Goal: Task Accomplishment & Management: Use online tool/utility

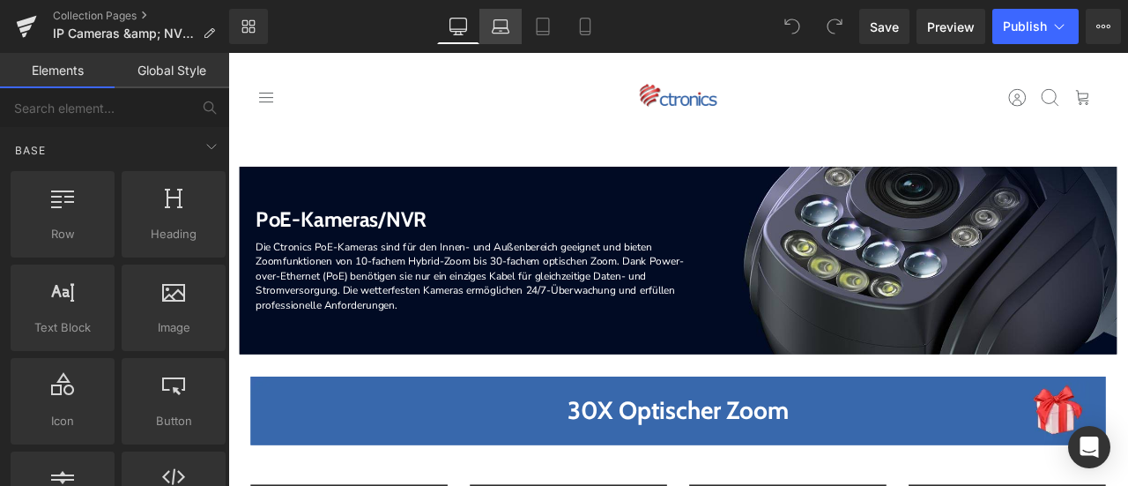
click at [504, 20] on icon at bounding box center [500, 24] width 13 height 8
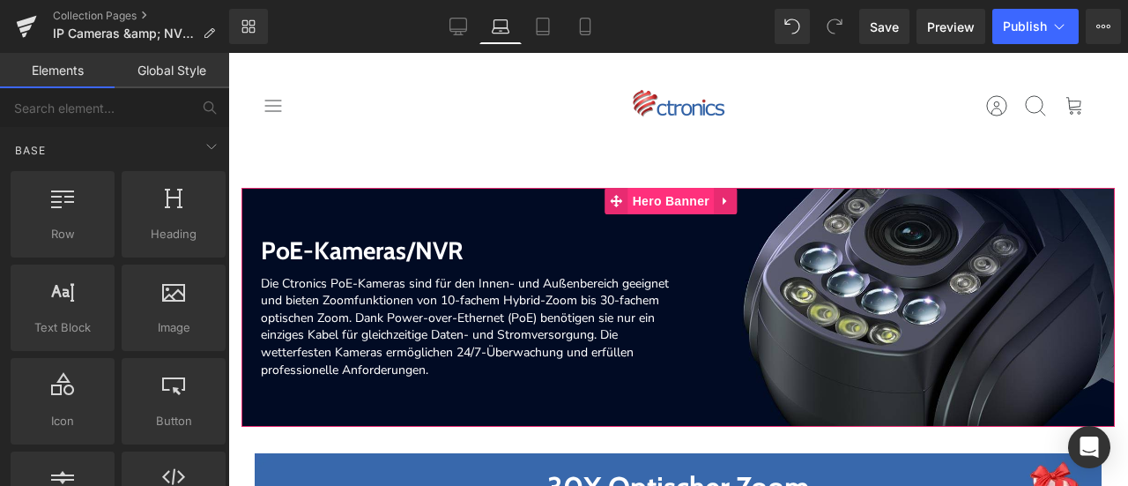
click at [630, 198] on span "Hero Banner" at bounding box center [671, 201] width 86 height 26
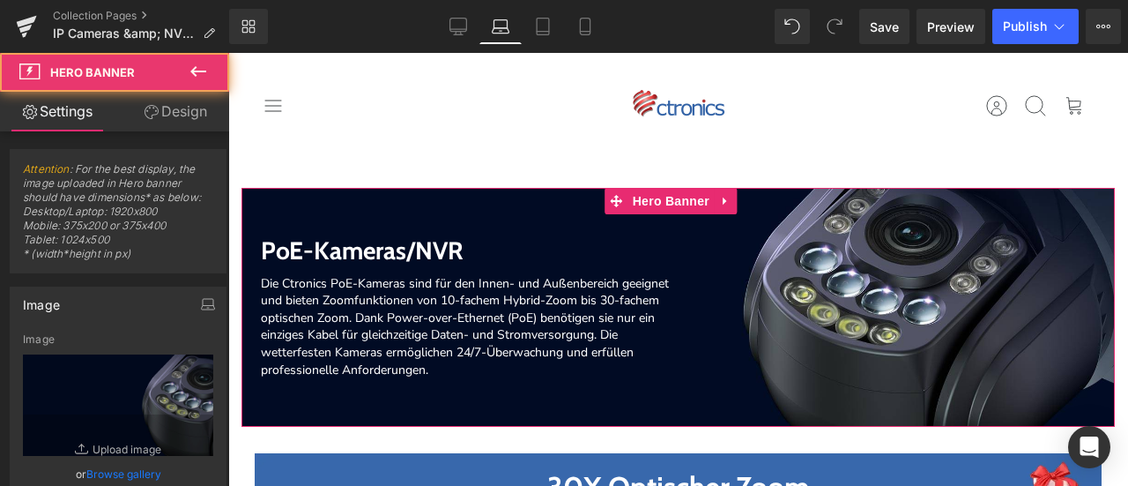
click at [189, 104] on link "Design" at bounding box center [175, 112] width 115 height 40
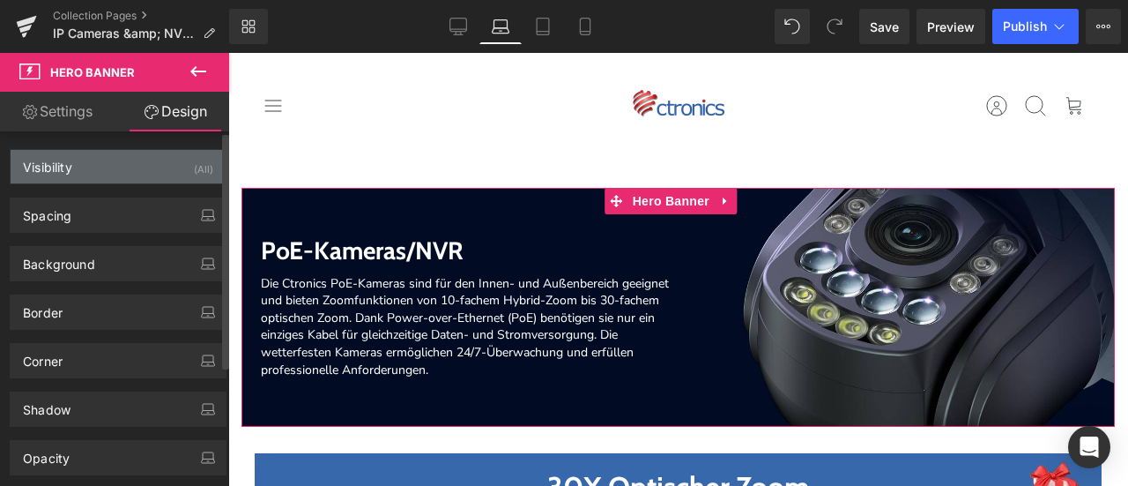
click at [167, 163] on div "Visibility (All)" at bounding box center [118, 166] width 215 height 33
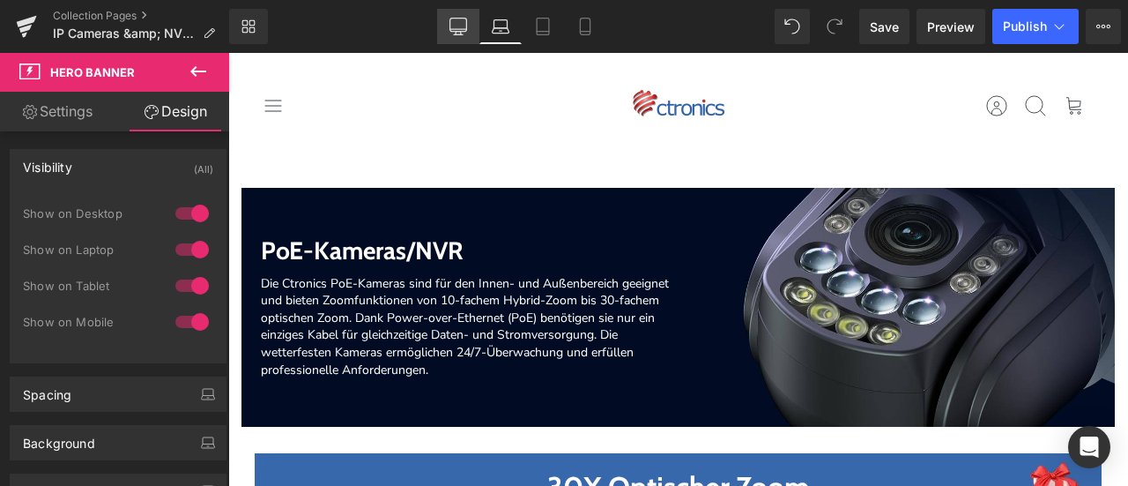
click at [450, 28] on icon at bounding box center [458, 25] width 17 height 13
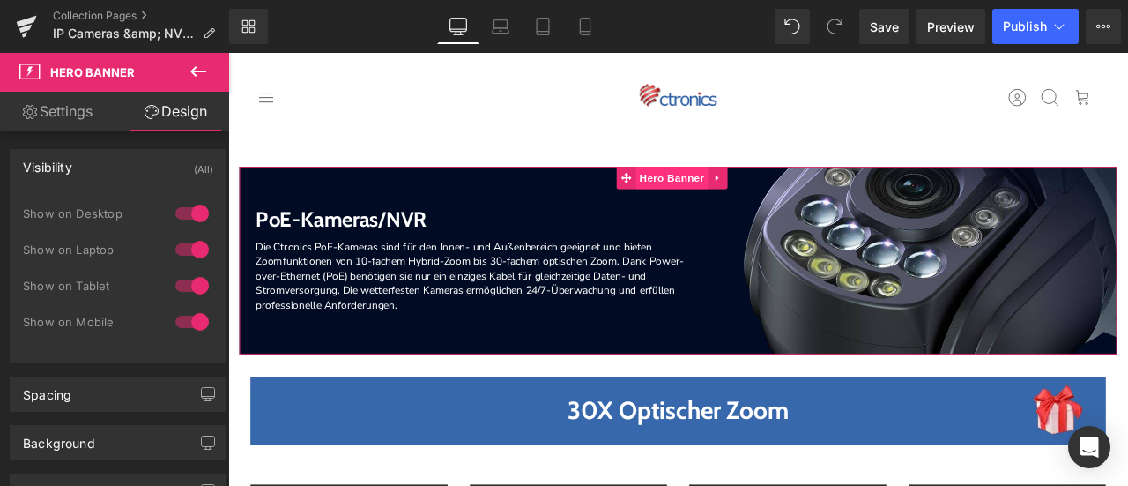
click at [756, 201] on span "Hero Banner" at bounding box center [754, 201] width 86 height 26
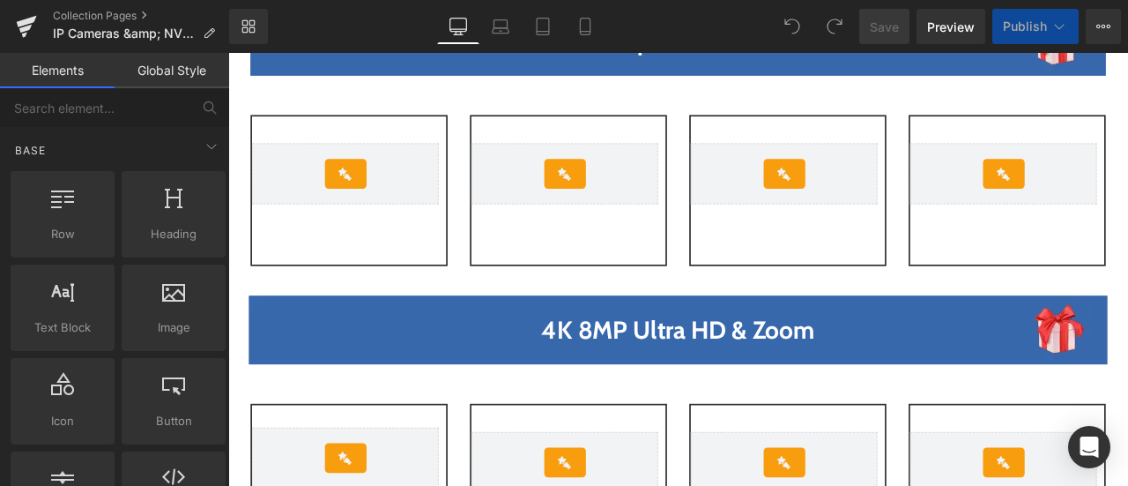
scroll to position [441, 0]
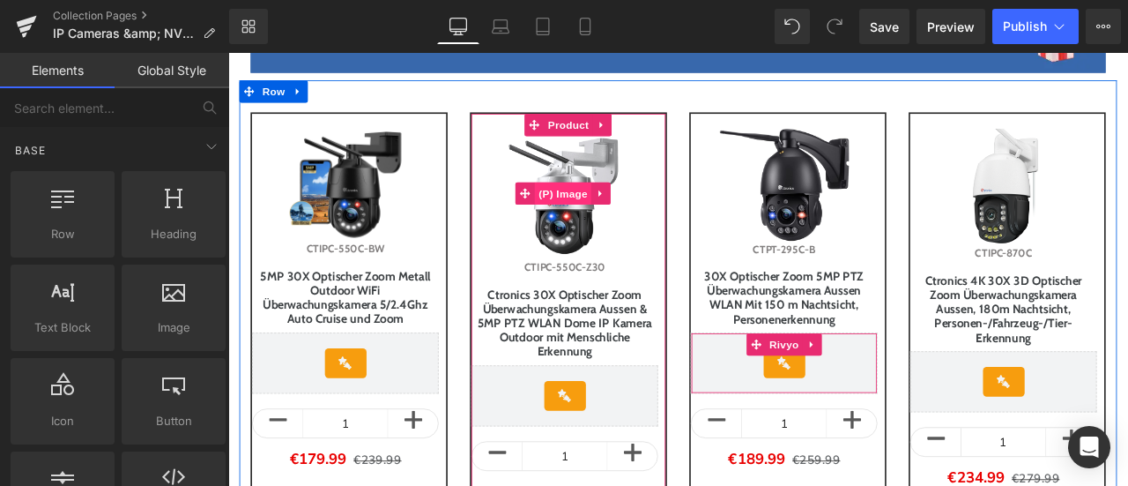
click at [614, 217] on span "(P) Image" at bounding box center [625, 219] width 67 height 26
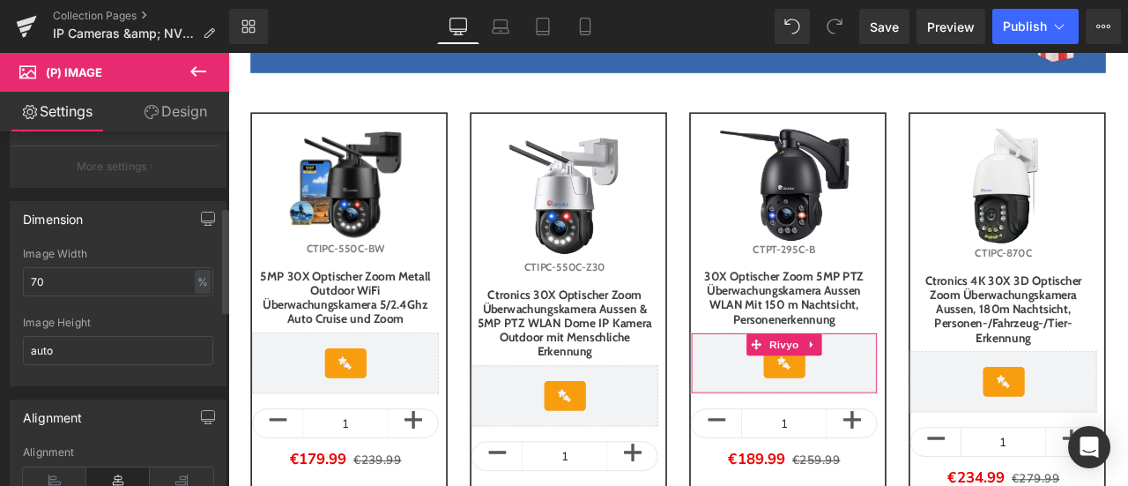
scroll to position [264, 0]
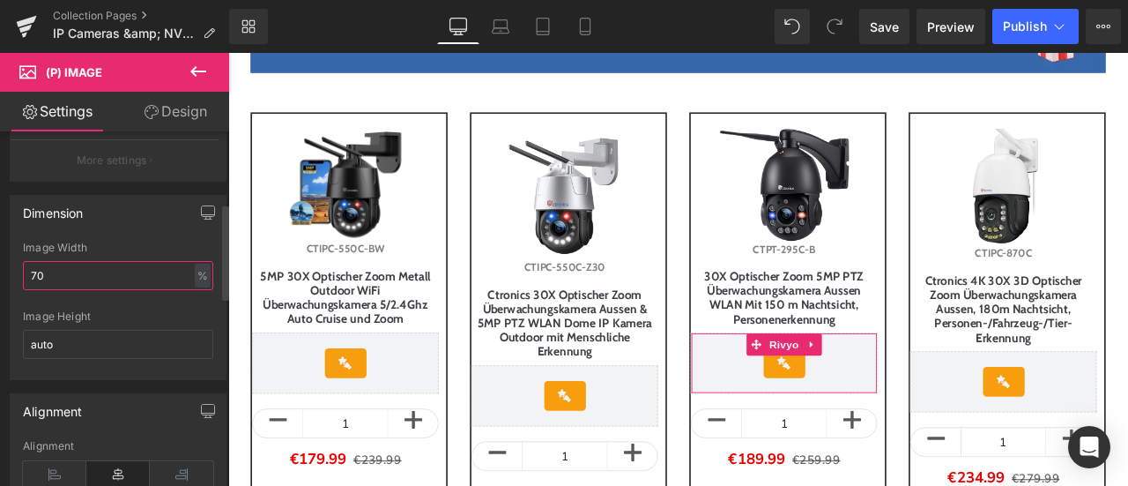
drag, startPoint x: 39, startPoint y: 270, endPoint x: 25, endPoint y: 269, distance: 14.1
click at [25, 269] on input "70" at bounding box center [118, 275] width 190 height 29
type input "60"
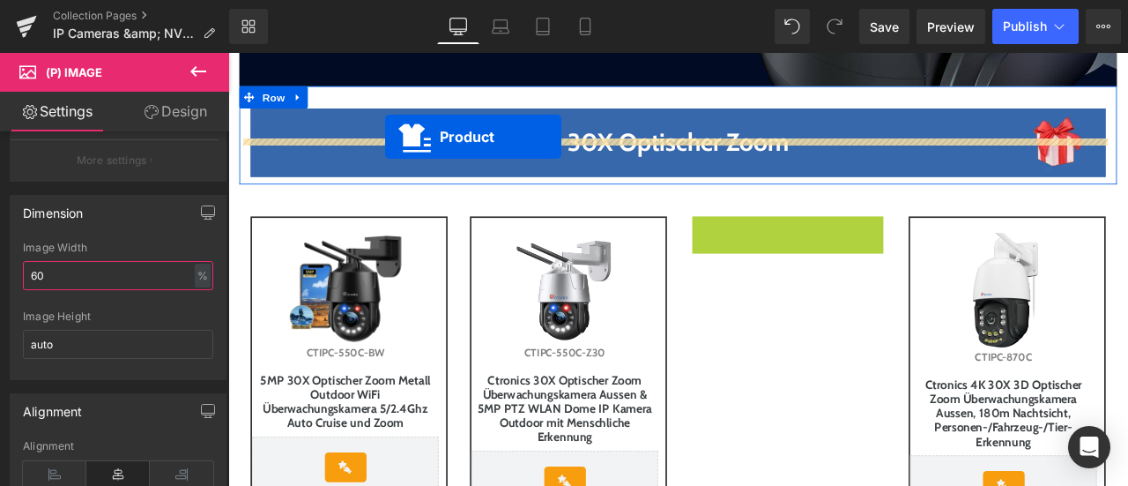
scroll to position [159, 0]
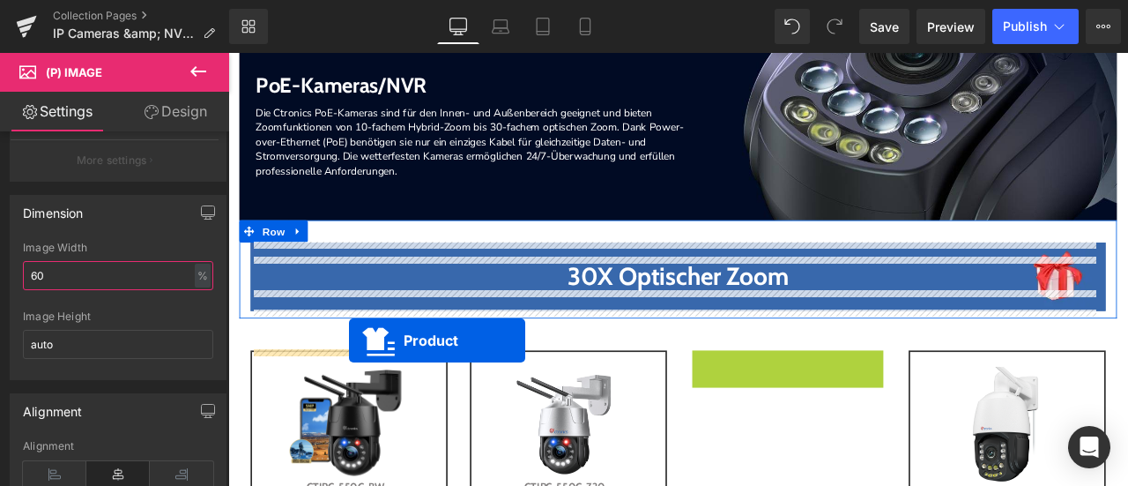
drag, startPoint x: 886, startPoint y: 134, endPoint x: 371, endPoint y: 393, distance: 576.3
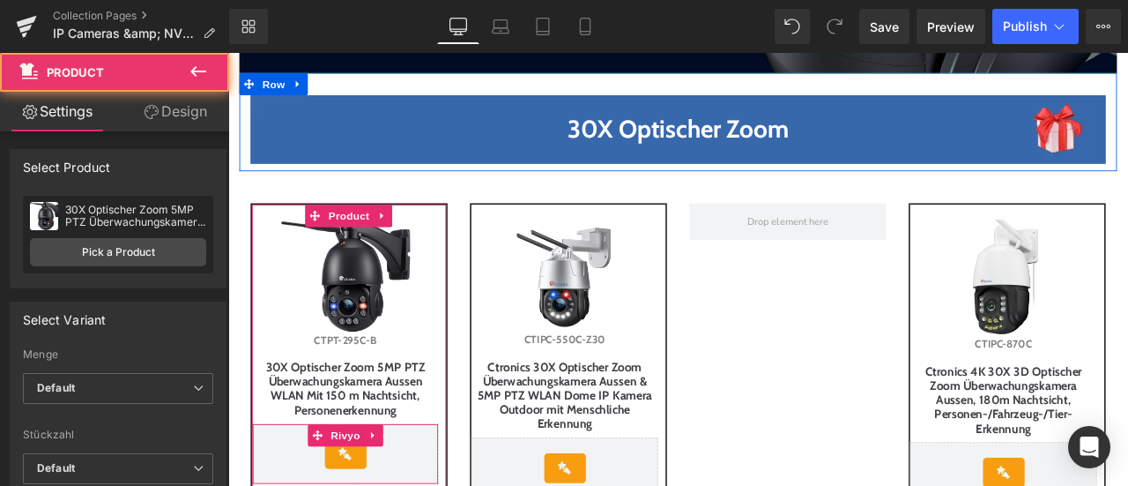
scroll to position [335, 0]
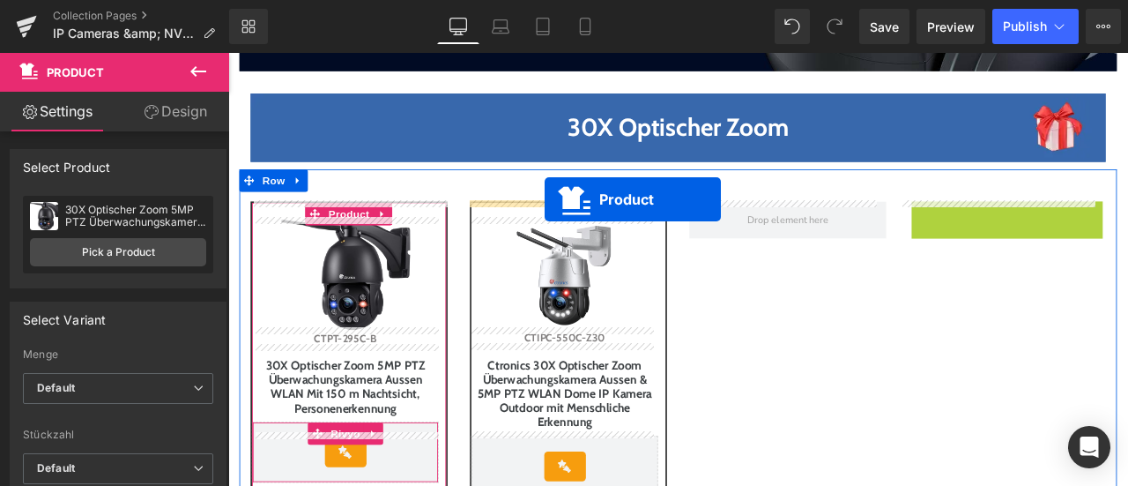
drag, startPoint x: 1141, startPoint y: 240, endPoint x: 604, endPoint y: 227, distance: 537.8
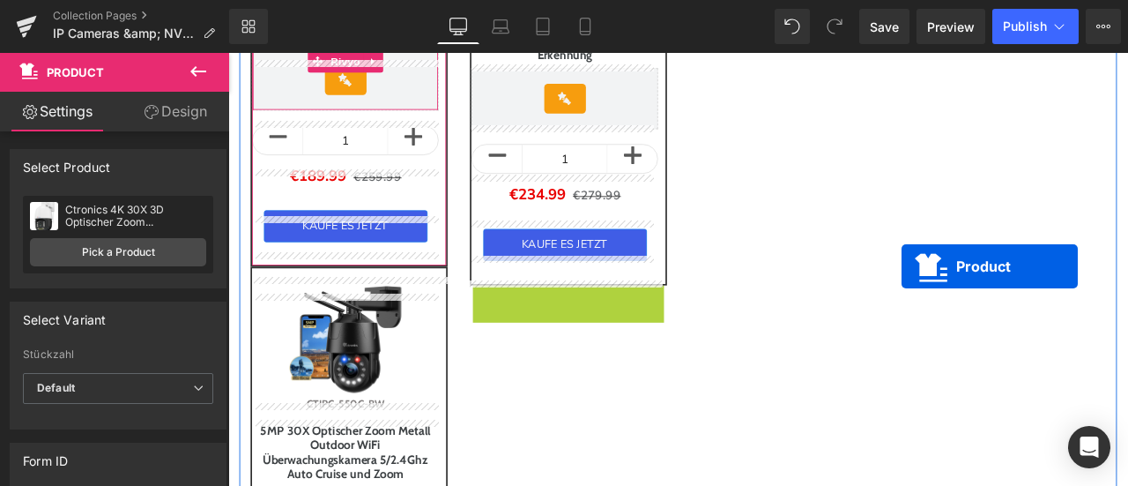
scroll to position [247, 0]
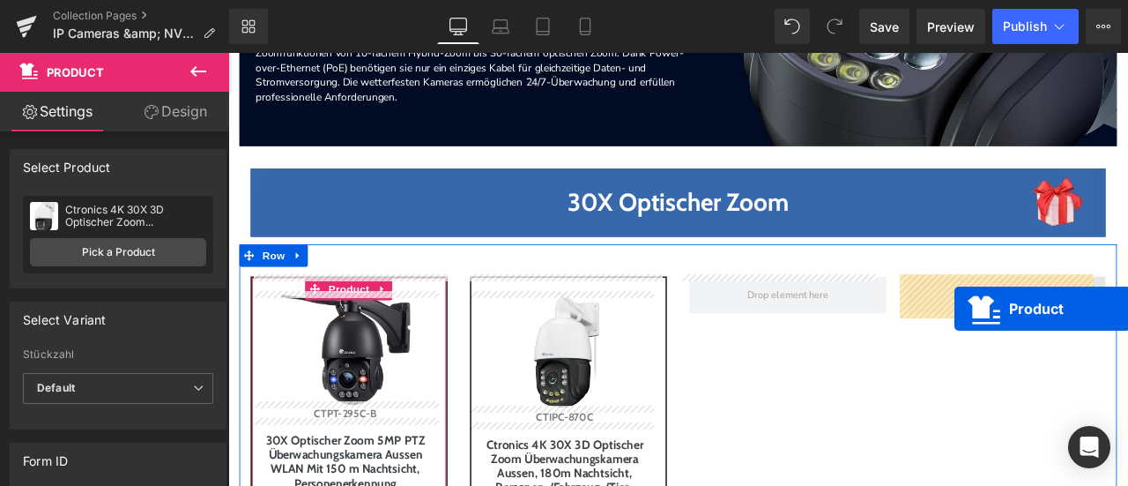
drag, startPoint x: 628, startPoint y: 339, endPoint x: 1089, endPoint y: 356, distance: 460.4
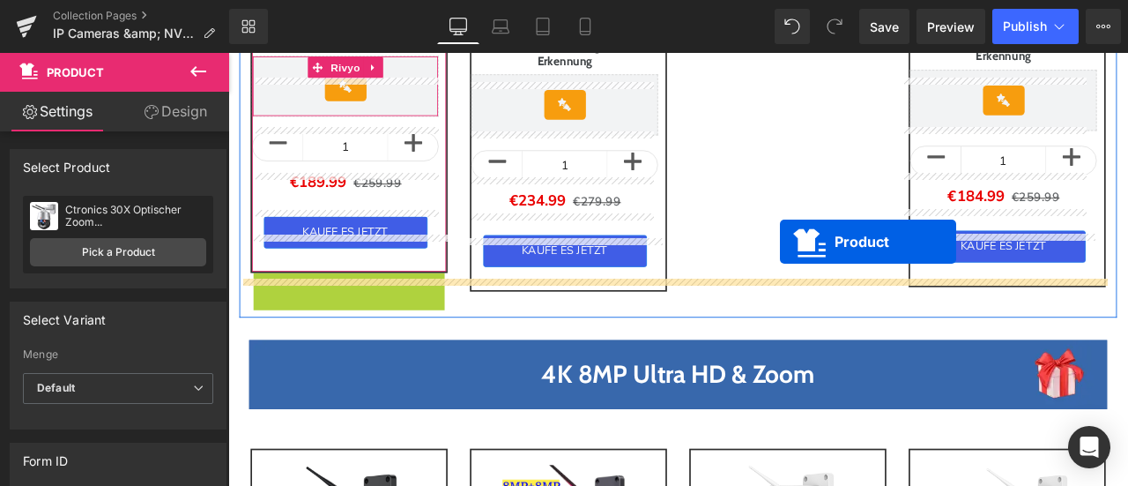
scroll to position [511, 0]
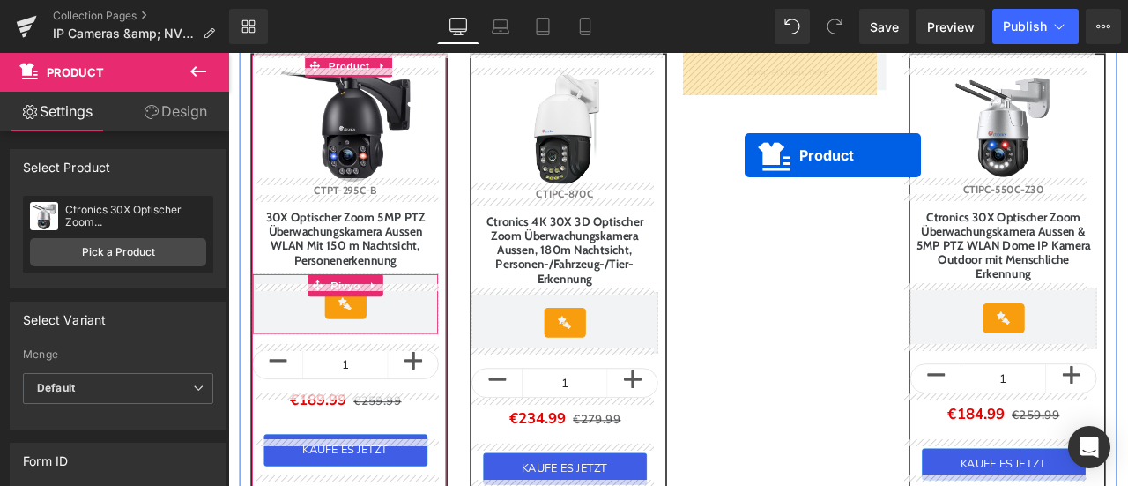
drag, startPoint x: 364, startPoint y: 241, endPoint x: 841, endPoint y: 174, distance: 481.5
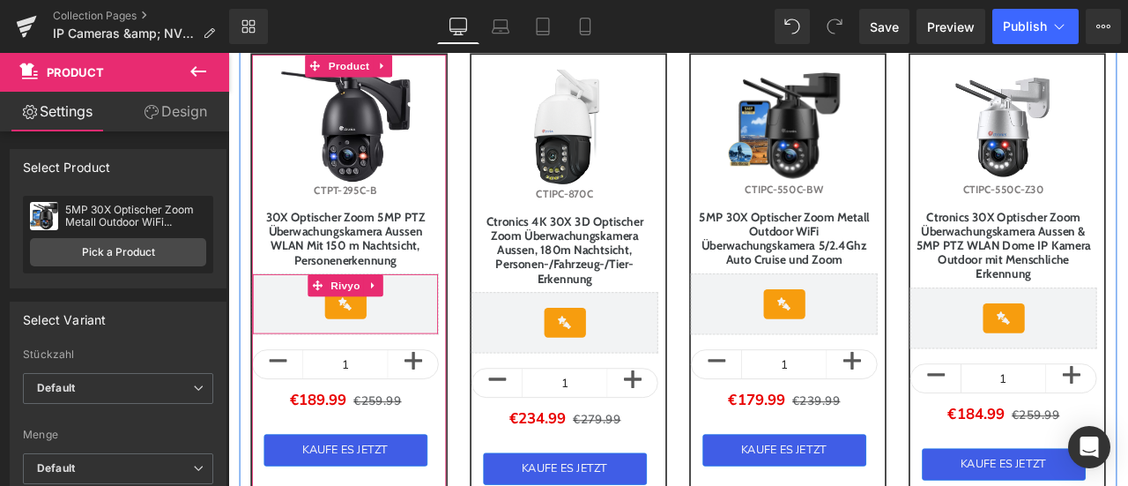
click at [753, 336] on div "Sale Off (P) Image CTIPC-870C (P) SKU Ctronics 4K 30X 3D Optischer Zoom Überwac…" at bounding box center [632, 323] width 260 height 541
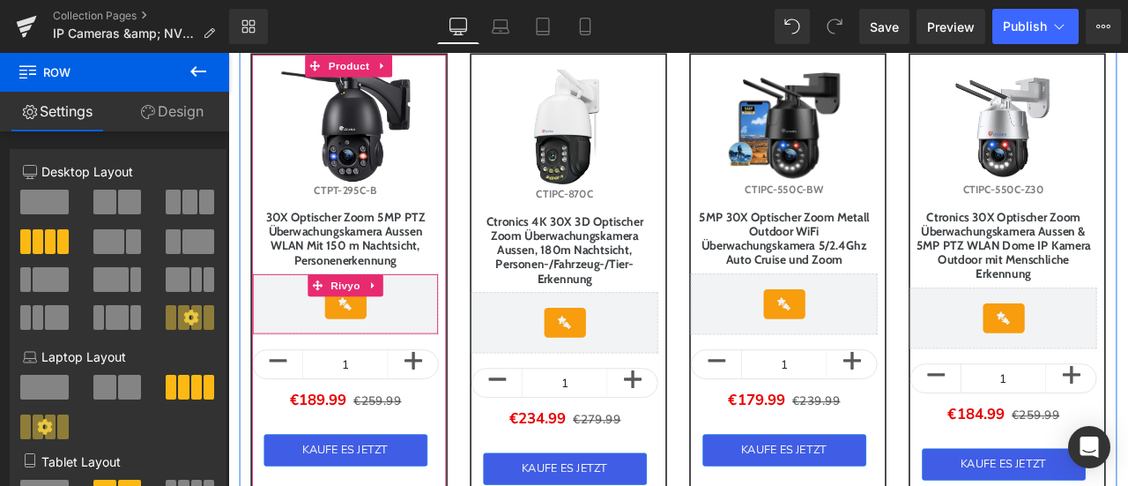
click at [753, 336] on div "Sale Off (P) Image CTIPC-870C (P) SKU Ctronics 4K 30X 3D Optischer Zoom Überwac…" at bounding box center [632, 323] width 260 height 541
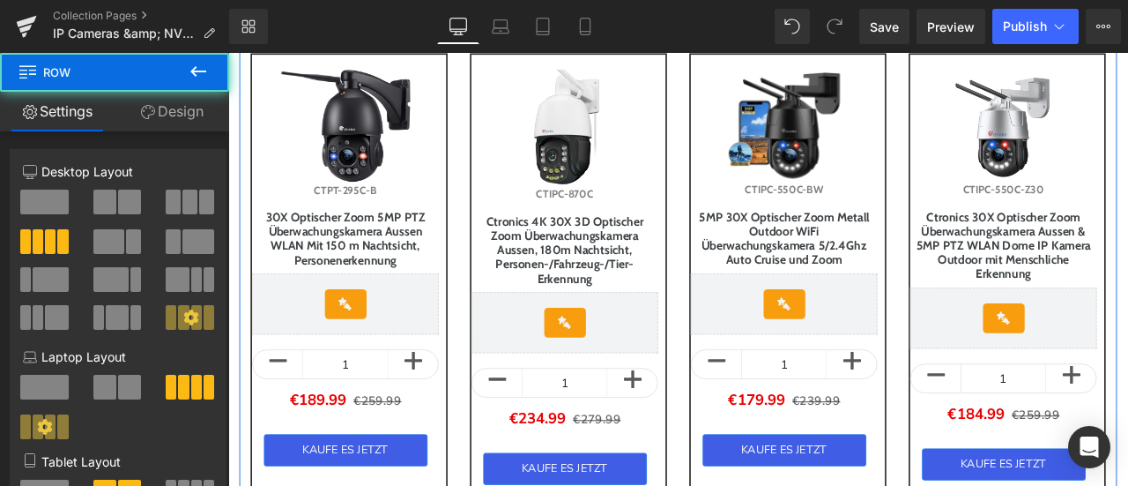
click at [245, 320] on div "Sale Off (P) Image CTPT-295C-B (P) SKU 30X Optischer Zoom 5MP PTZ Überwachungsk…" at bounding box center [372, 323] width 260 height 541
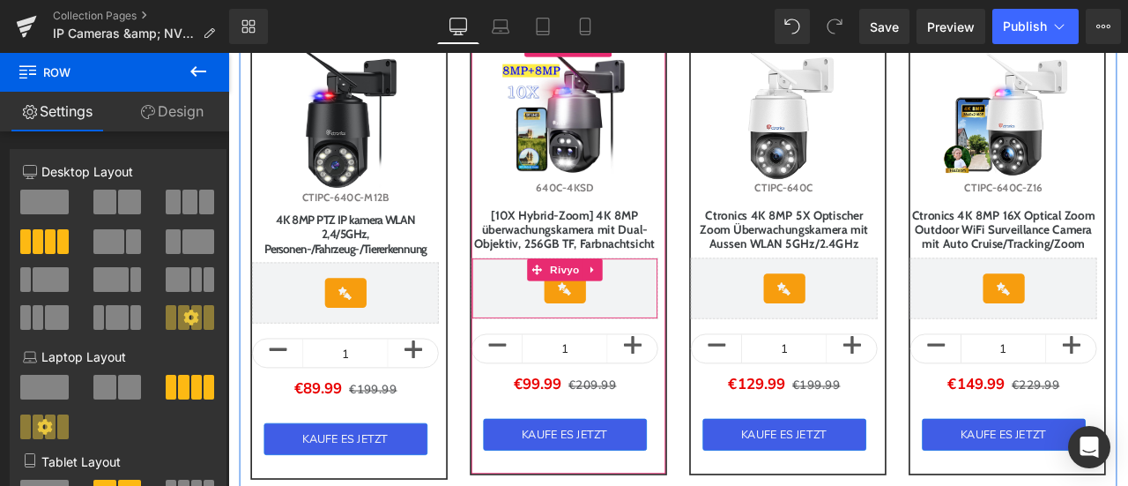
scroll to position [1216, 0]
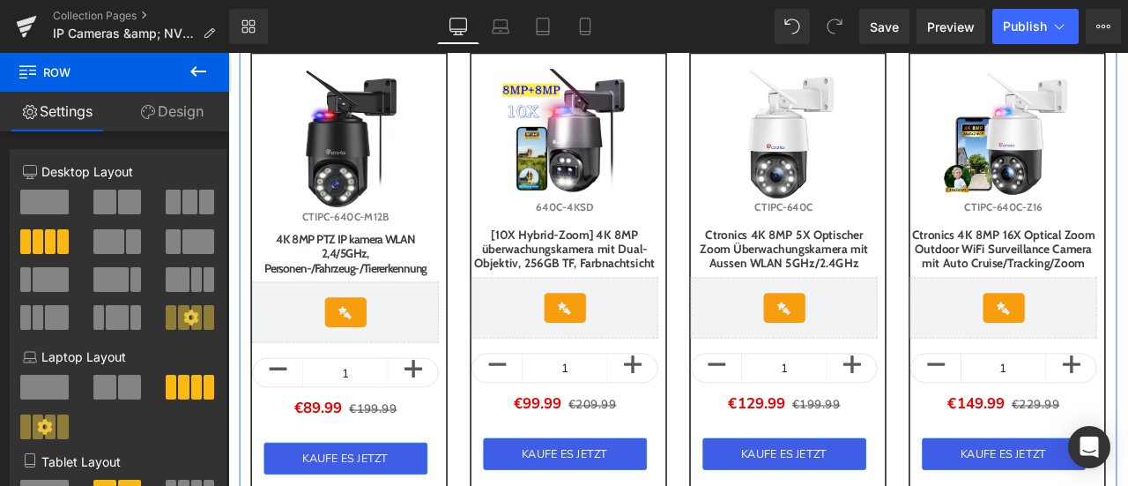
click at [747, 276] on div "Sale Off (P) Image 640C-4KSD (P) SKU [10X Hybrid-Zoom] 4K 8MP überwachungskamer…" at bounding box center [632, 317] width 260 height 530
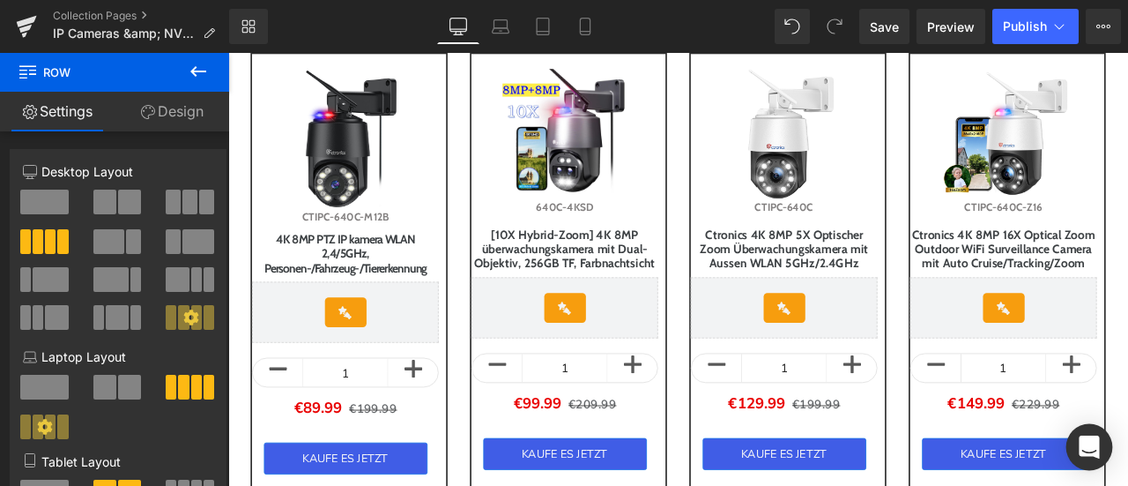
click at [1082, 438] on icon "Open Intercom Messenger" at bounding box center [1089, 446] width 23 height 23
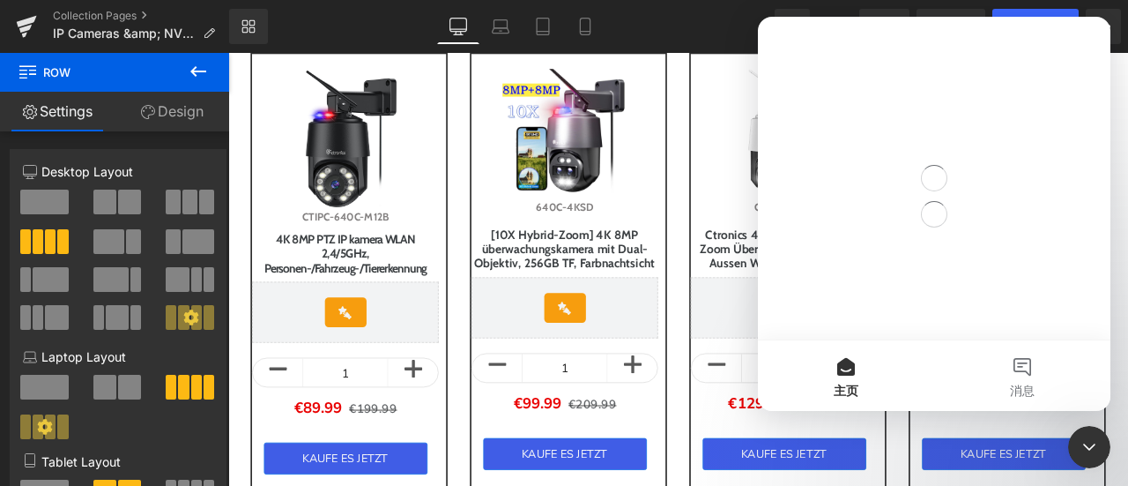
scroll to position [0, 0]
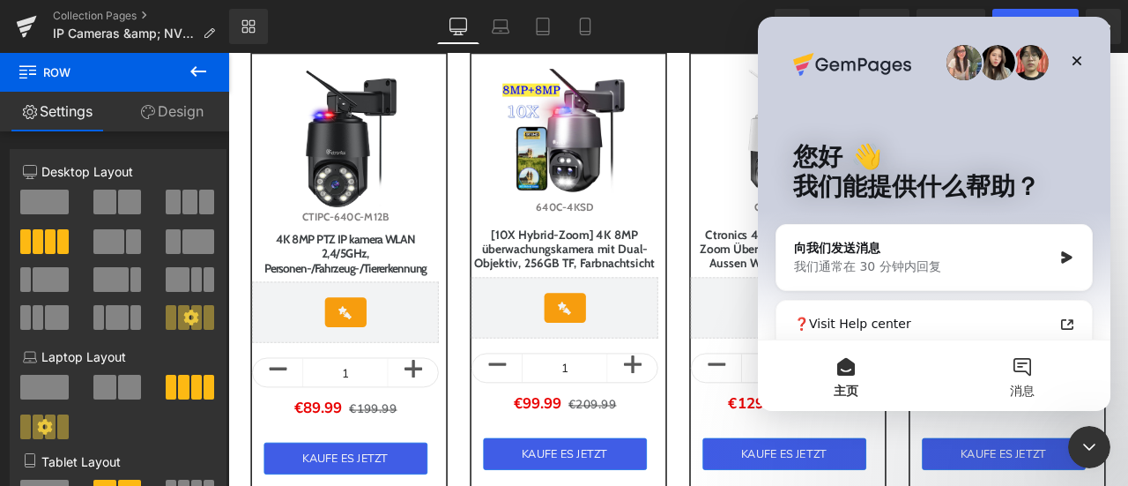
click at [1024, 375] on button "消息" at bounding box center [1022, 375] width 176 height 71
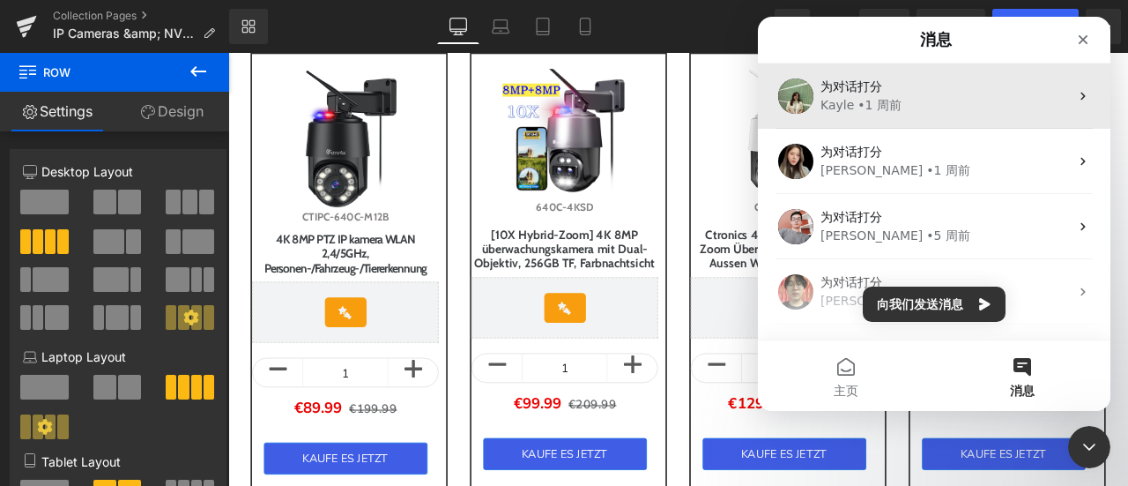
click at [929, 100] on div "Kayle • 1 周前" at bounding box center [945, 105] width 249 height 19
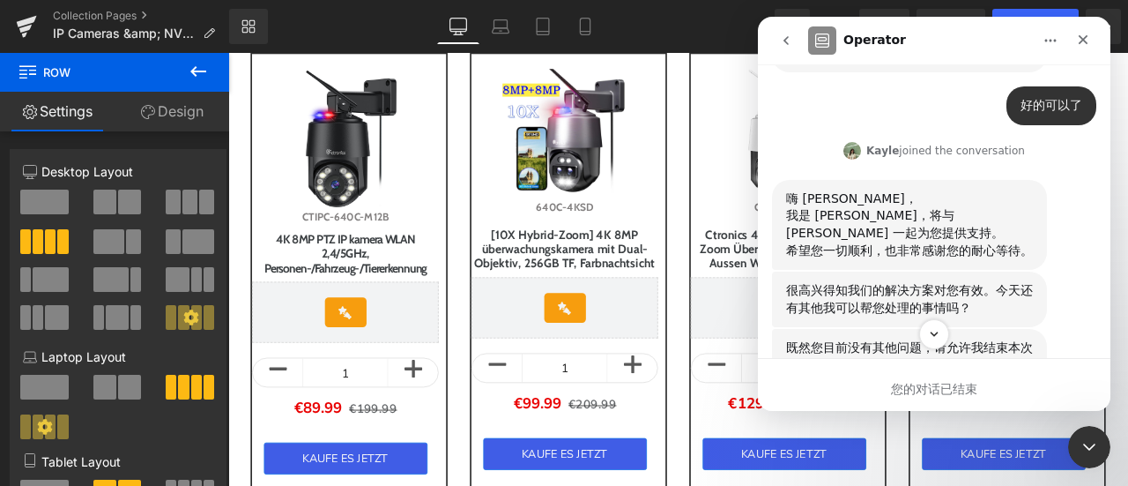
scroll to position [8436, 0]
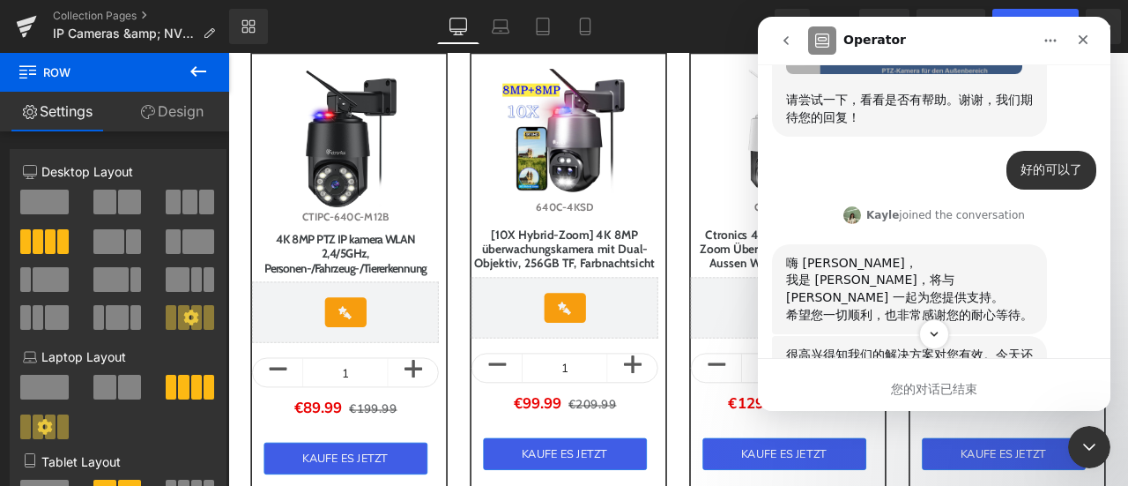
drag, startPoint x: 789, startPoint y: 208, endPoint x: 839, endPoint y: 276, distance: 84.4
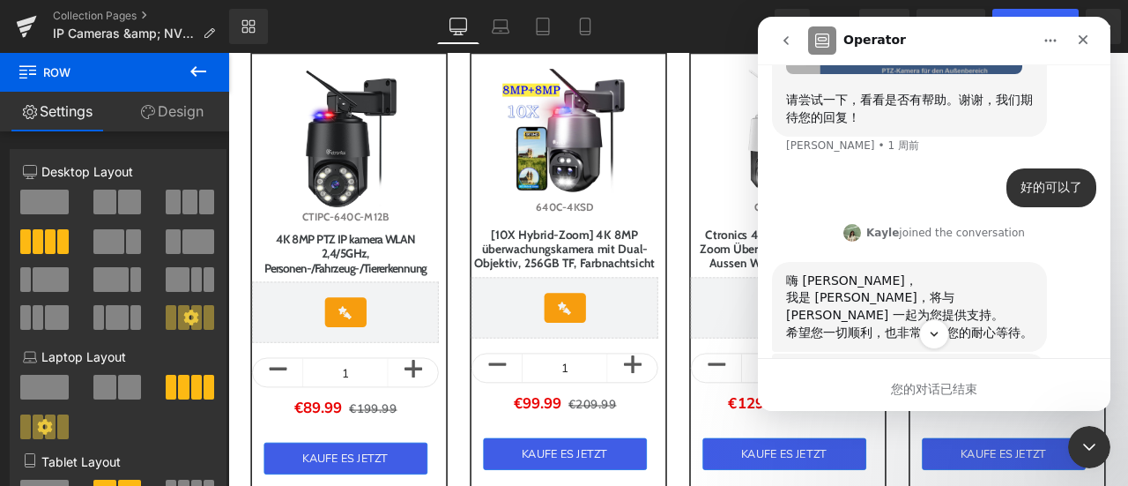
copy div "#m-1755138619976-1{ word-break: break-word !important; }"
click at [0, 0] on div at bounding box center [0, 0] width 0 height 0
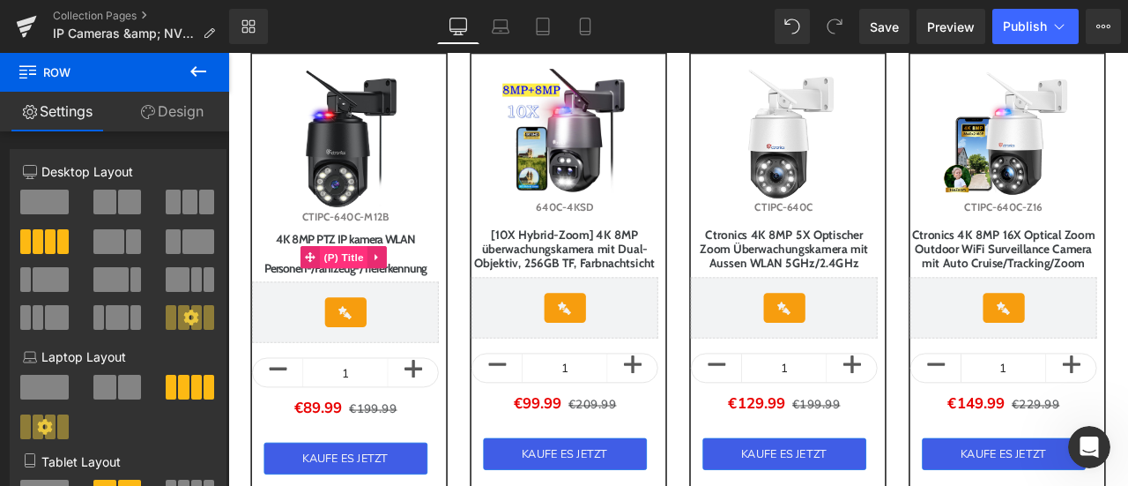
scroll to position [9318, 0]
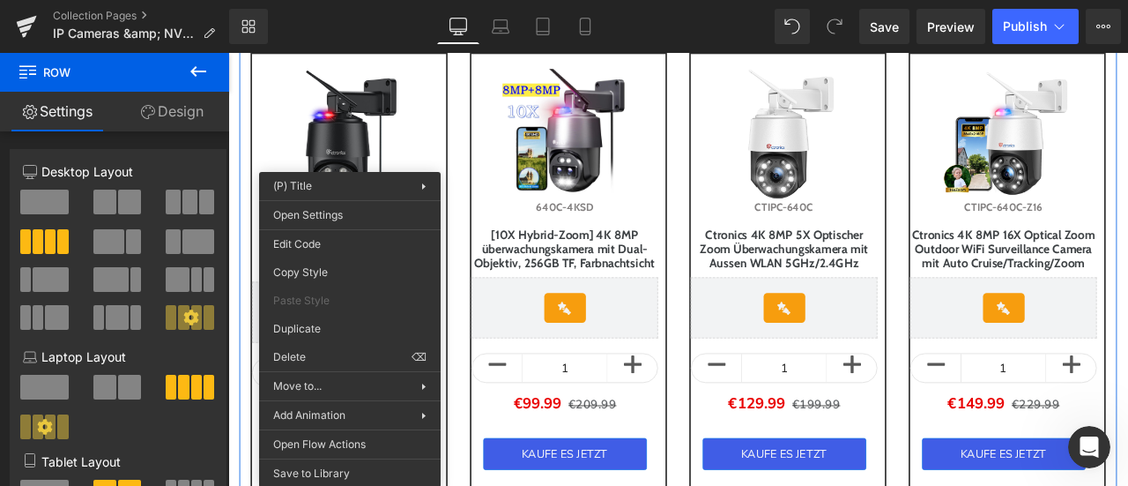
click at [495, 303] on div "Sale Off (P) Image CTIPC-640C-M12B (P) SKU 4K 8MP PTZ IP kamera WLAN 2,4/5GHz, …" at bounding box center [372, 317] width 260 height 530
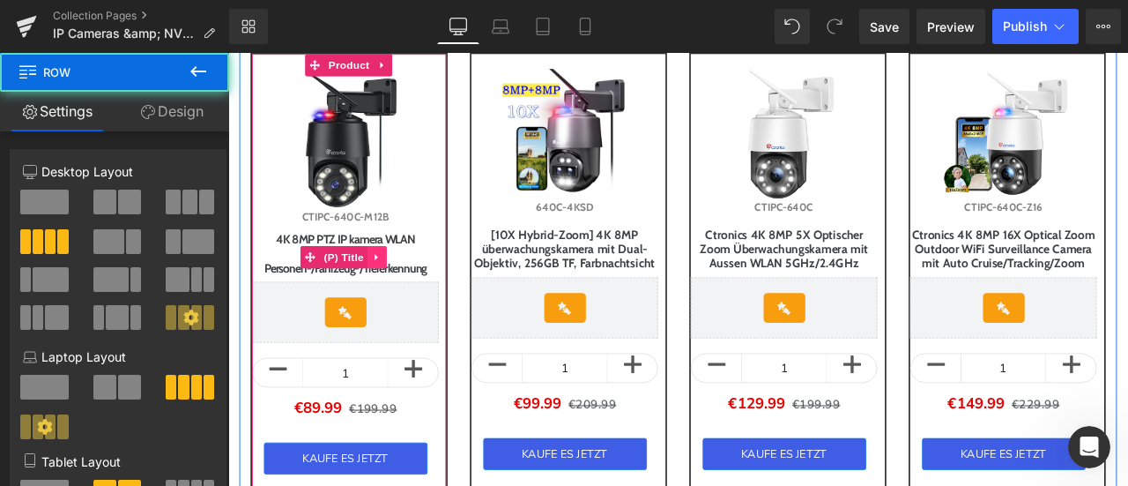
click at [411, 288] on icon at bounding box center [404, 294] width 12 height 13
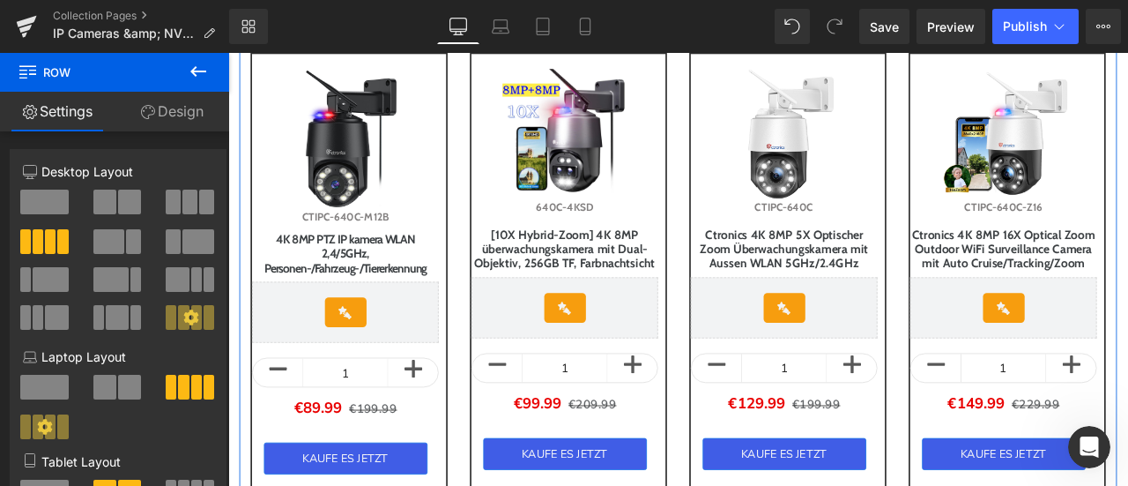
click at [253, 265] on div "Sale Off (P) Image CTIPC-640C-M12B (P) SKU 4K 8MP PTZ IP kamera WLAN 2,4/5GHz, …" at bounding box center [372, 317] width 260 height 530
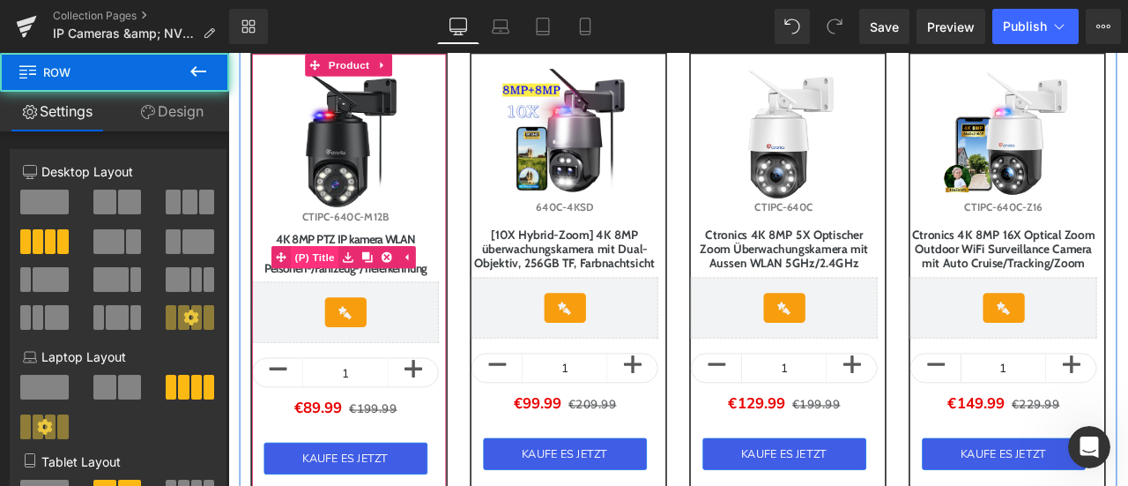
click at [338, 283] on span "(P) Title" at bounding box center [331, 294] width 56 height 26
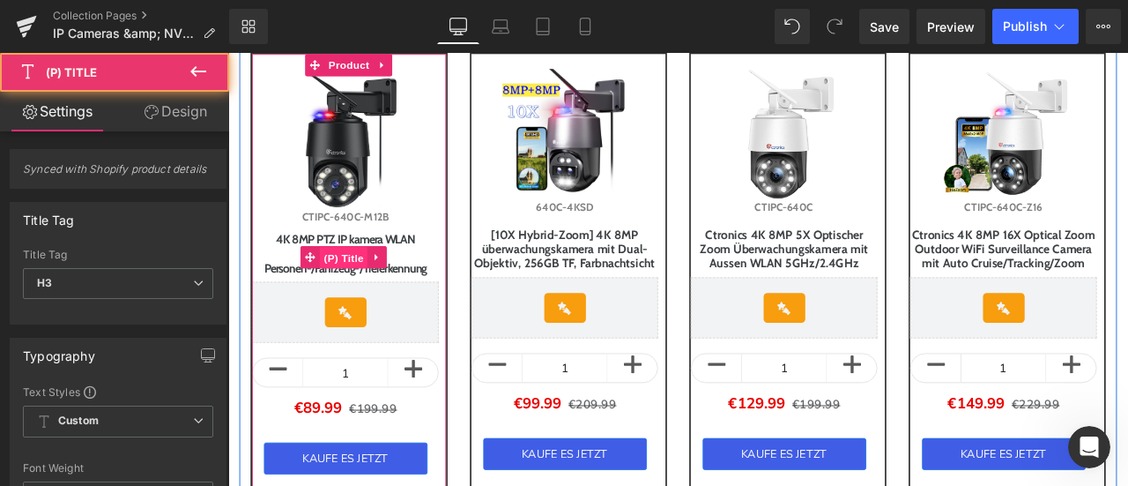
click at [352, 282] on span "(P) Title" at bounding box center [366, 295] width 56 height 26
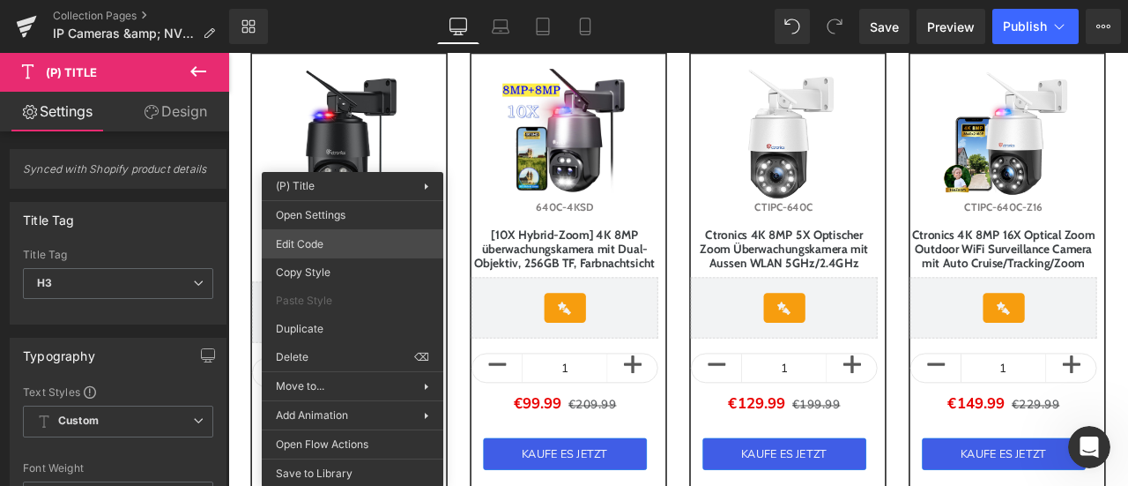
click at [345, 0] on div "(P) Title You are previewing how the will restyle your page. You can not edit E…" at bounding box center [564, 0] width 1128 height 0
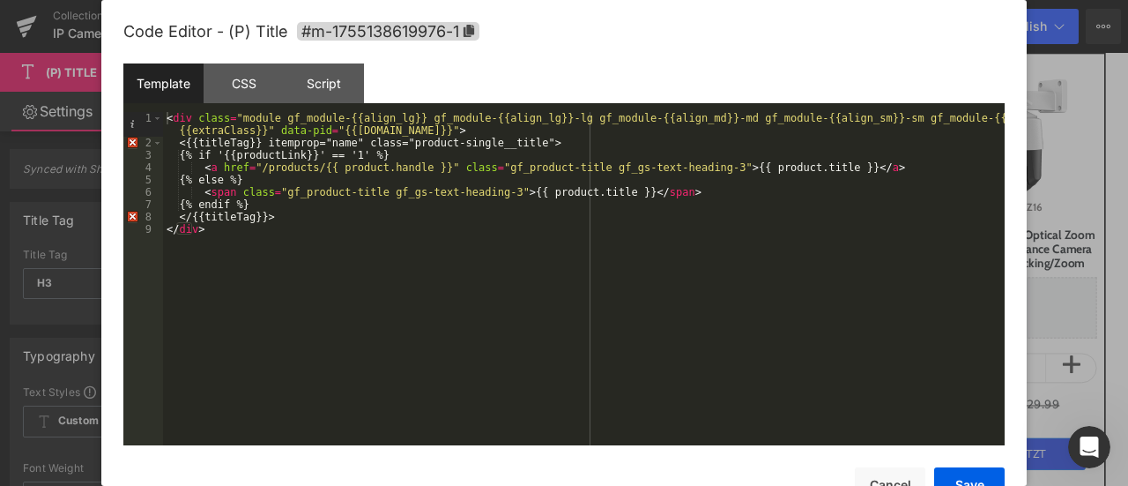
click at [271, 229] on div "< div class = "module gf_module-{{align_lg}} gf_module-{{align_lg}}-lg gf_modul…" at bounding box center [584, 297] width 842 height 370
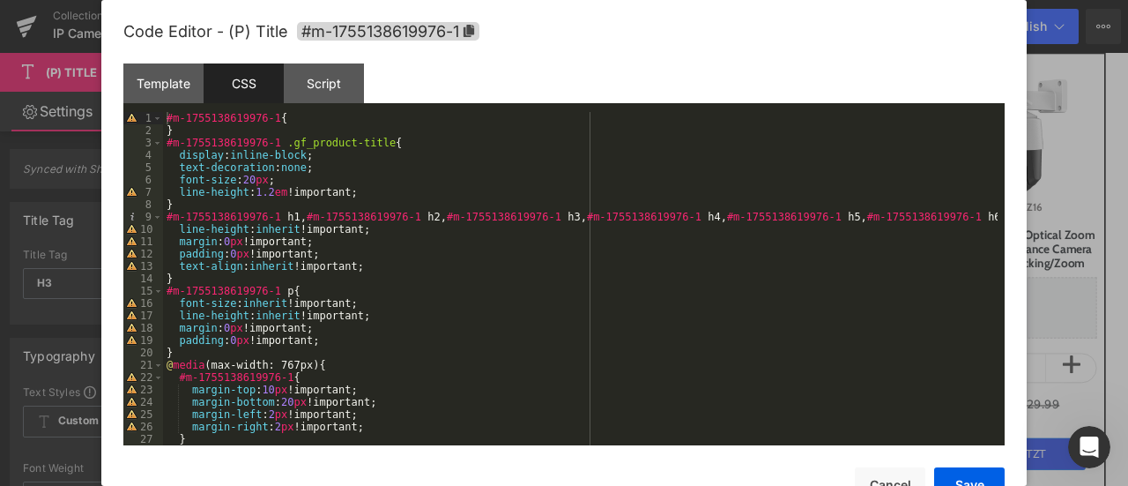
click at [295, 131] on div "#m-1755138619976-1 { } #m-1755138619976-1 .gf_product-title { display : inline-…" at bounding box center [580, 291] width 835 height 358
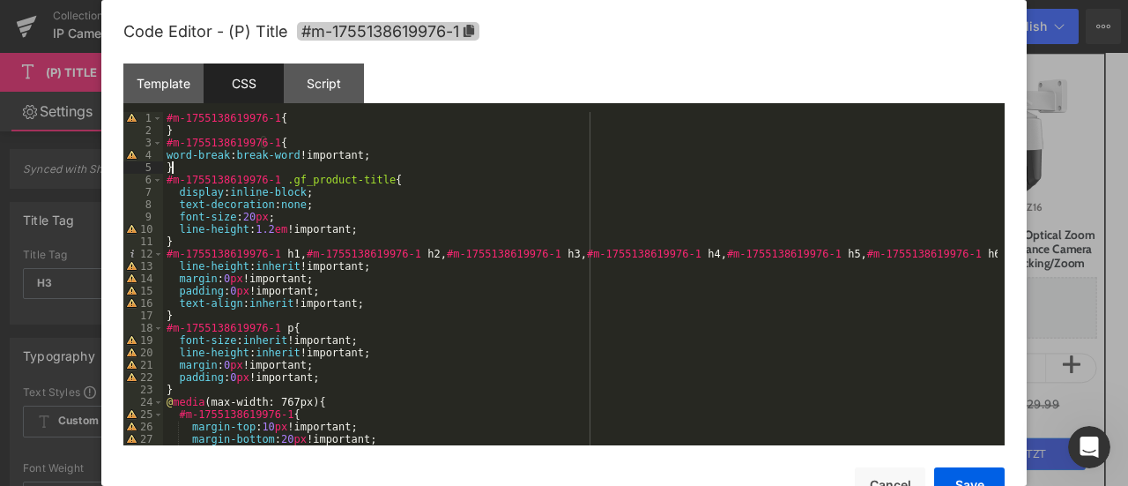
click at [469, 32] on icon at bounding box center [469, 31] width 11 height 12
click at [0, 0] on button "Save" at bounding box center [0, 0] width 0 height 0
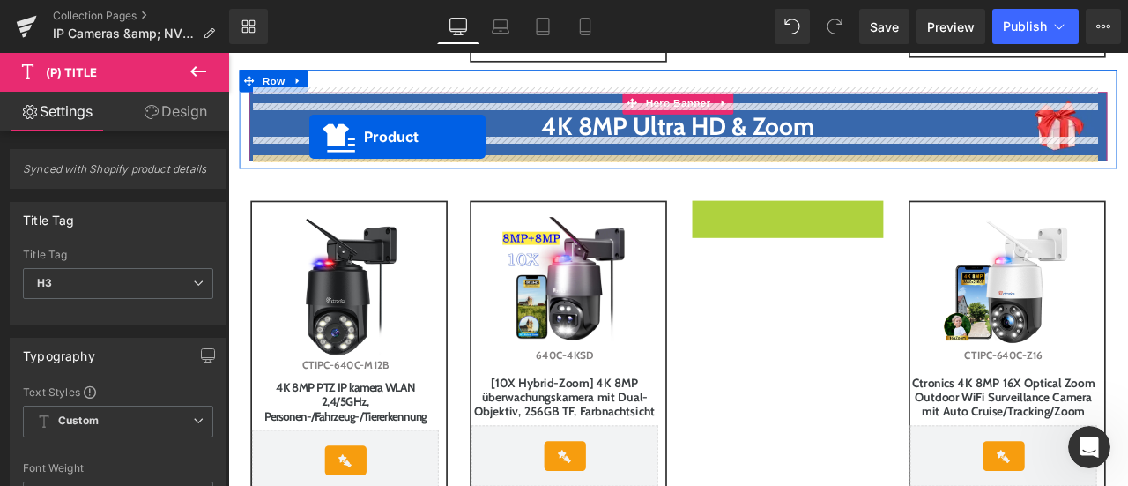
scroll to position [1022, 0]
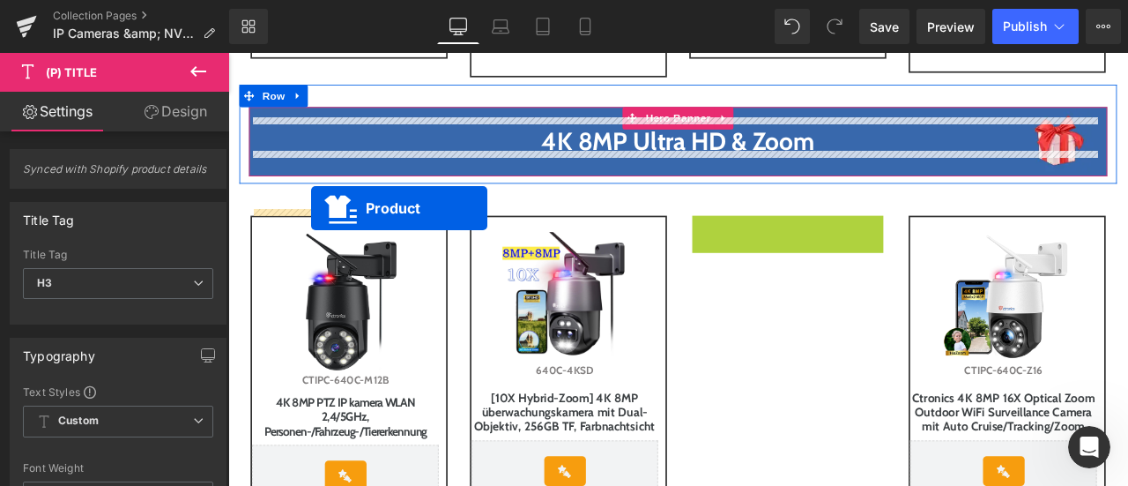
drag, startPoint x: 887, startPoint y: 146, endPoint x: 326, endPoint y: 236, distance: 567.8
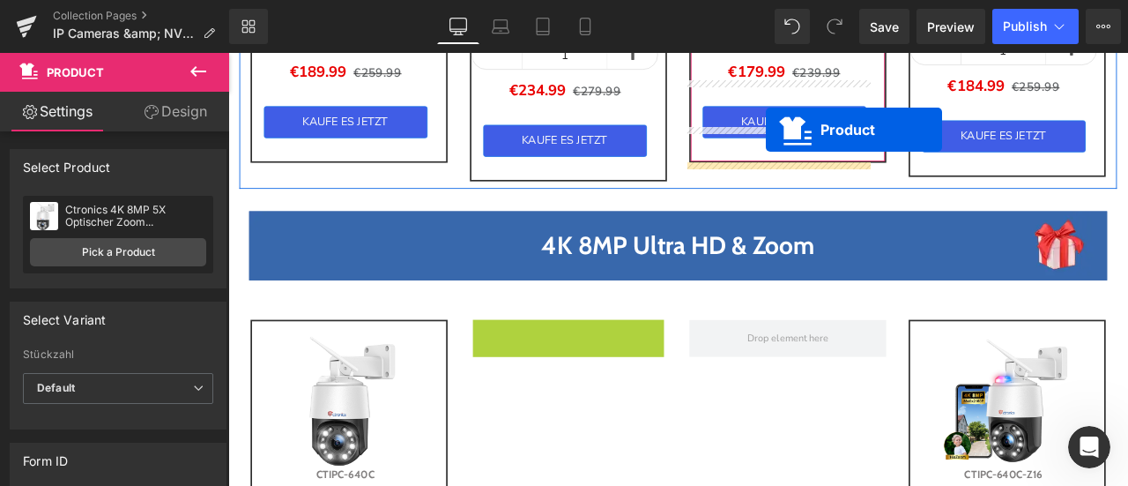
scroll to position [881, 0]
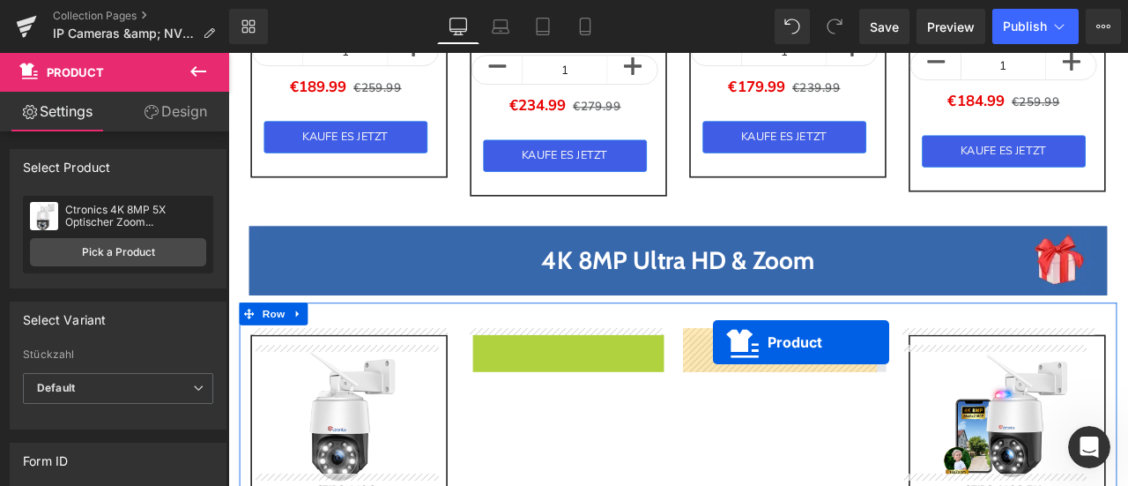
drag, startPoint x: 628, startPoint y: 71, endPoint x: 803, endPoint y: 396, distance: 368.8
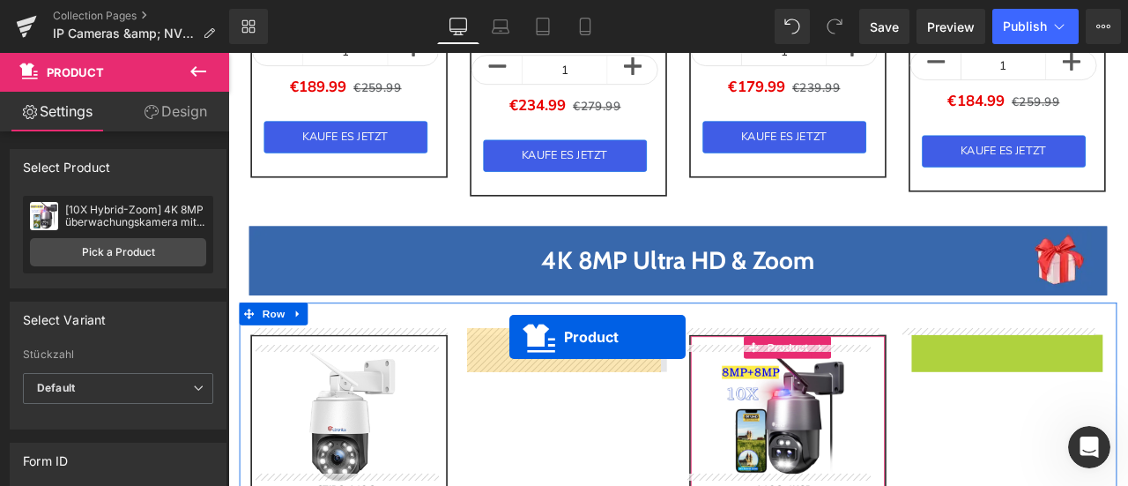
drag, startPoint x: 1120, startPoint y: 392, endPoint x: 561, endPoint y: 390, distance: 558.8
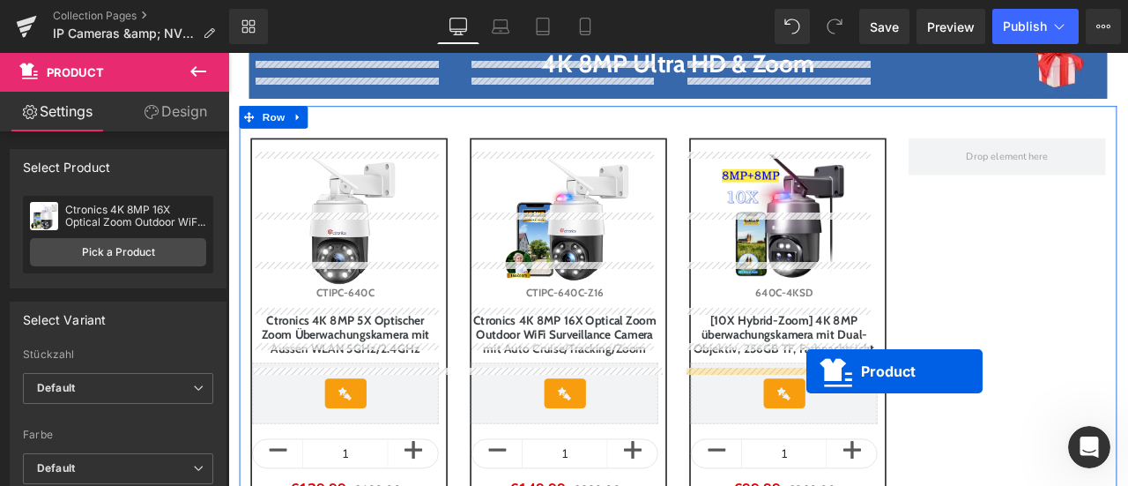
scroll to position [1058, 0]
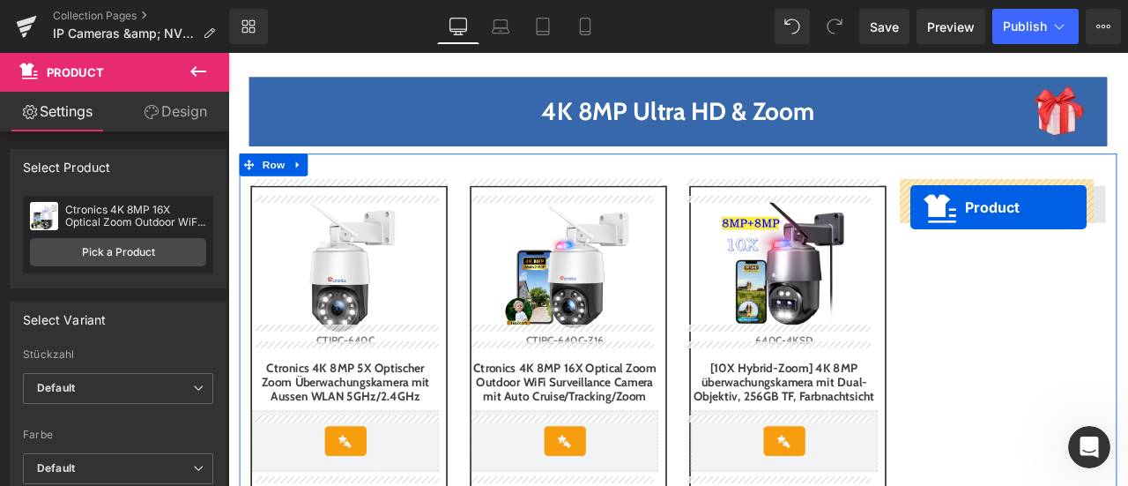
drag, startPoint x: 368, startPoint y: 316, endPoint x: 1037, endPoint y: 235, distance: 673.9
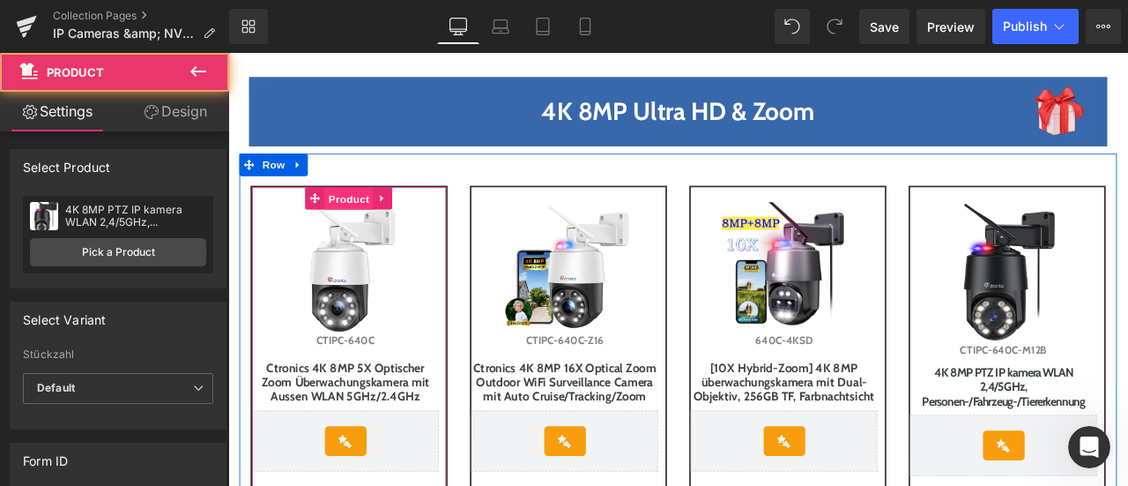
click at [362, 220] on span "Product" at bounding box center [371, 226] width 57 height 26
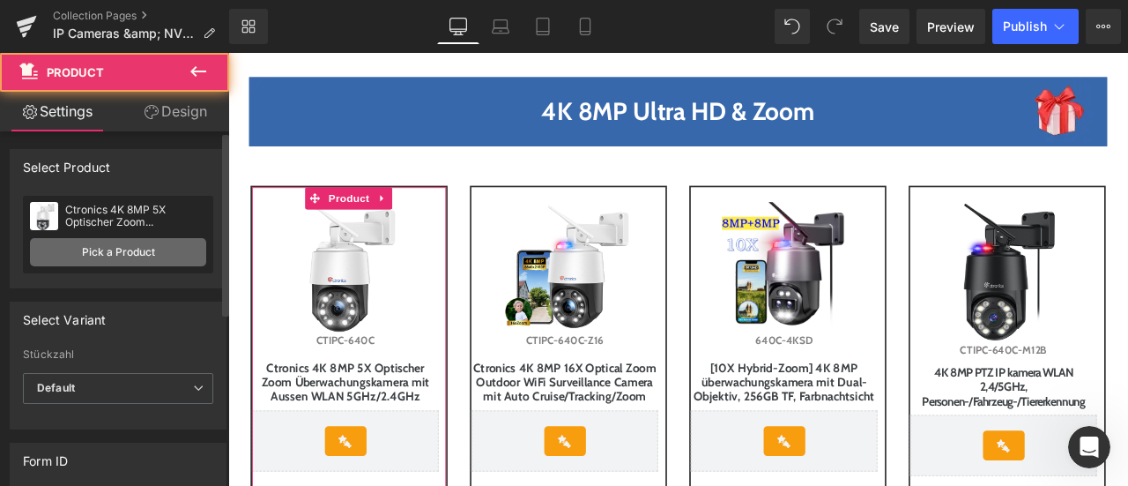
click at [118, 249] on link "Pick a Product" at bounding box center [118, 252] width 176 height 28
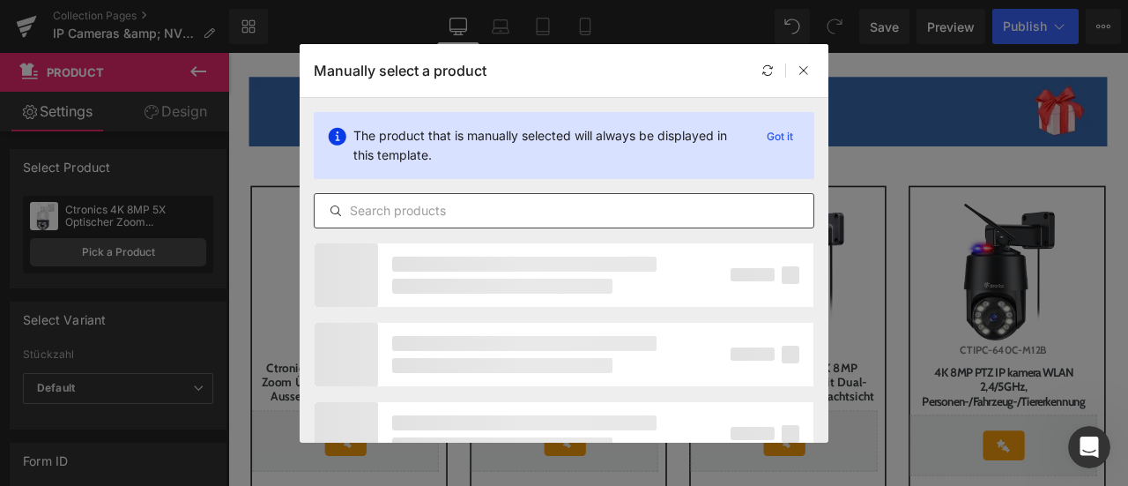
click at [465, 208] on input "text" at bounding box center [564, 210] width 499 height 21
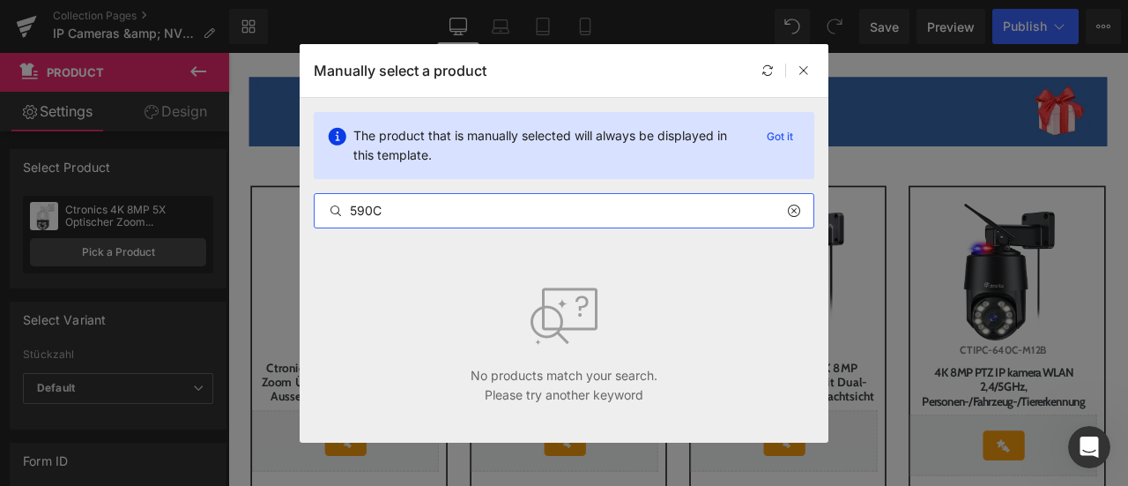
drag, startPoint x: 405, startPoint y: 212, endPoint x: 328, endPoint y: 204, distance: 78.1
click at [328, 204] on div "590C" at bounding box center [564, 210] width 499 height 21
paste input "Ctronics 4K 8MP Überwachungskamera Aussen WLAN & 2.4GHz/5GHz Dualband WiFi PTZ …"
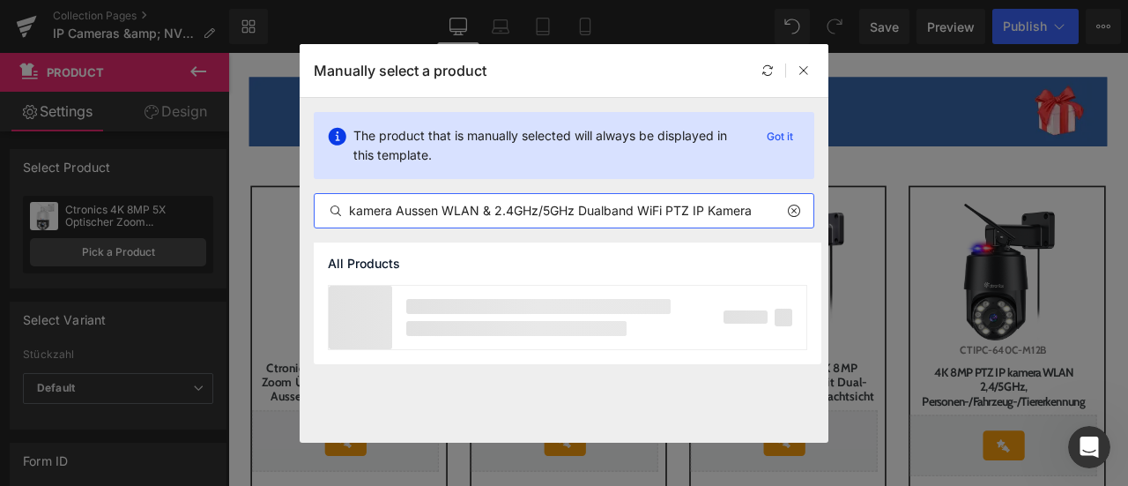
scroll to position [0, 192]
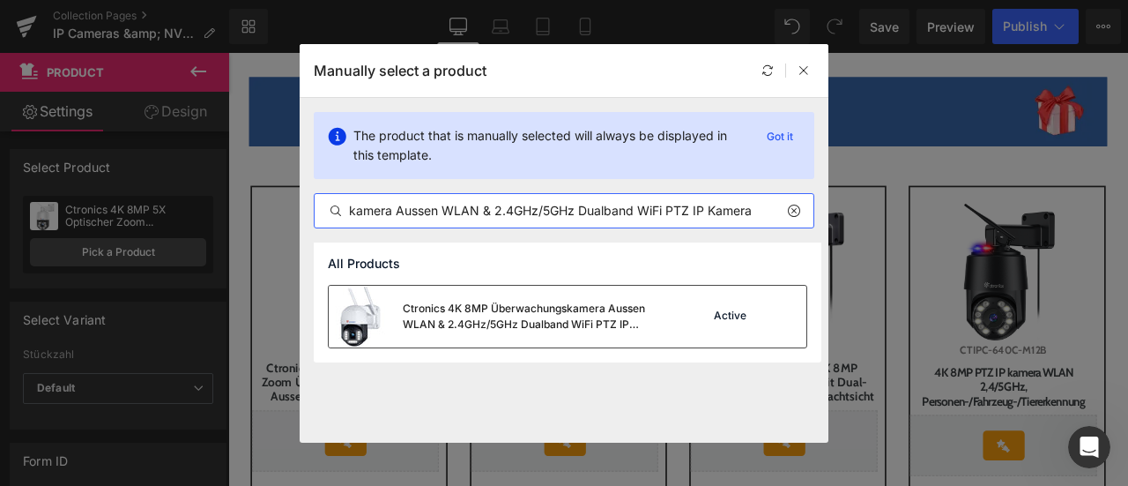
type input "Ctronics 4K 8MP Überwachungskamera Aussen WLAN & 2.4GHz/5GHz Dualband WiFi PTZ …"
click at [520, 322] on div "Ctronics 4K 8MP Überwachungskamera Aussen WLAN & 2.4GHz/5GHz Dualband WiFi PTZ …" at bounding box center [535, 317] width 264 height 32
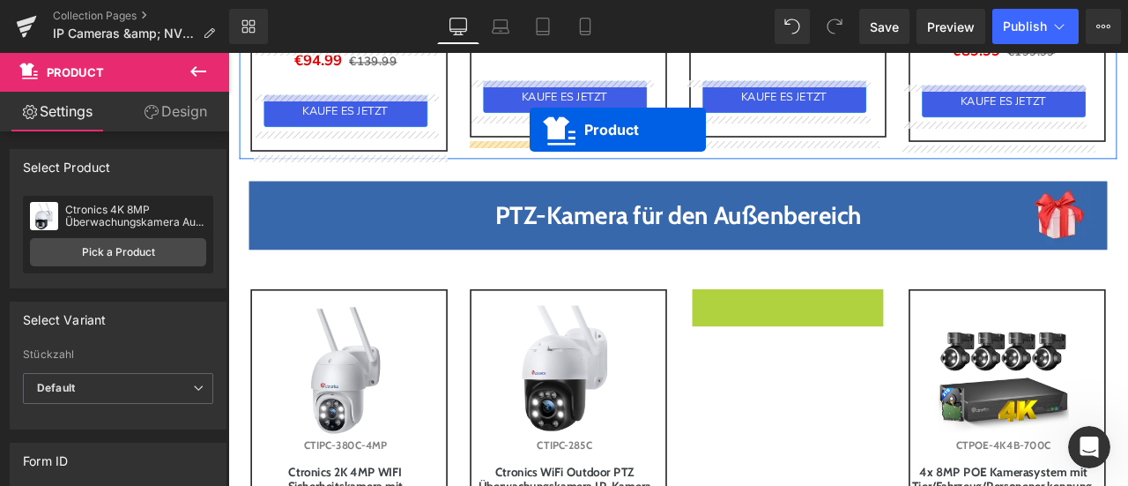
scroll to position [1622, 0]
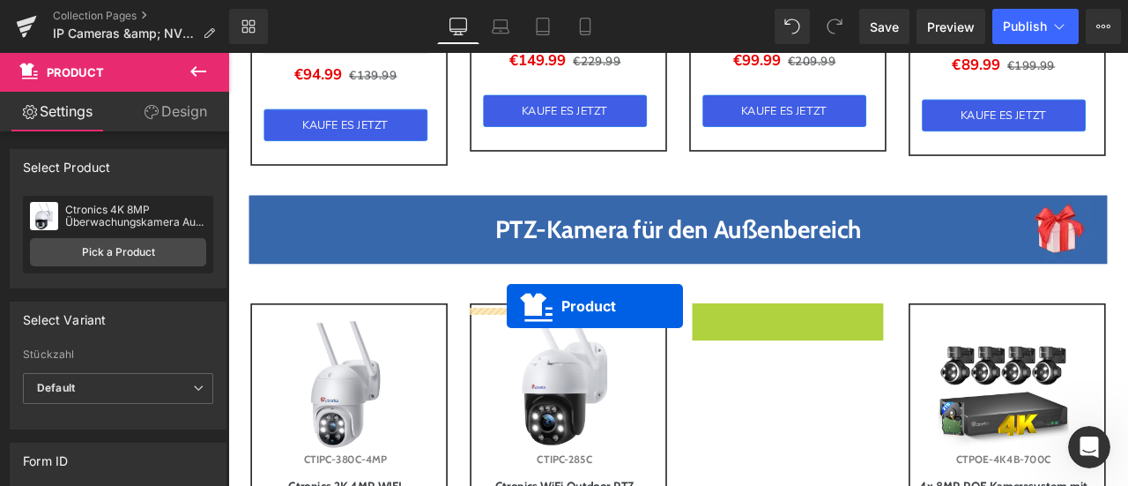
drag, startPoint x: 878, startPoint y: 138, endPoint x: 558, endPoint y: 353, distance: 385.0
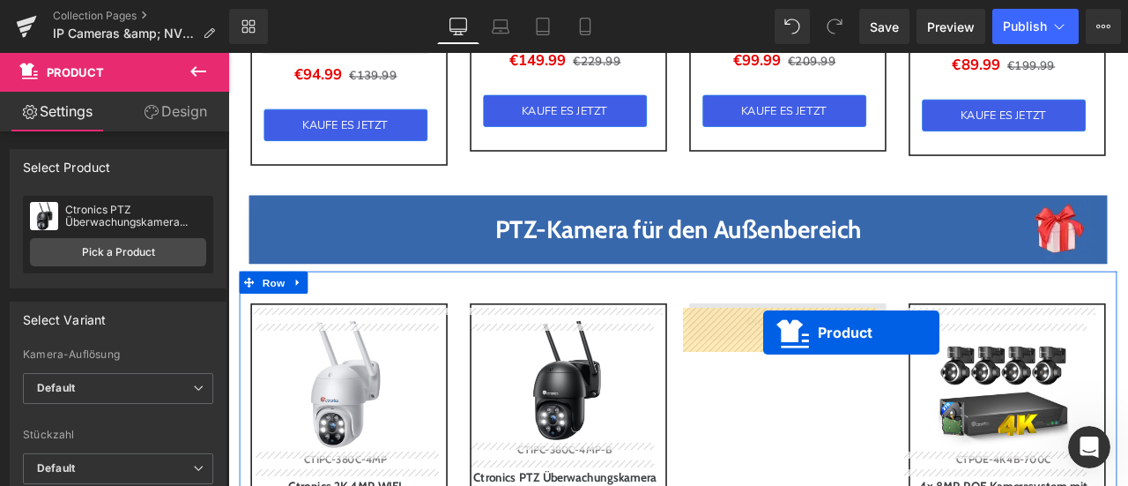
drag, startPoint x: 631, startPoint y: 450, endPoint x: 862, endPoint y: 384, distance: 240.0
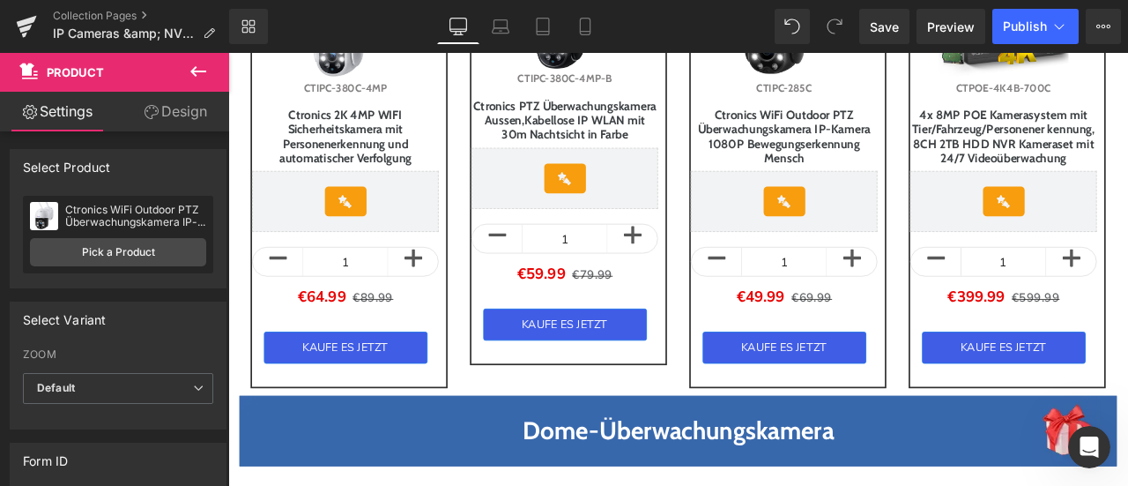
scroll to position [1974, 0]
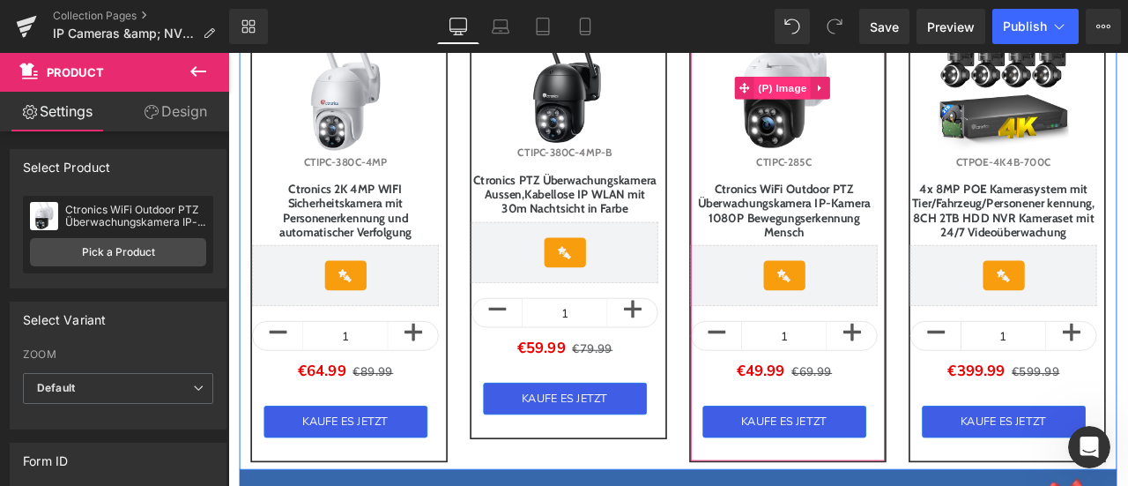
click at [854, 100] on span "(P) Image" at bounding box center [885, 94] width 67 height 26
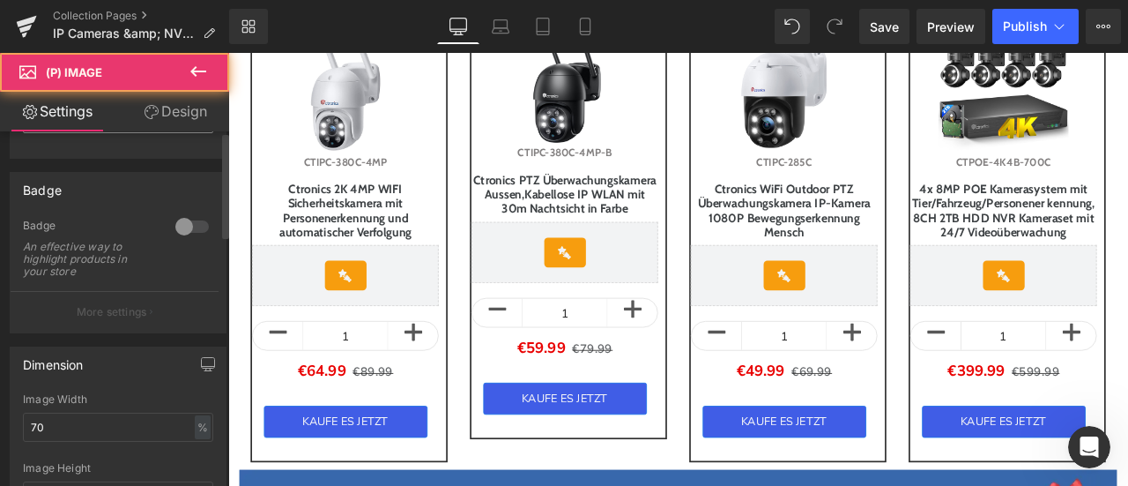
scroll to position [353, 0]
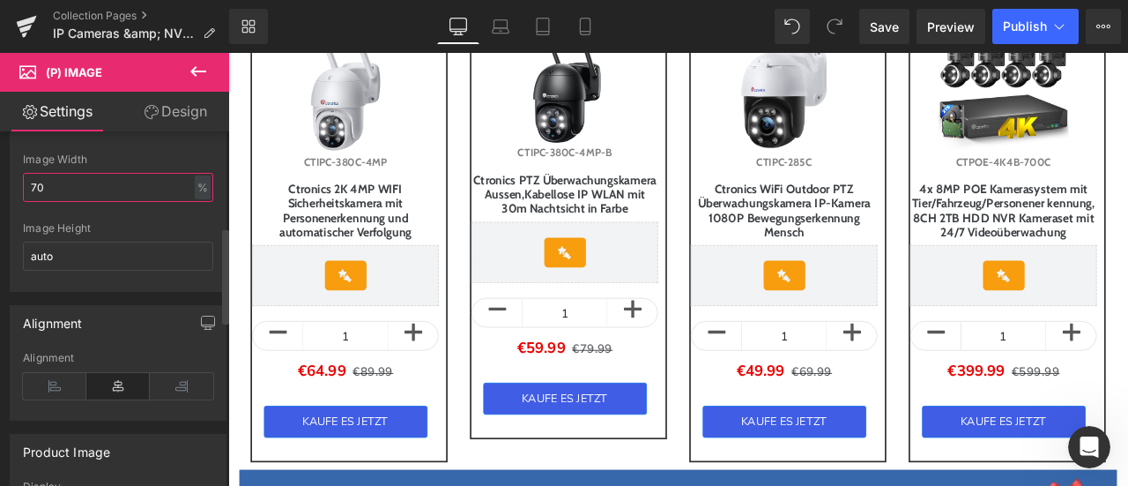
drag, startPoint x: 33, startPoint y: 190, endPoint x: 25, endPoint y: 189, distance: 8.9
click at [25, 189] on input "70" at bounding box center [118, 187] width 190 height 29
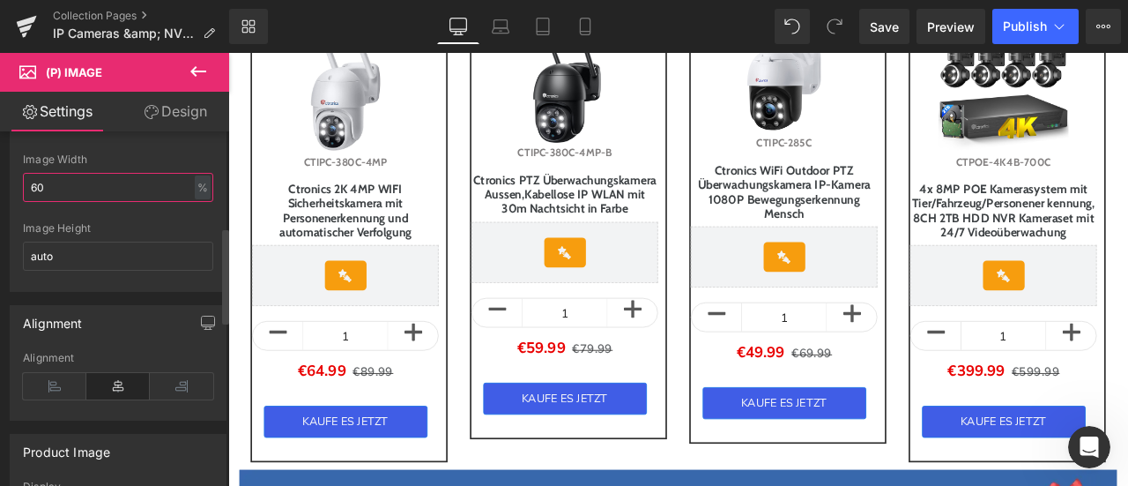
drag, startPoint x: 37, startPoint y: 182, endPoint x: 56, endPoint y: 182, distance: 18.5
click at [56, 182] on input "60" at bounding box center [118, 187] width 190 height 29
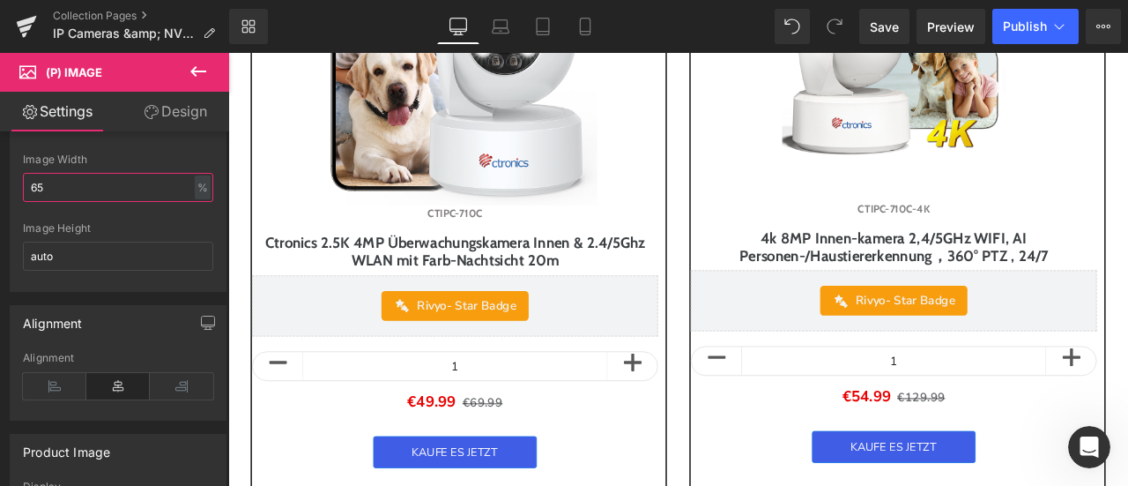
scroll to position [2768, 0]
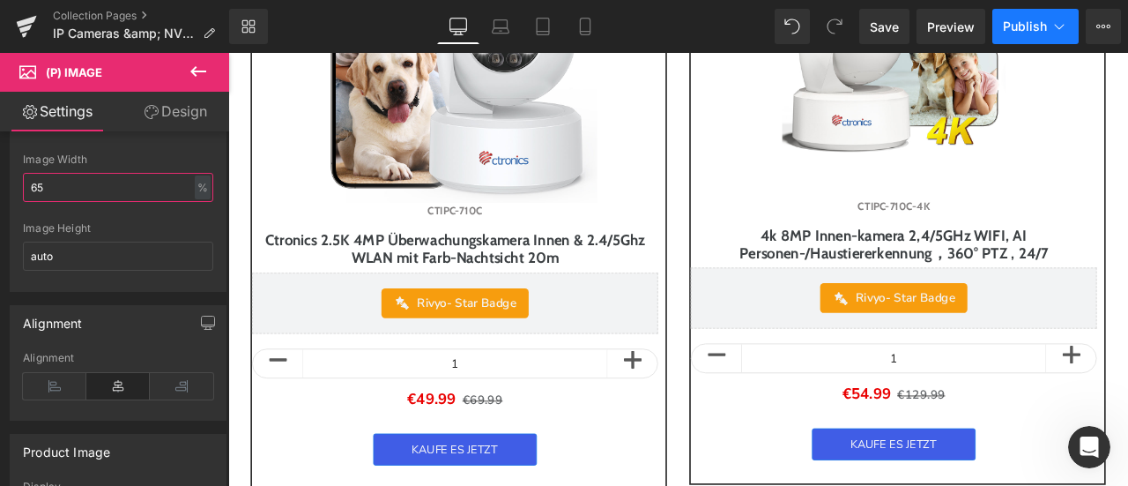
type input "65"
click at [1037, 26] on span "Publish" at bounding box center [1025, 26] width 44 height 14
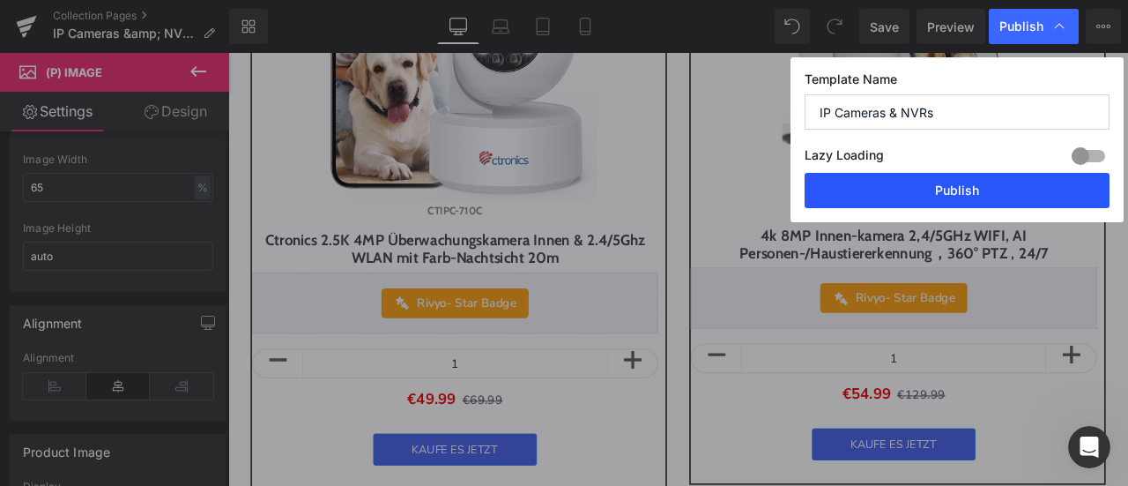
drag, startPoint x: 981, startPoint y: 191, endPoint x: 495, endPoint y: 154, distance: 487.1
click at [981, 191] on button "Publish" at bounding box center [957, 190] width 305 height 35
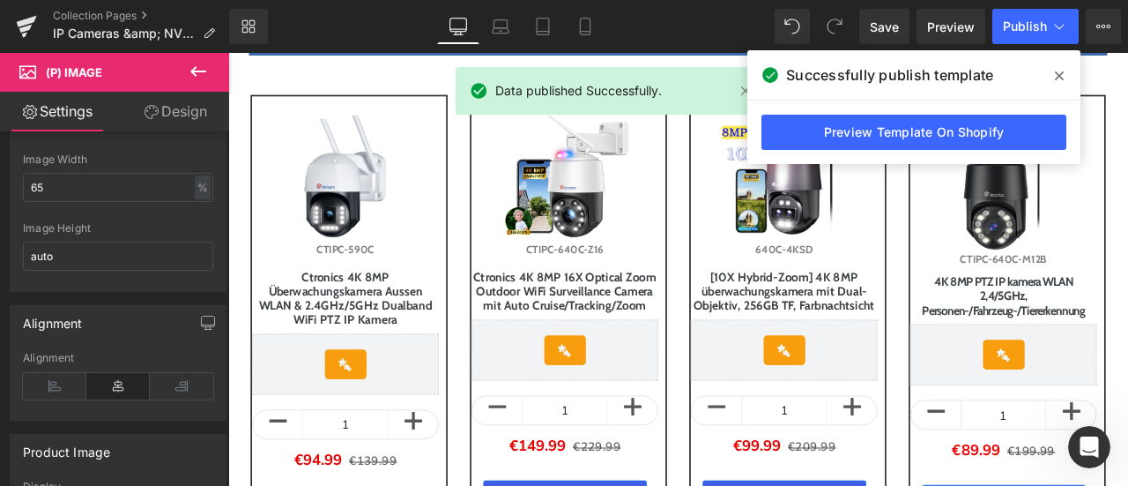
scroll to position [1181, 0]
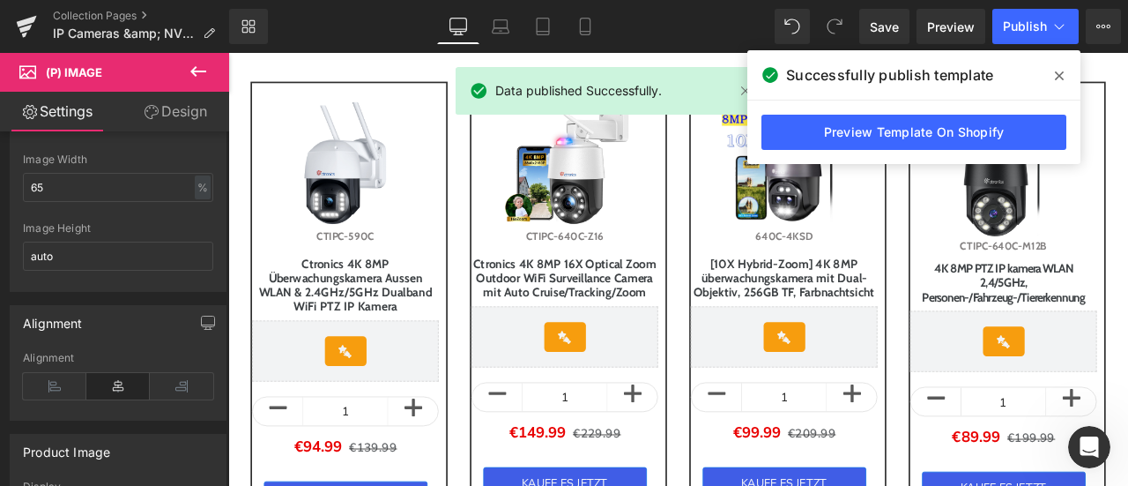
click at [1061, 75] on icon at bounding box center [1059, 76] width 9 height 14
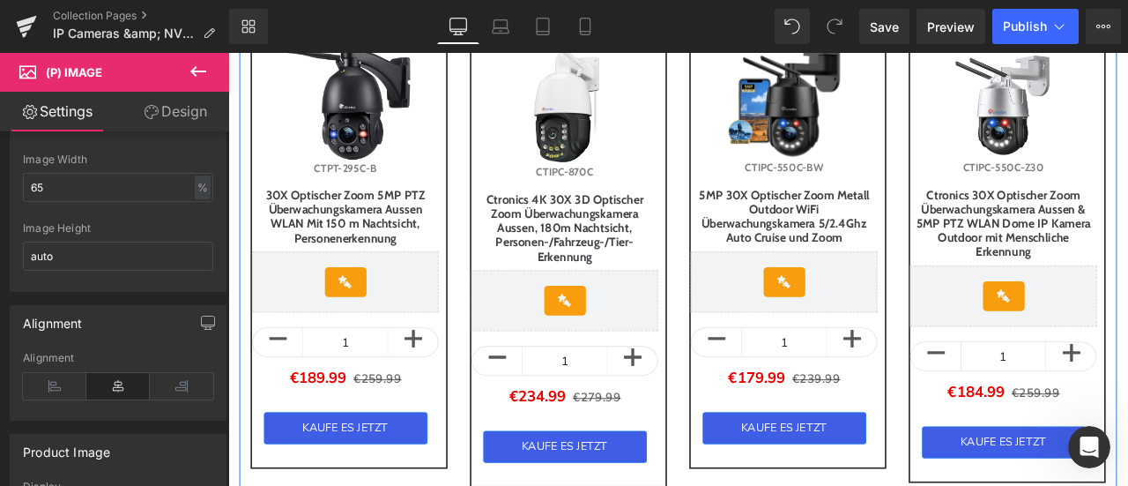
scroll to position [564, 0]
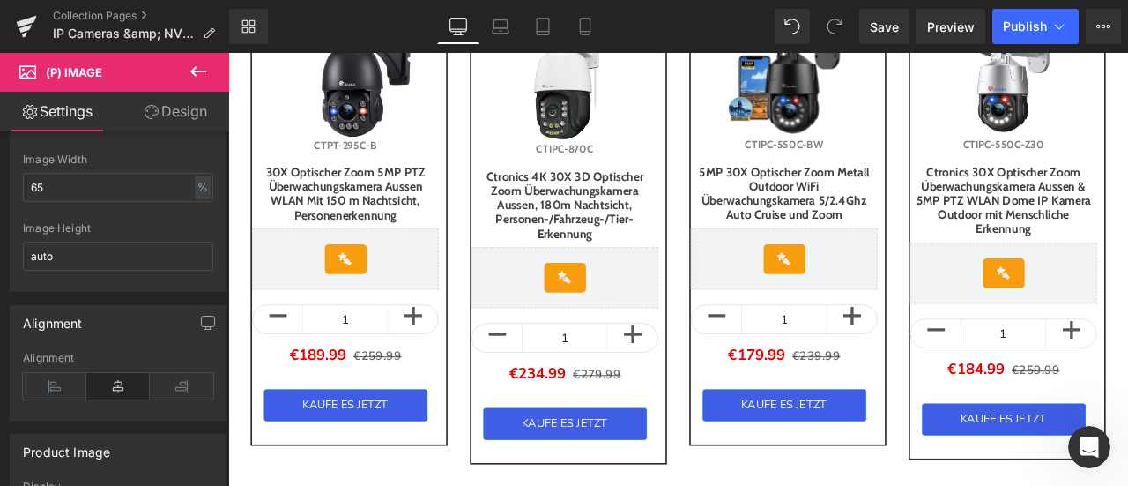
click at [198, 77] on icon at bounding box center [198, 71] width 21 height 21
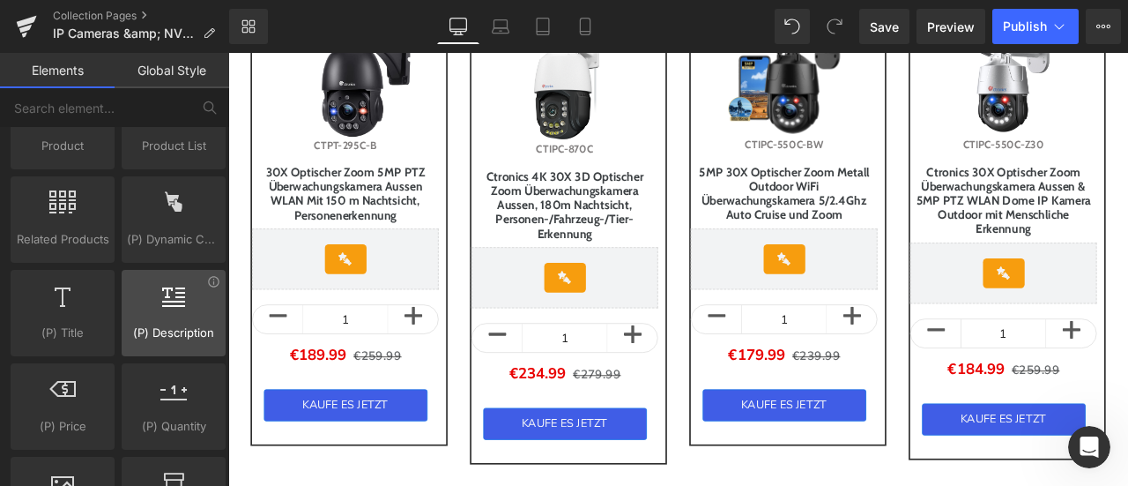
scroll to position [1675, 0]
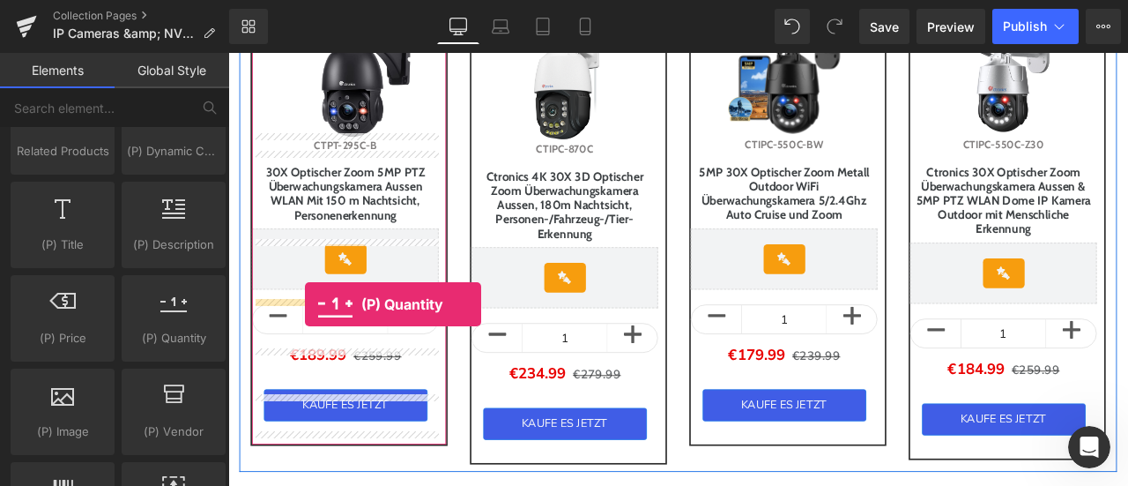
drag, startPoint x: 406, startPoint y: 362, endPoint x: 319, endPoint y: 351, distance: 88.0
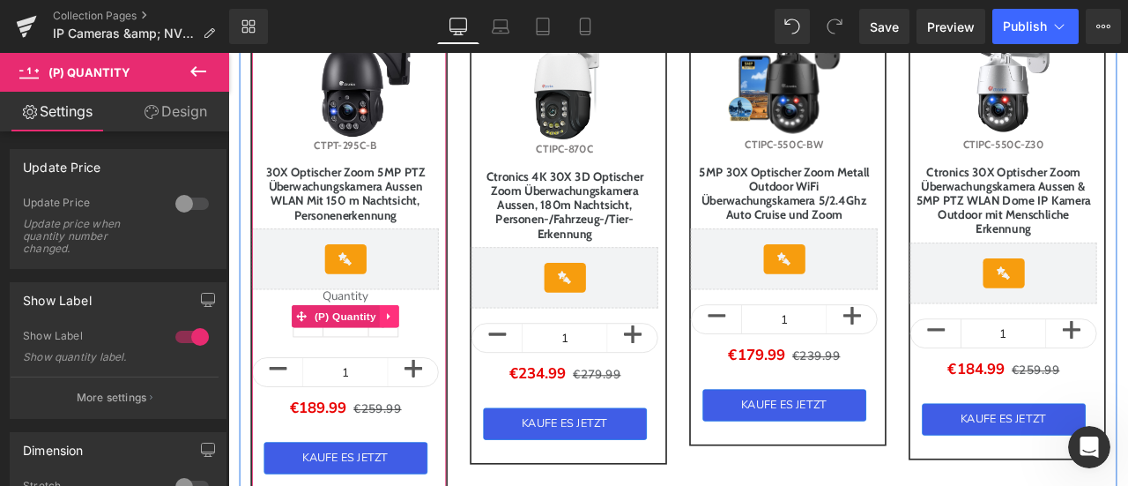
click at [423, 371] on icon at bounding box center [419, 364] width 12 height 13
click at [433, 371] on icon at bounding box center [431, 364] width 12 height 13
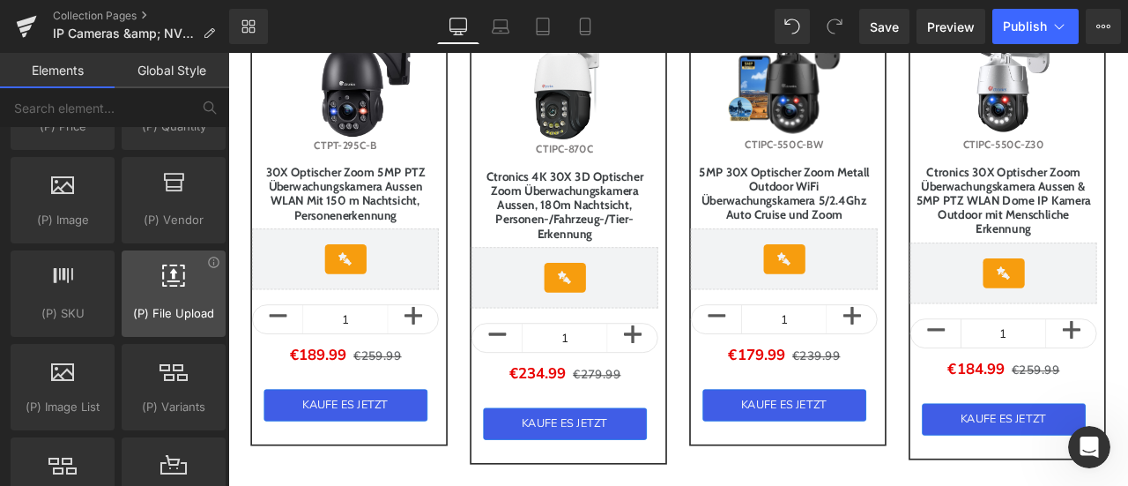
scroll to position [1939, 0]
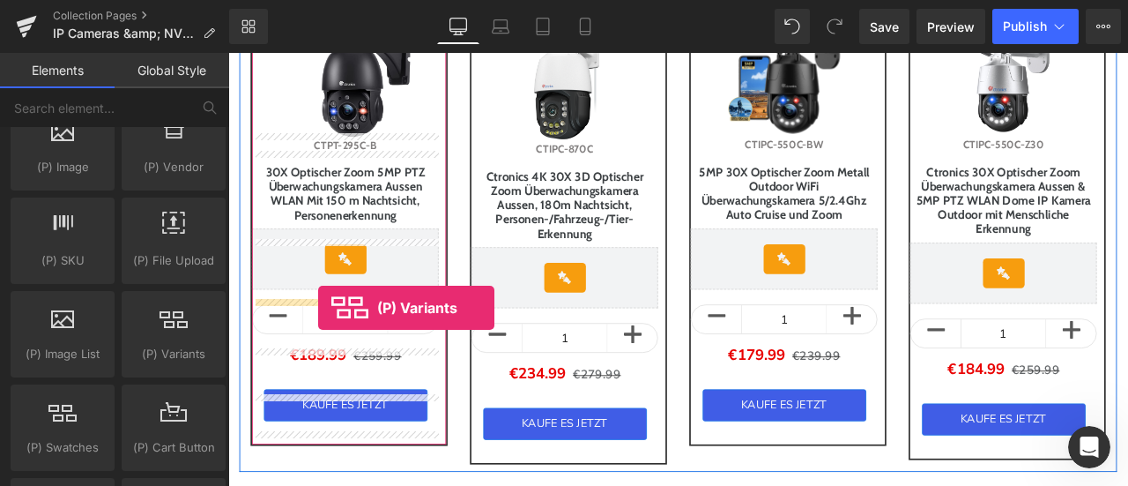
drag, startPoint x: 401, startPoint y: 399, endPoint x: 335, endPoint y: 355, distance: 79.5
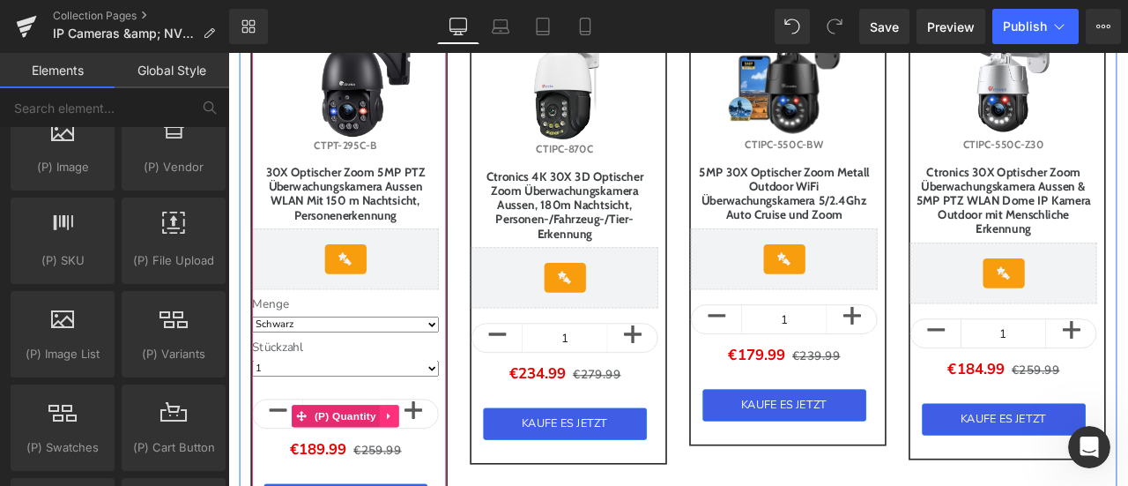
click at [426, 485] on icon at bounding box center [419, 483] width 12 height 13
click at [438, 485] on link at bounding box center [431, 483] width 23 height 26
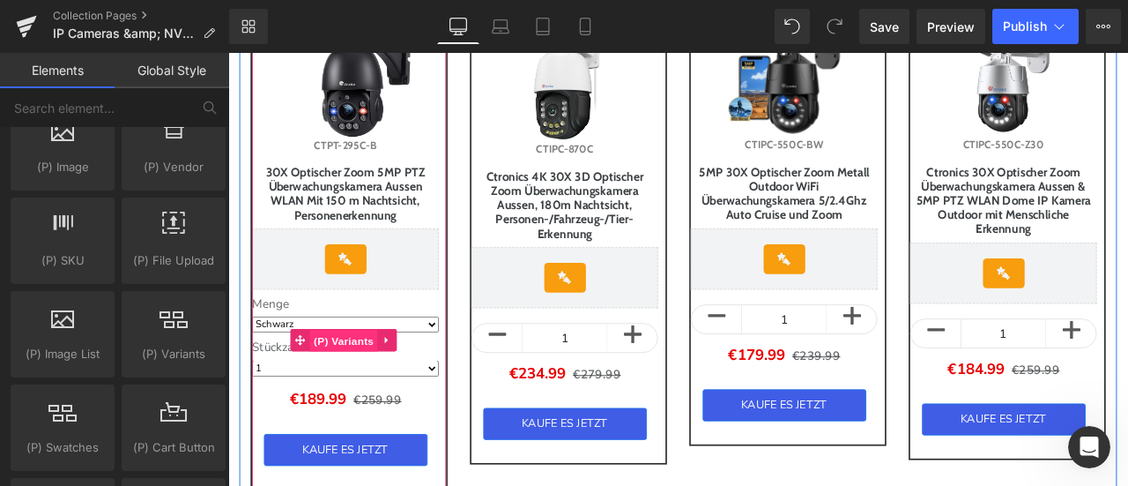
click at [357, 402] on span "(P) Variants" at bounding box center [365, 394] width 80 height 26
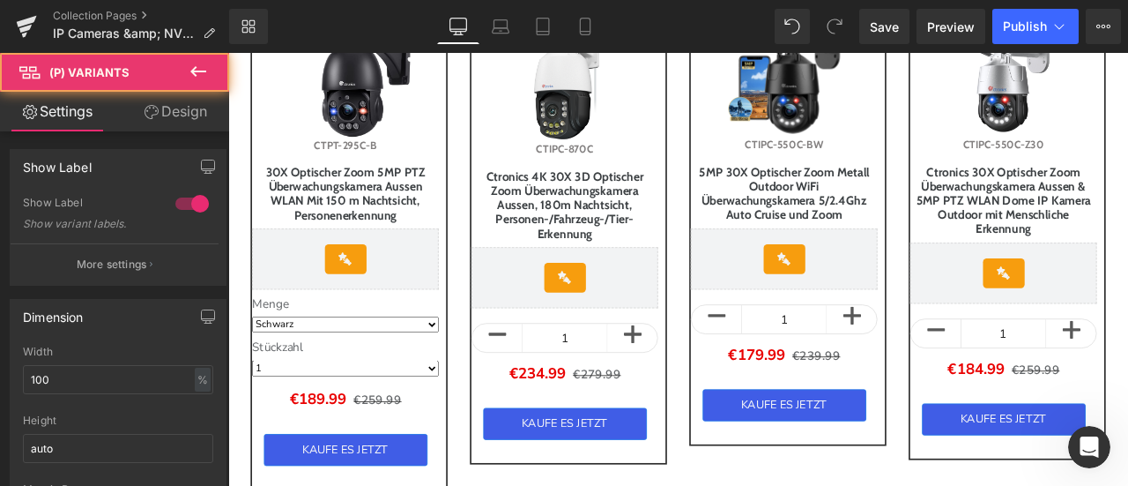
click at [166, 111] on link "Design" at bounding box center [175, 112] width 115 height 40
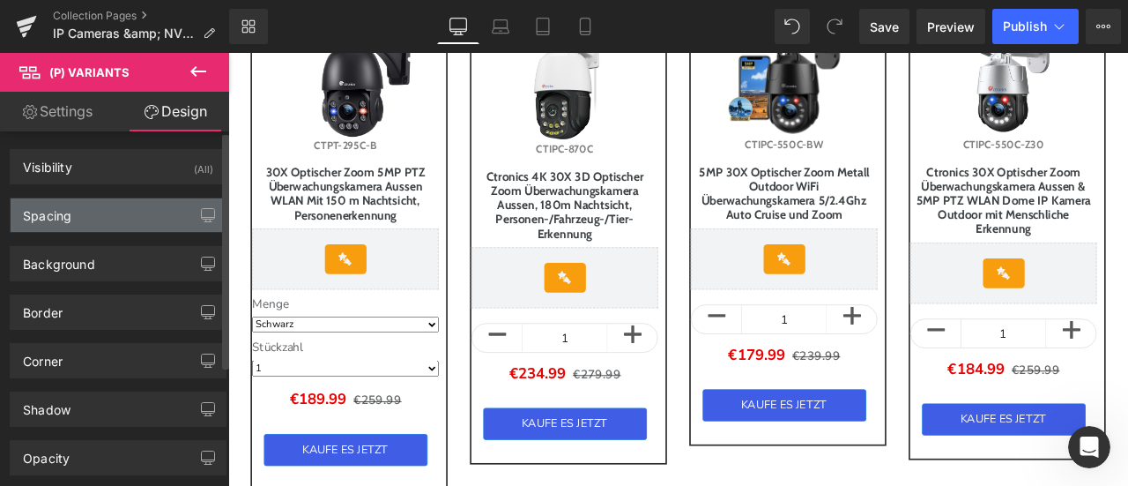
click at [61, 215] on div "Spacing" at bounding box center [47, 210] width 48 height 25
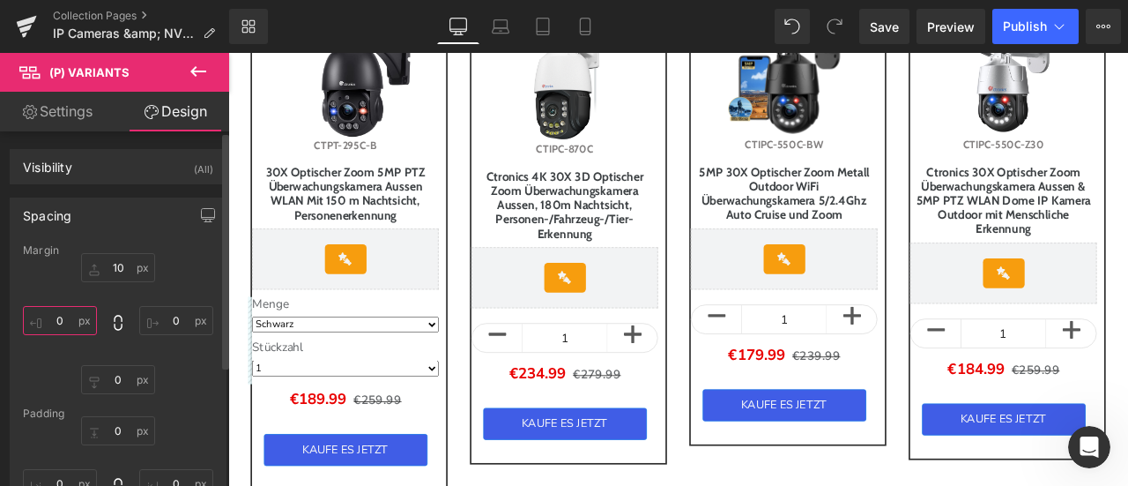
click at [74, 326] on input "0" at bounding box center [60, 320] width 74 height 29
type input "5"
click at [196, 65] on icon at bounding box center [198, 71] width 21 height 21
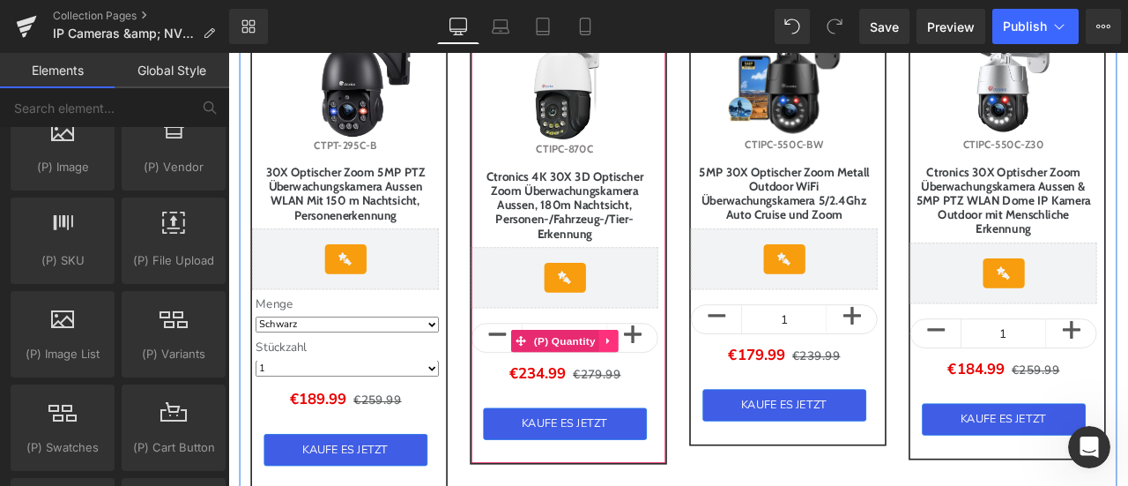
click at [680, 388] on icon at bounding box center [679, 393] width 12 height 13
click at [685, 388] on icon at bounding box center [691, 394] width 12 height 12
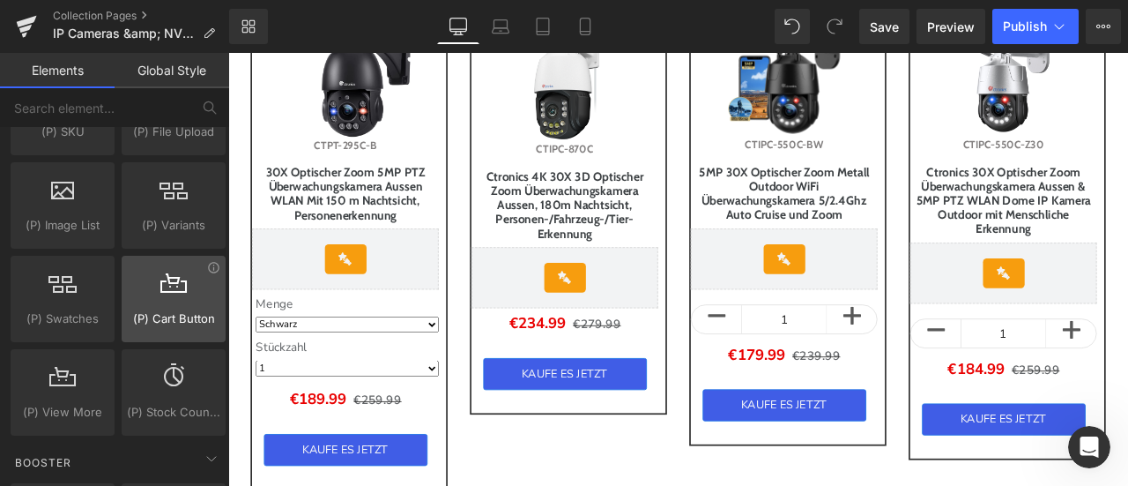
scroll to position [2027, 0]
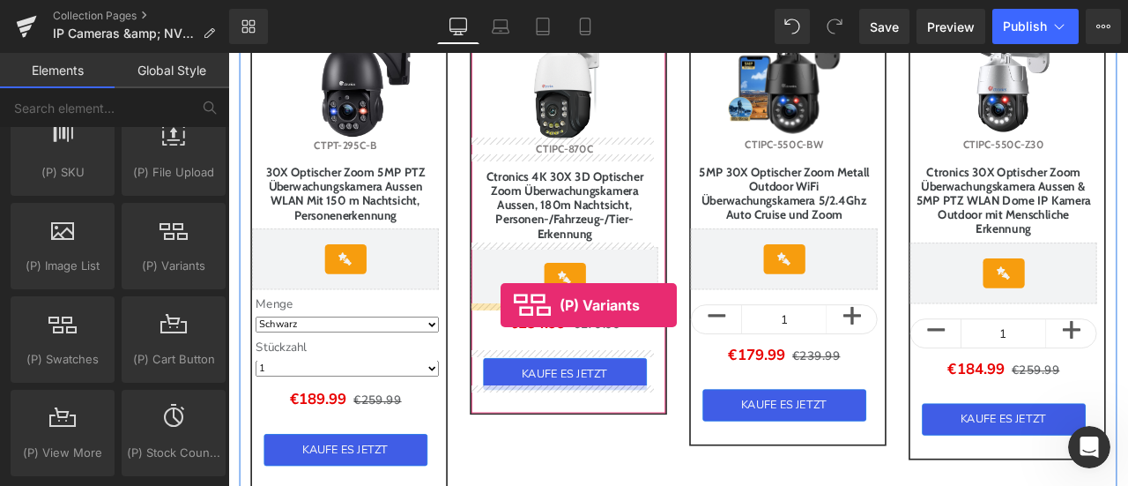
drag, startPoint x: 404, startPoint y: 295, endPoint x: 551, endPoint y: 352, distance: 157.6
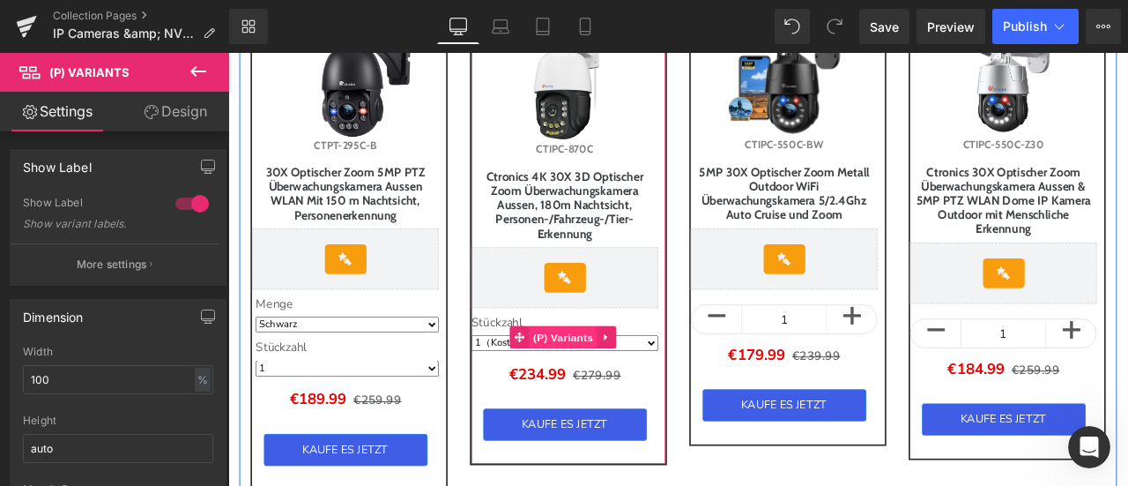
click at [613, 384] on span "(P) Variants" at bounding box center [625, 390] width 80 height 26
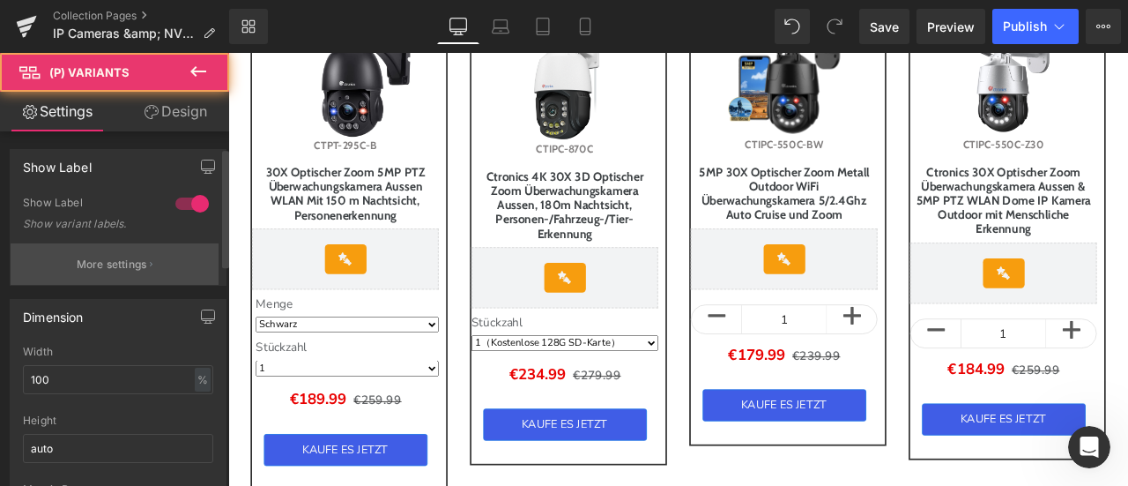
scroll to position [88, 0]
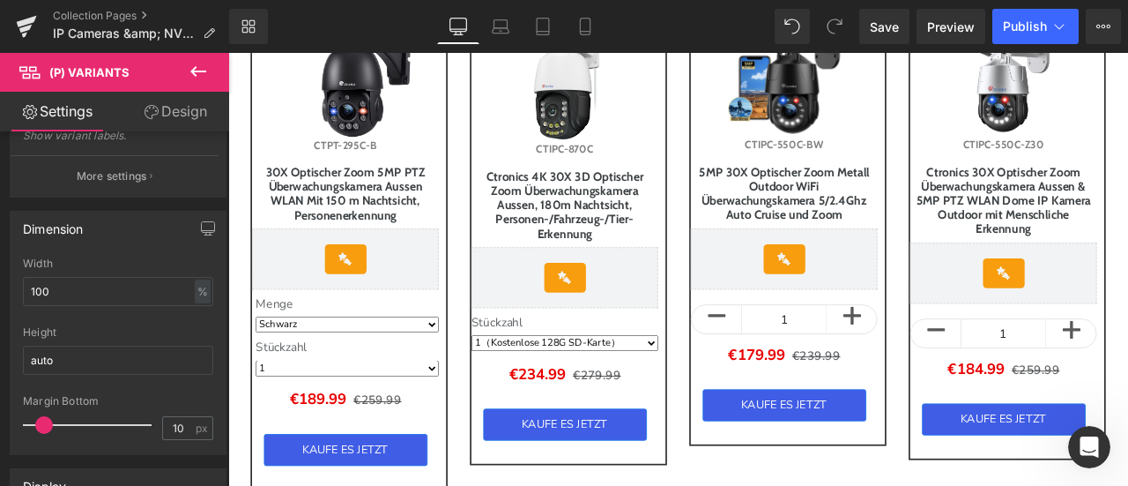
click at [166, 112] on link "Design" at bounding box center [175, 112] width 115 height 40
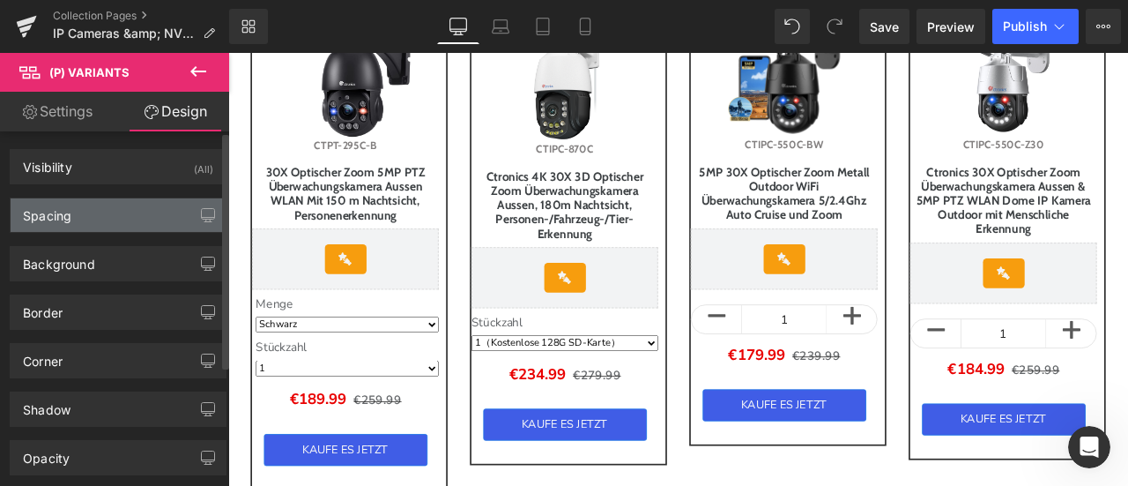
click at [102, 216] on div "Spacing" at bounding box center [118, 214] width 215 height 33
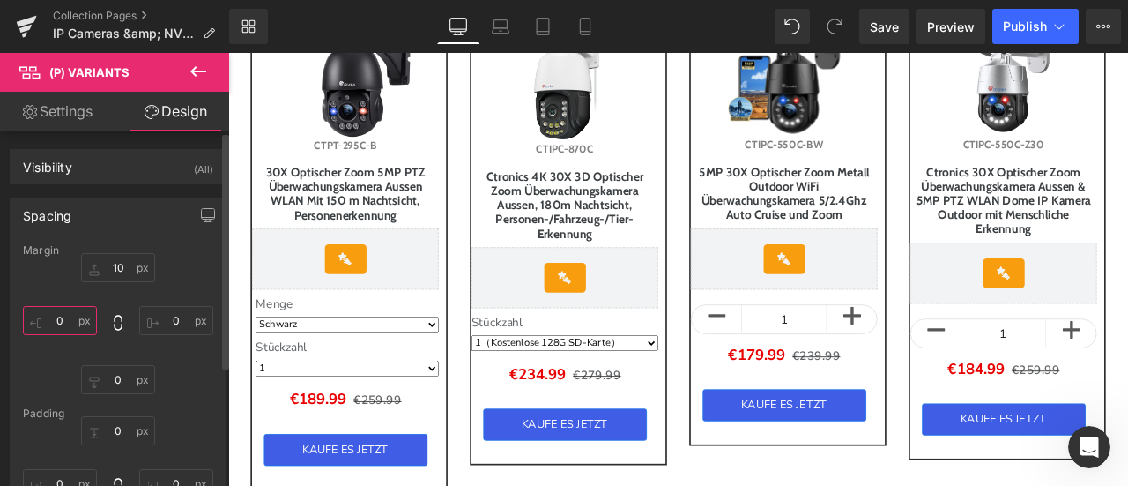
click at [74, 317] on input "0" at bounding box center [60, 320] width 74 height 29
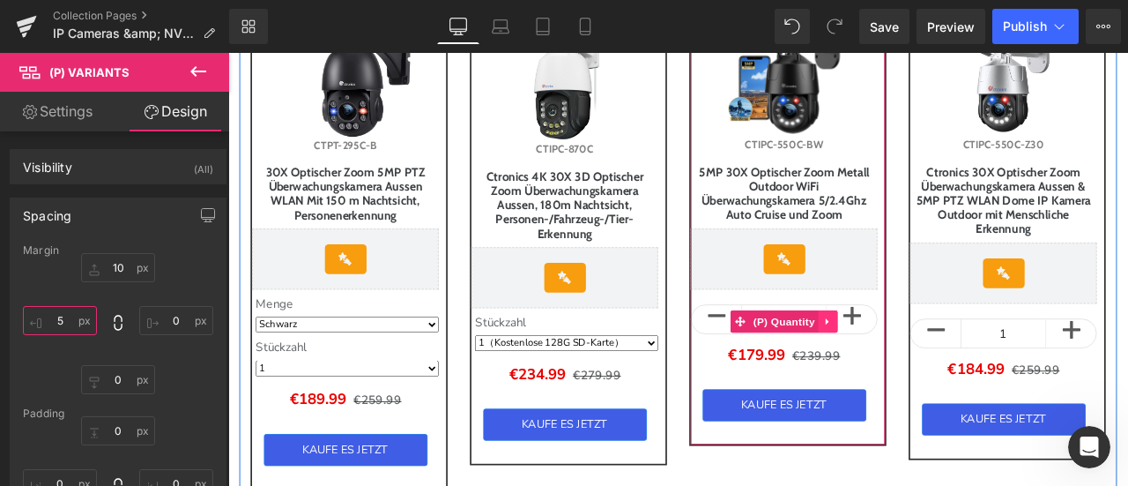
type input "5"
click at [937, 378] on icon at bounding box center [939, 371] width 12 height 13
click at [945, 377] on icon at bounding box center [951, 371] width 12 height 12
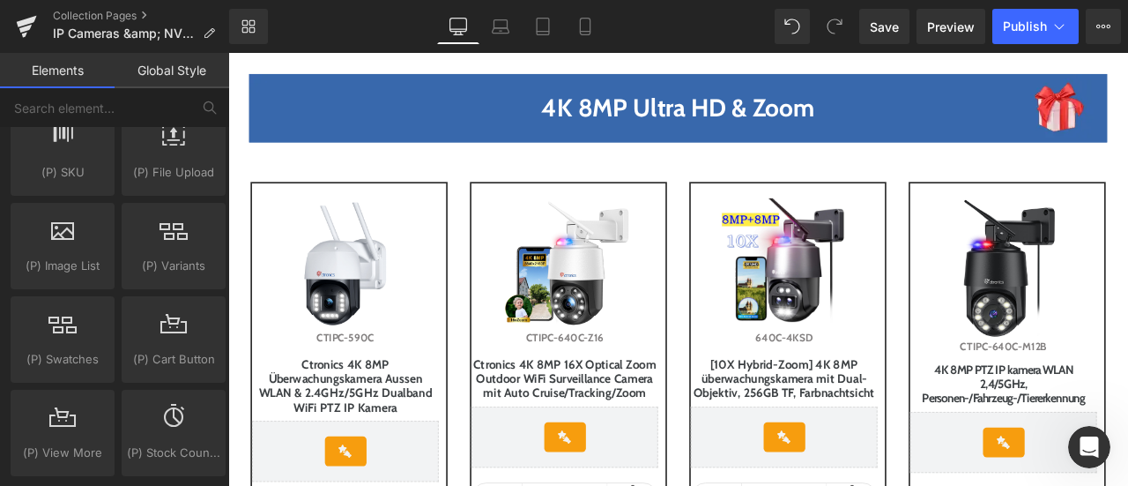
scroll to position [1269, 0]
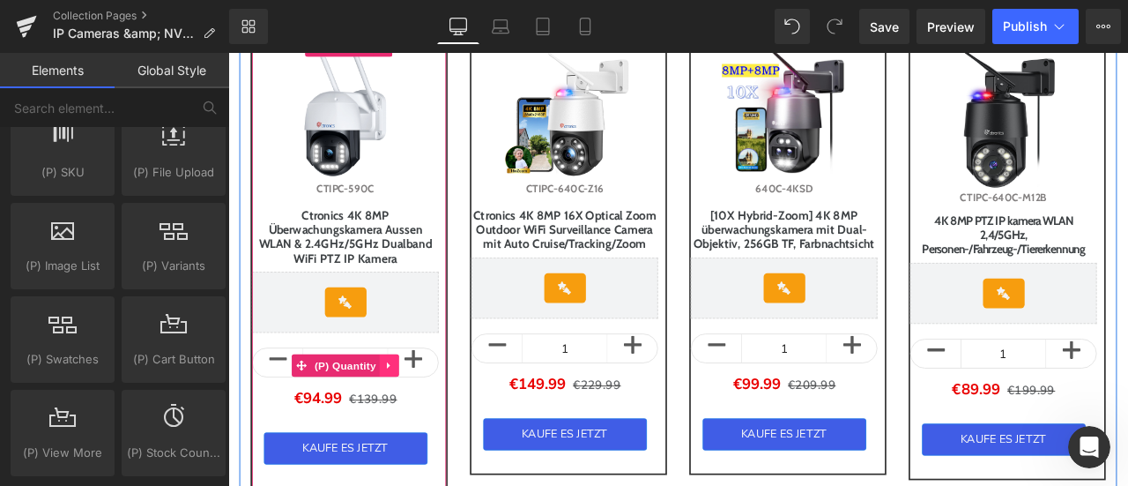
click at [423, 429] on icon at bounding box center [419, 422] width 12 height 13
click at [435, 429] on icon at bounding box center [431, 423] width 12 height 12
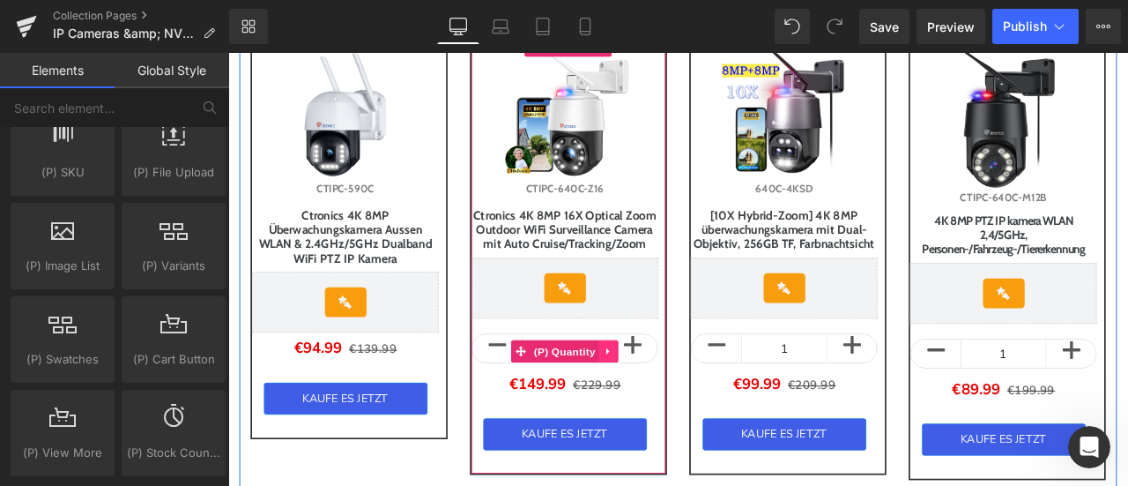
click at [680, 413] on icon at bounding box center [679, 405] width 12 height 13
click at [686, 413] on icon at bounding box center [691, 406] width 12 height 12
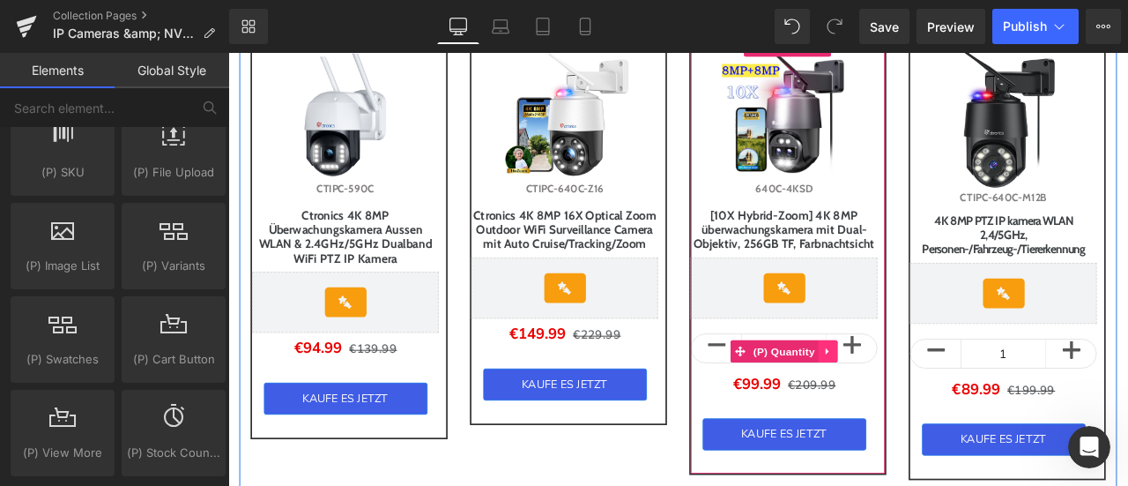
click at [937, 410] on icon at bounding box center [939, 406] width 4 height 8
click at [946, 413] on icon at bounding box center [951, 405] width 12 height 13
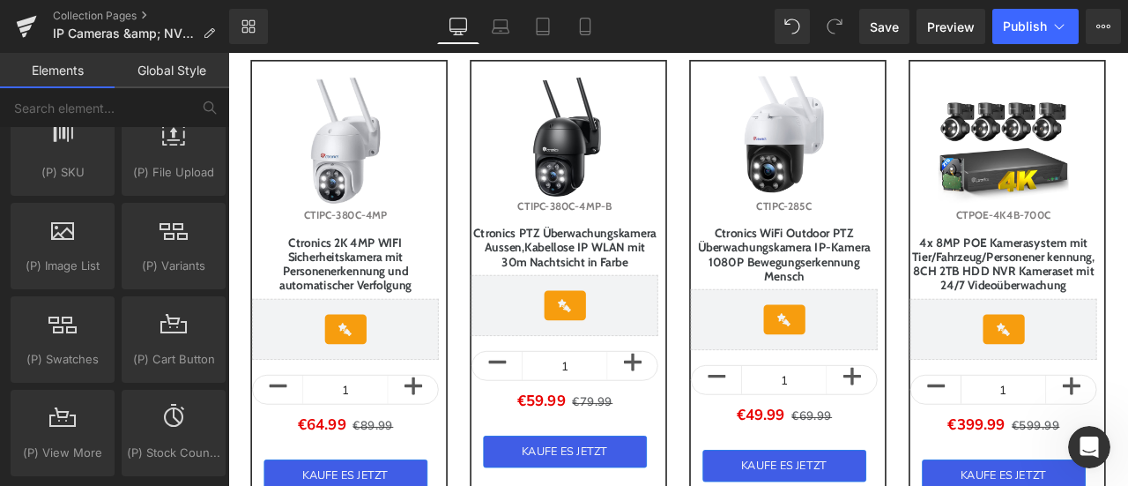
scroll to position [2063, 0]
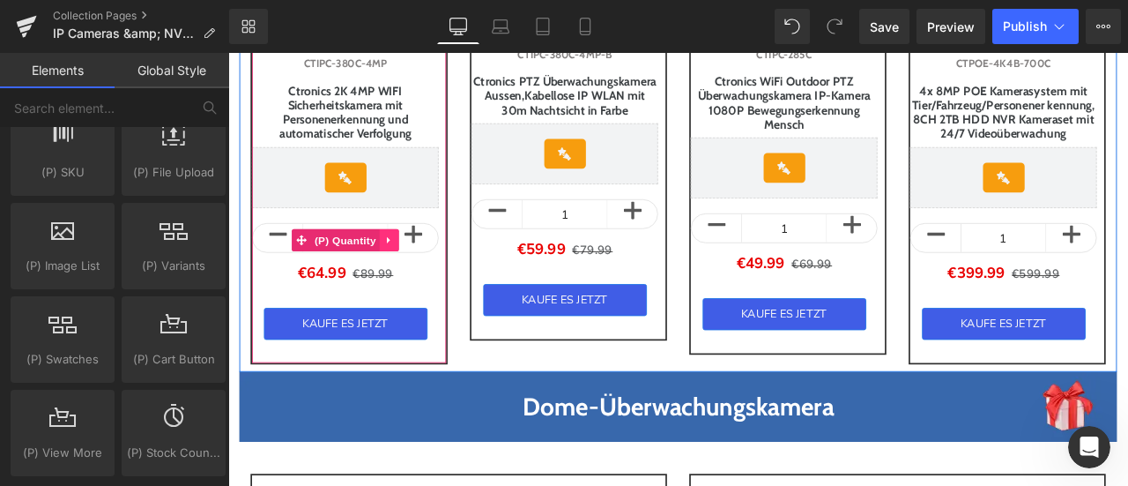
click at [424, 281] on icon at bounding box center [419, 274] width 12 height 13
click at [442, 287] on link at bounding box center [431, 274] width 23 height 26
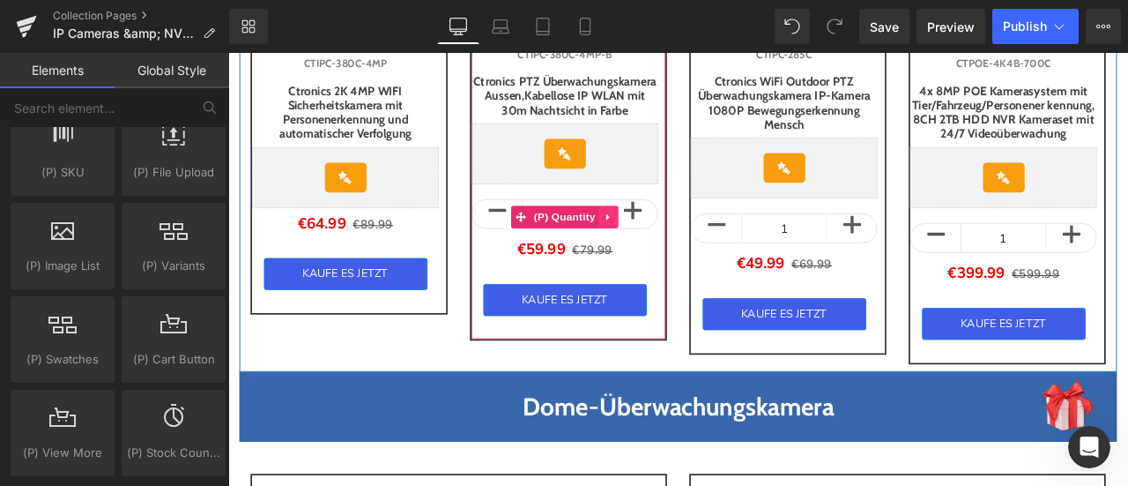
click at [680, 253] on icon at bounding box center [679, 246] width 12 height 13
click at [688, 253] on icon at bounding box center [691, 247] width 12 height 12
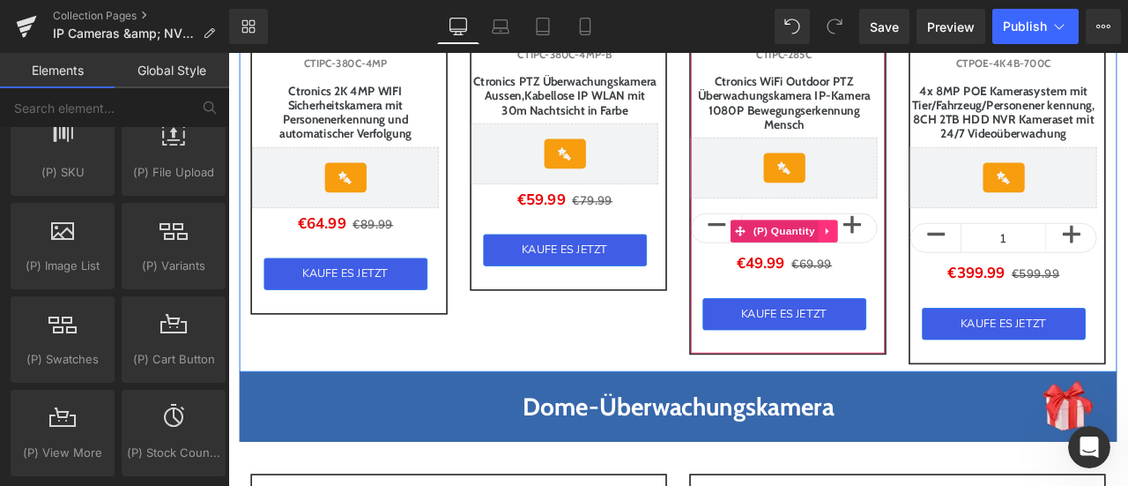
click at [937, 270] on icon at bounding box center [939, 263] width 12 height 13
click at [945, 270] on icon at bounding box center [951, 263] width 12 height 12
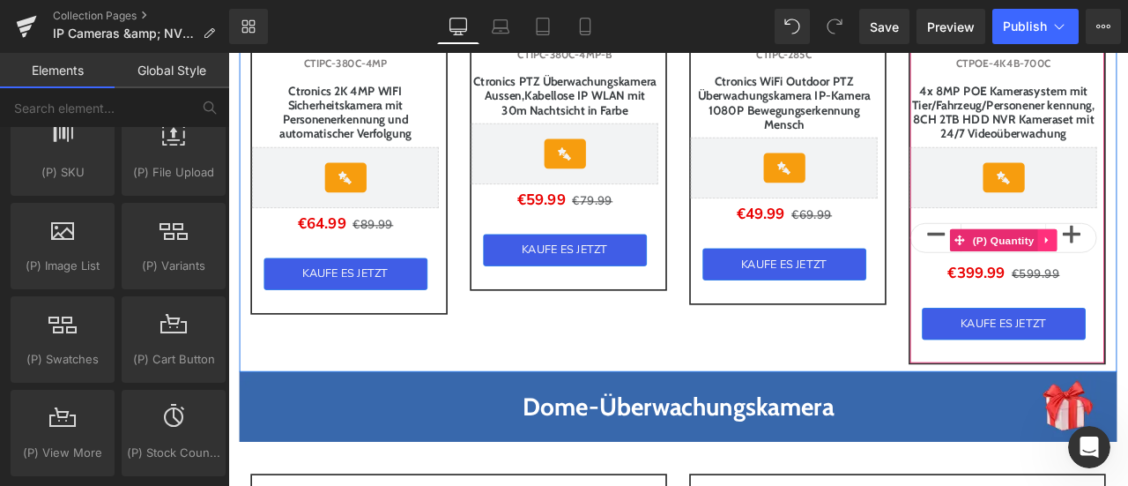
drag, startPoint x: 1185, startPoint y: 307, endPoint x: 1199, endPoint y: 307, distance: 14.1
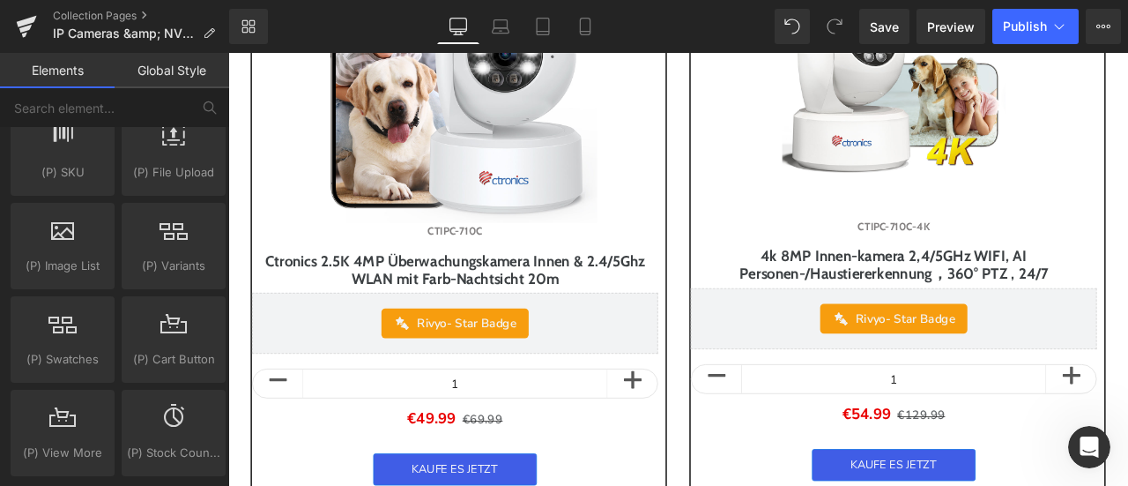
scroll to position [2856, 0]
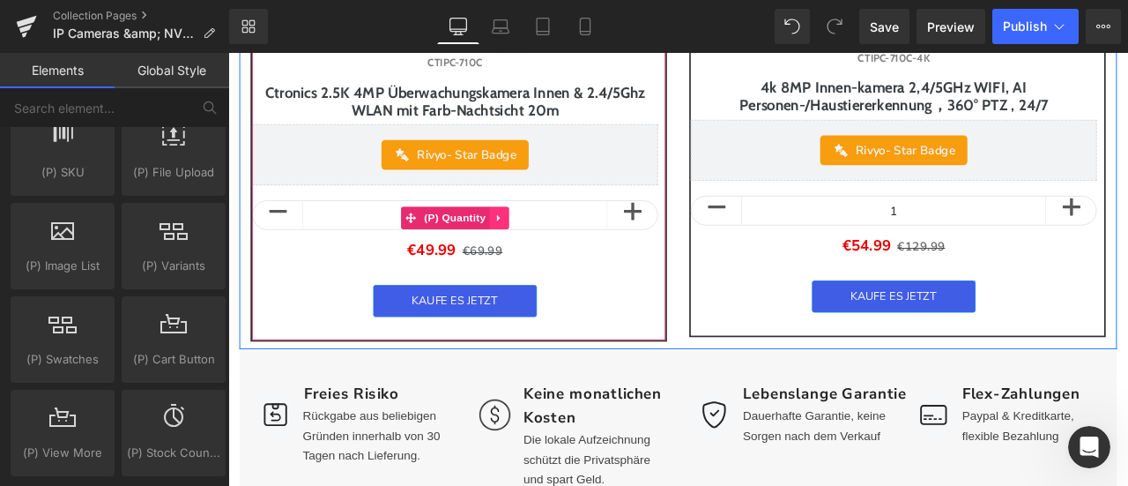
drag, startPoint x: 551, startPoint y: 279, endPoint x: 568, endPoint y: 281, distance: 16.8
click at [552, 255] on icon at bounding box center [549, 248] width 12 height 13
click at [563, 255] on icon at bounding box center [560, 248] width 12 height 12
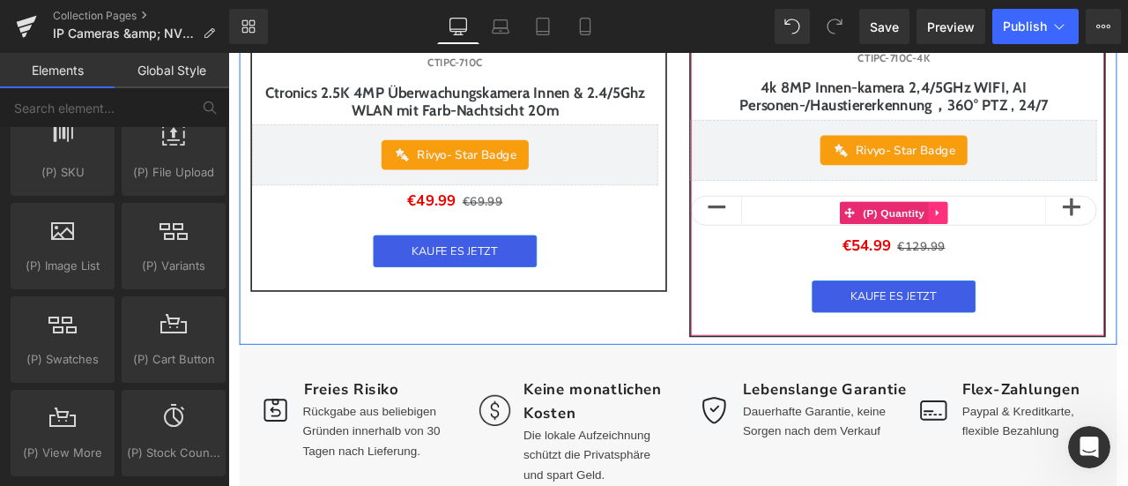
click at [1063, 249] on icon at bounding box center [1069, 242] width 12 height 13
click at [1074, 249] on icon at bounding box center [1080, 242] width 12 height 12
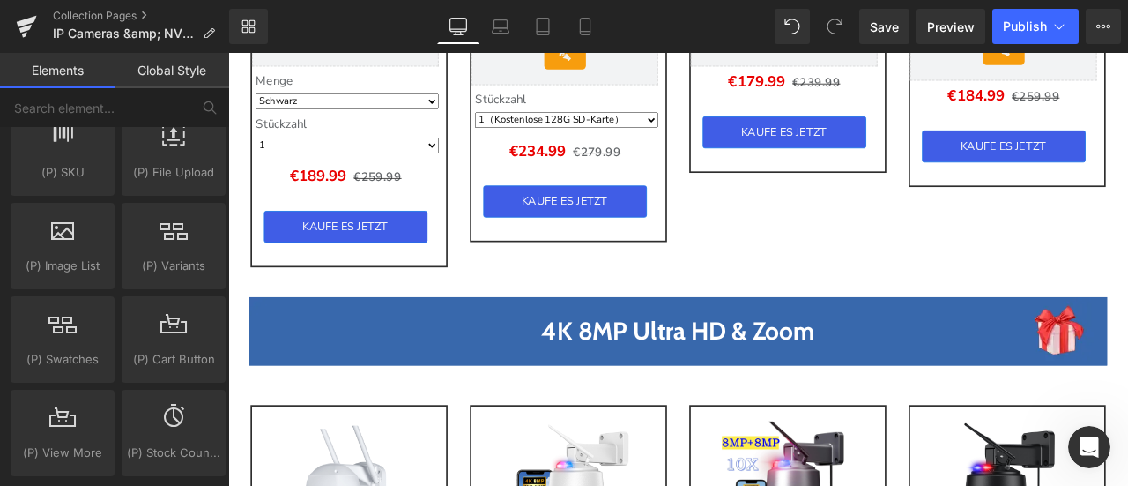
scroll to position [740, 0]
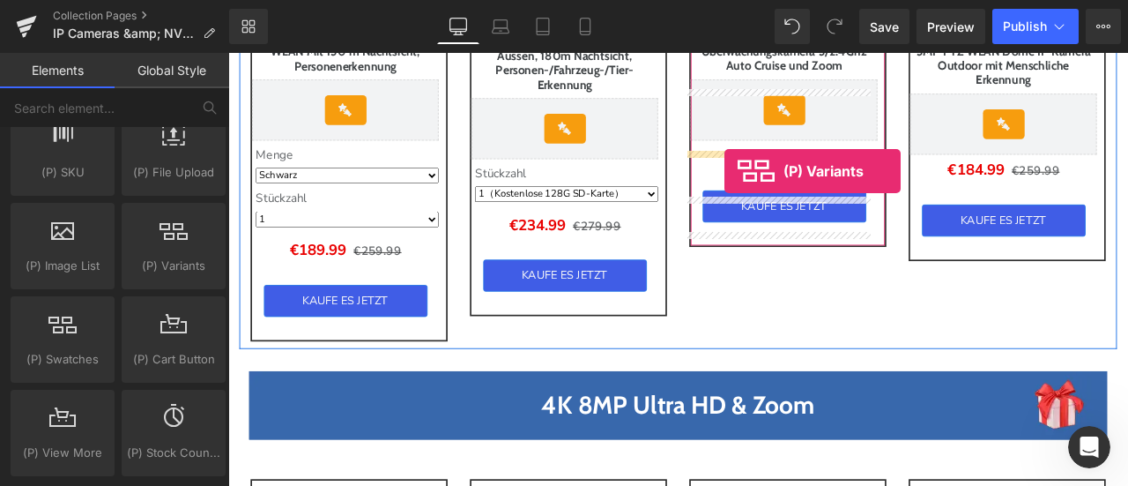
drag, startPoint x: 401, startPoint y: 291, endPoint x: 816, endPoint y: 193, distance: 426.5
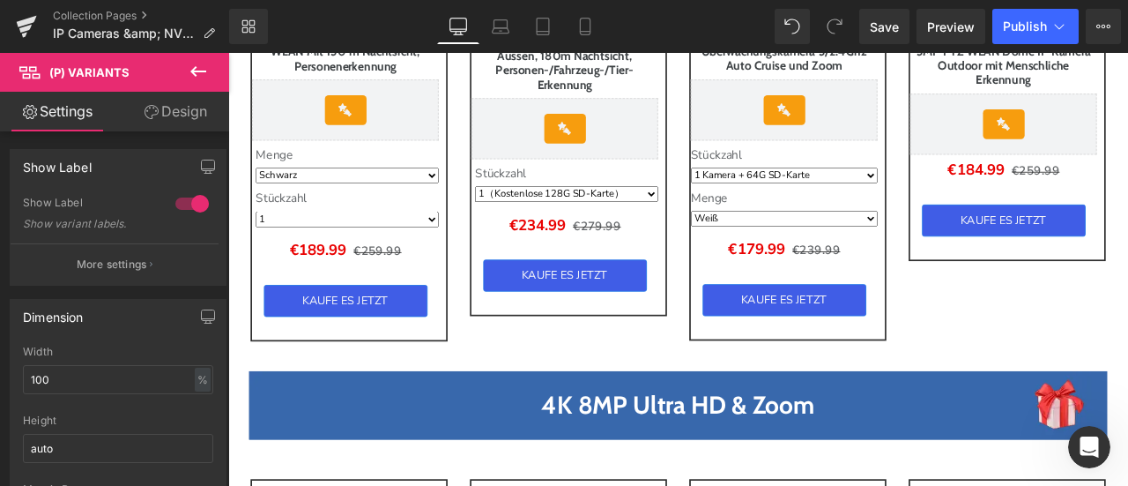
click at [182, 109] on link "Design" at bounding box center [175, 112] width 115 height 40
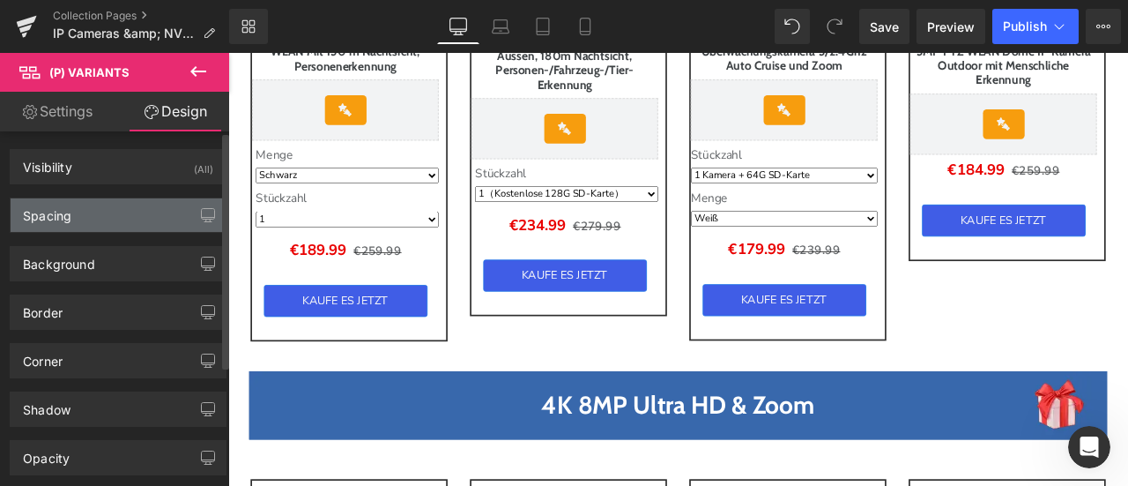
click at [138, 212] on div "Spacing" at bounding box center [118, 214] width 215 height 33
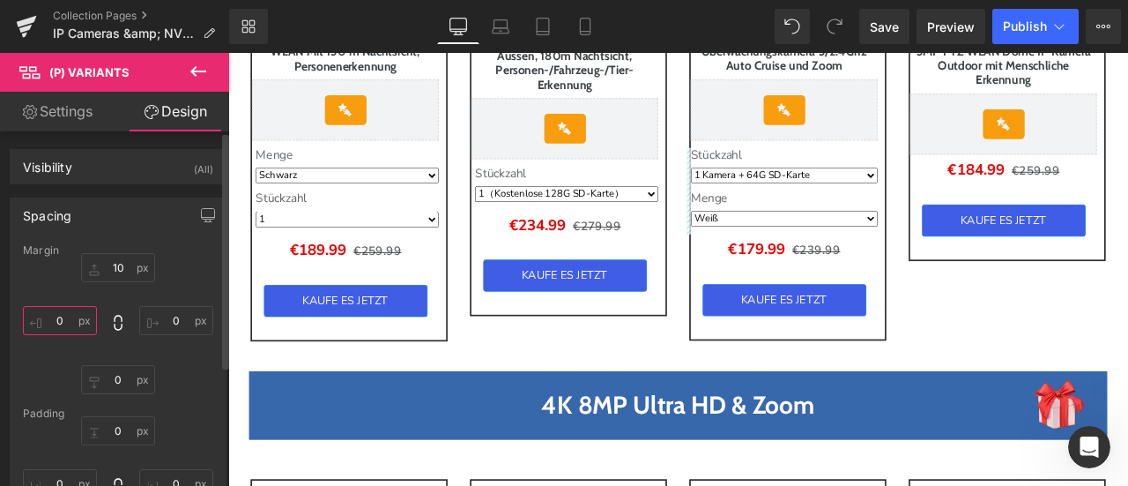
click at [71, 320] on input "0" at bounding box center [60, 320] width 74 height 29
type input "5"
click at [85, 114] on link "Settings" at bounding box center [57, 112] width 115 height 40
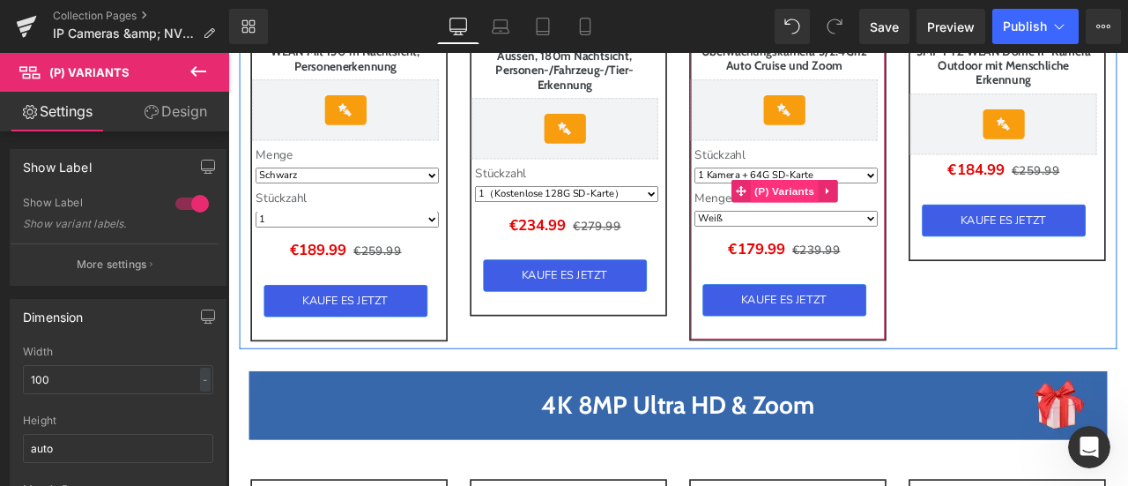
click at [853, 228] on span "(P) Variants" at bounding box center [888, 217] width 80 height 26
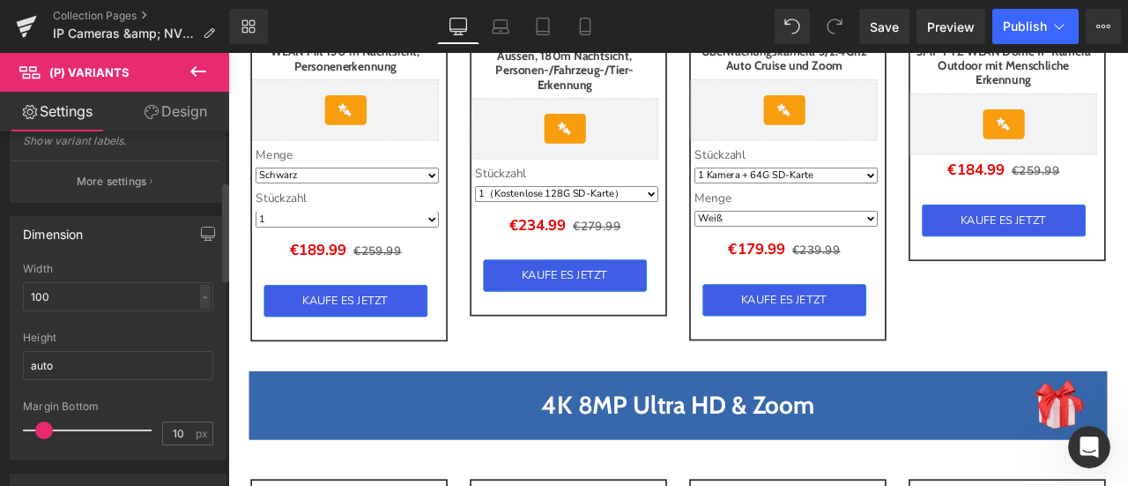
scroll to position [176, 0]
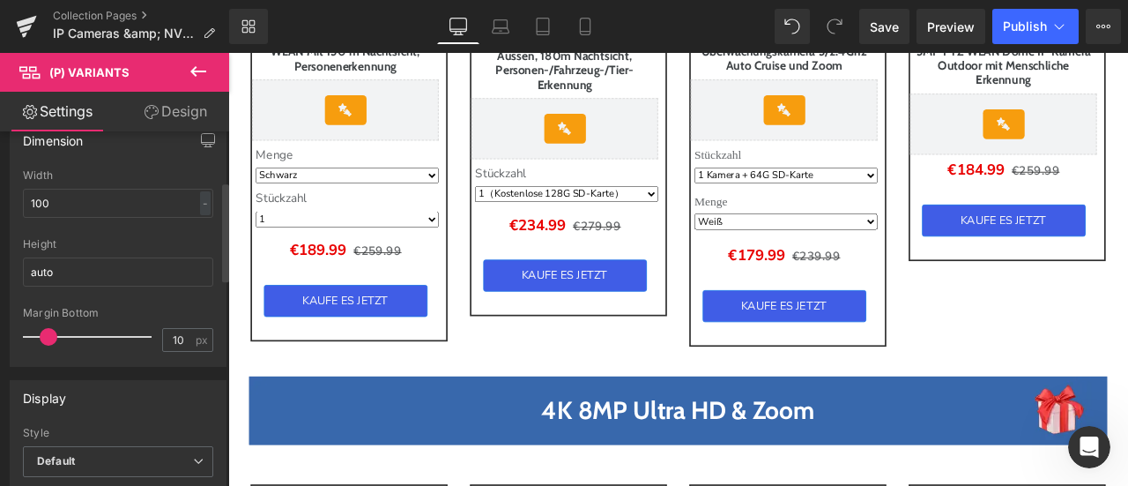
click at [45, 338] on span at bounding box center [49, 337] width 18 height 18
click at [179, 75] on button at bounding box center [198, 72] width 62 height 39
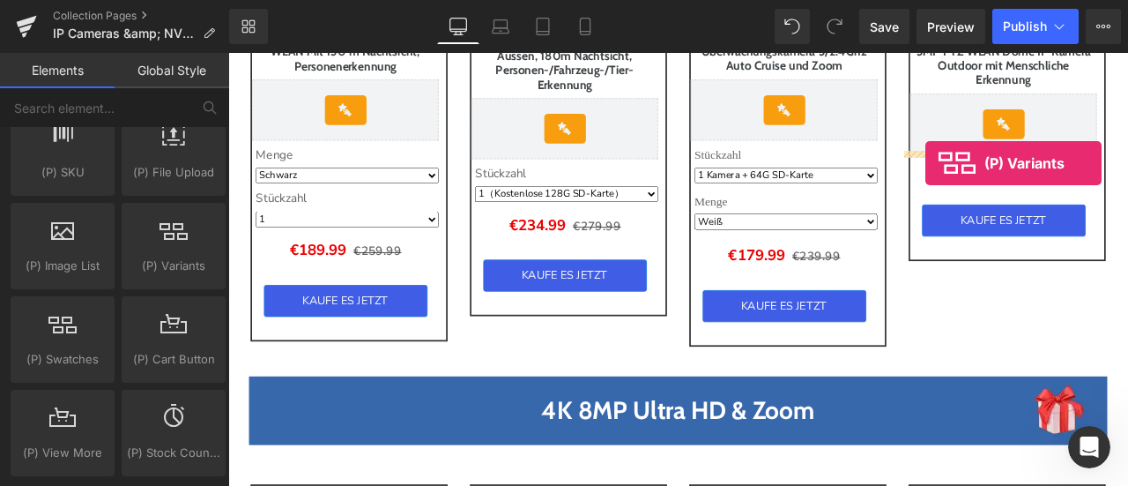
drag, startPoint x: 428, startPoint y: 299, endPoint x: 1054, endPoint y: 183, distance: 637.3
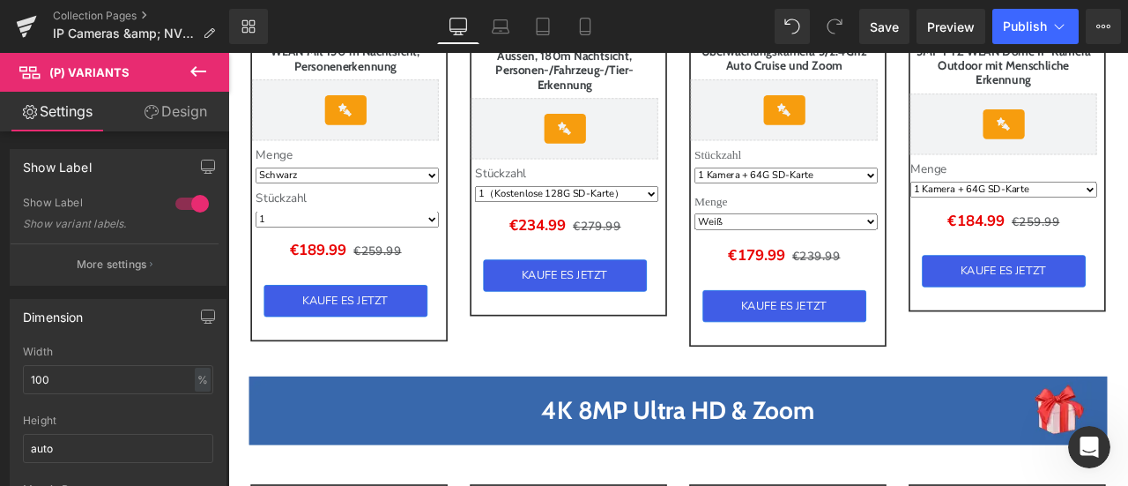
drag, startPoint x: 185, startPoint y: 114, endPoint x: 105, endPoint y: 210, distance: 125.2
click at [185, 114] on link "Design" at bounding box center [175, 112] width 115 height 40
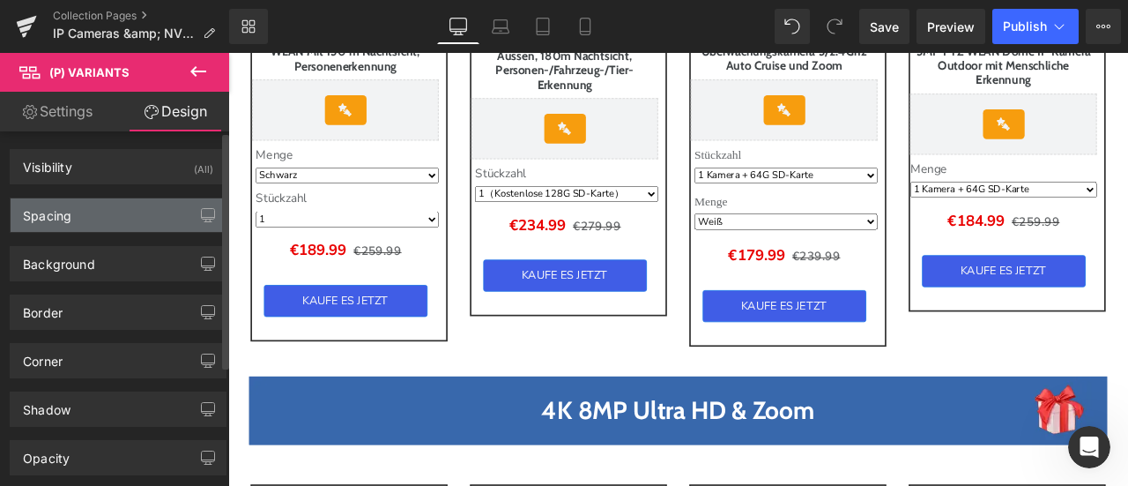
click at [105, 210] on div "Spacing" at bounding box center [118, 214] width 215 height 33
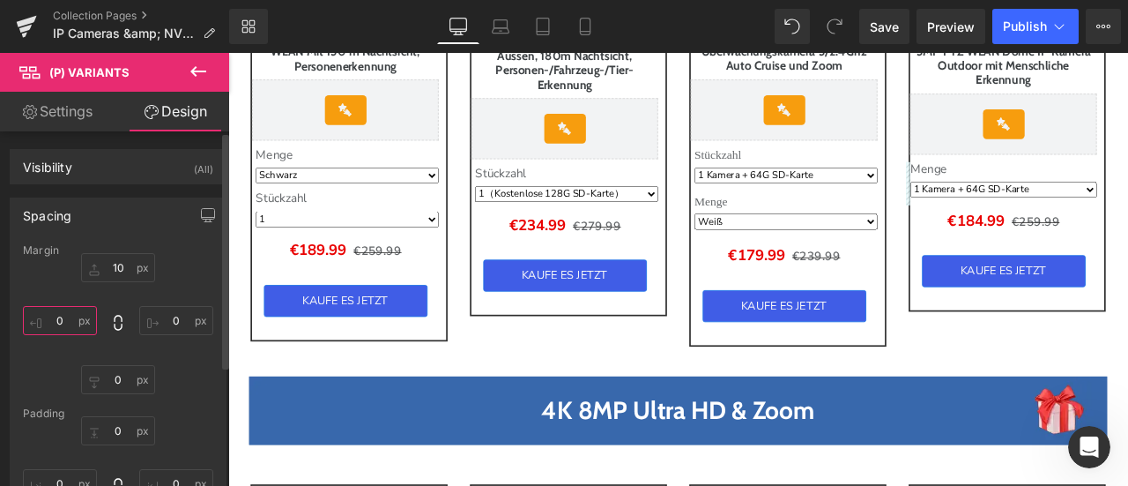
click at [72, 325] on input "0" at bounding box center [60, 320] width 74 height 29
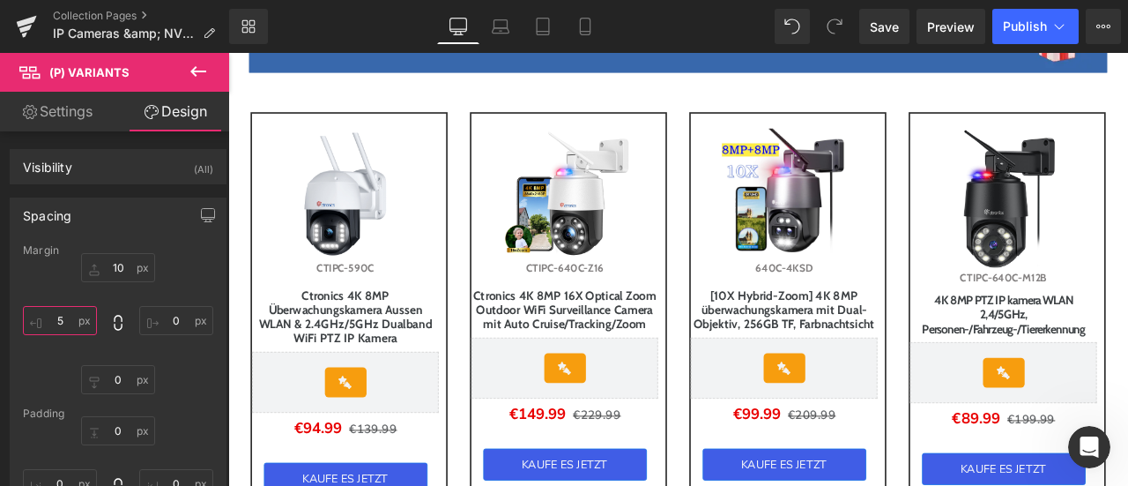
scroll to position [1357, 0]
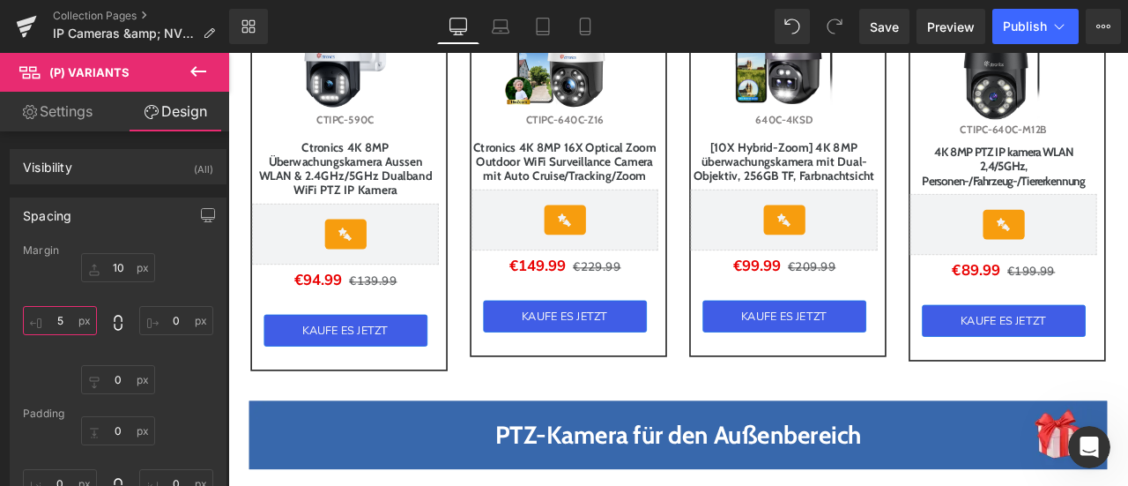
type input "5"
click at [213, 66] on button at bounding box center [198, 72] width 62 height 39
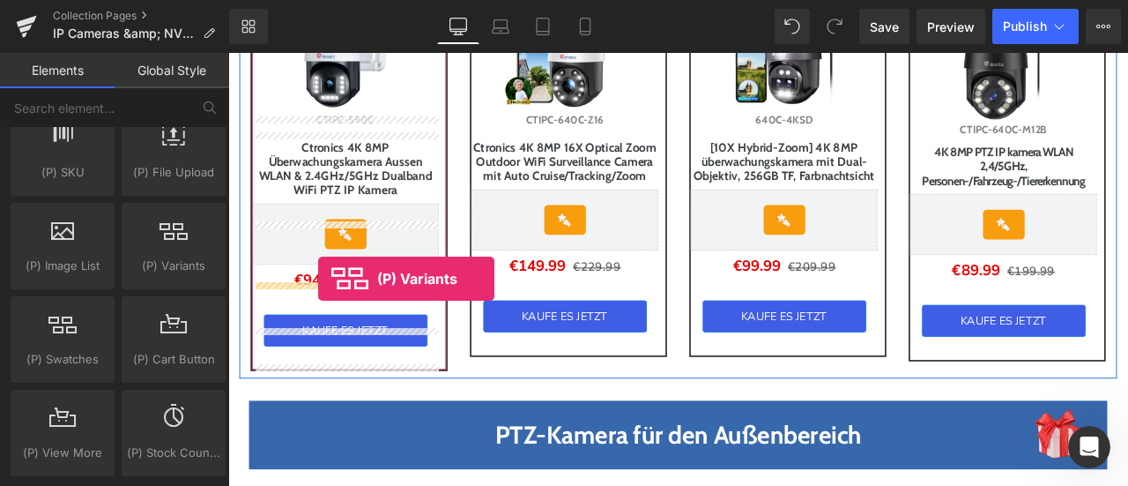
drag, startPoint x: 398, startPoint y: 306, endPoint x: 335, endPoint y: 320, distance: 65.0
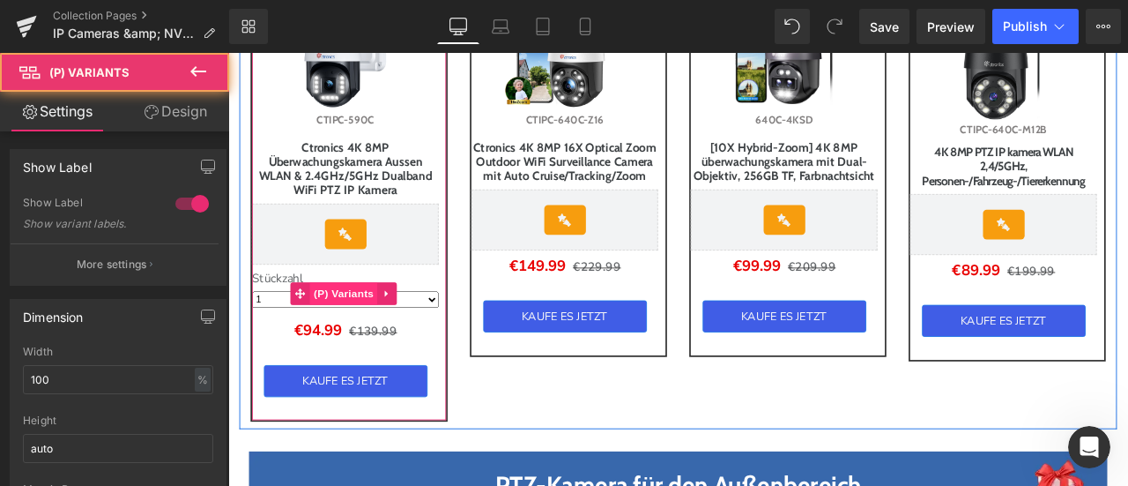
click at [378, 351] on span "(P) Variants" at bounding box center [365, 337] width 80 height 26
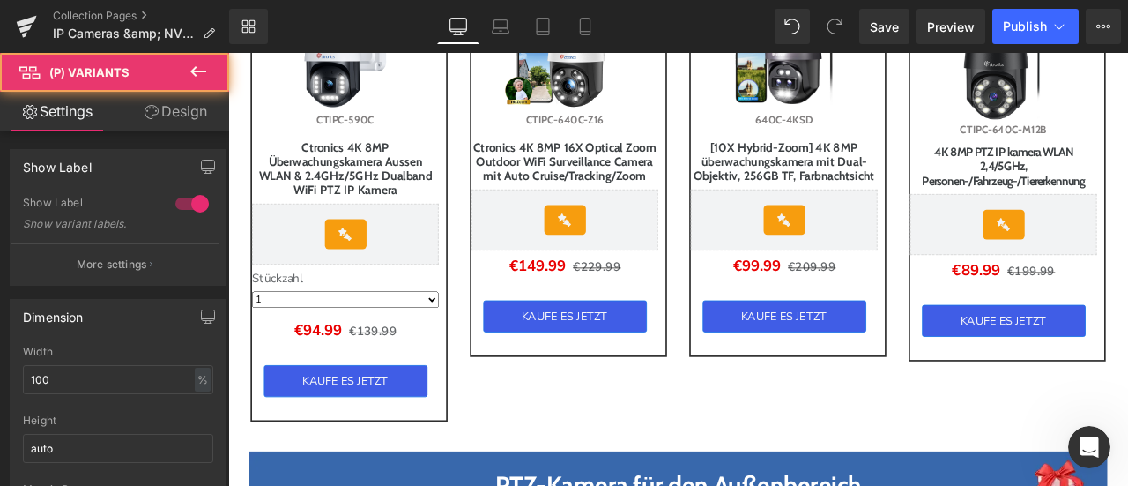
click at [175, 117] on link "Design" at bounding box center [175, 112] width 115 height 40
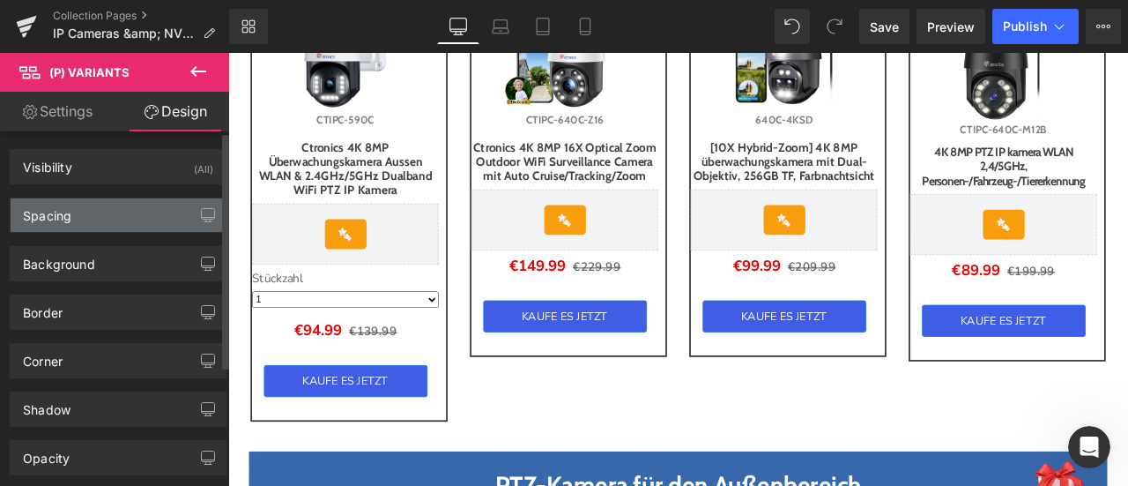
click at [102, 214] on div "Spacing" at bounding box center [118, 214] width 215 height 33
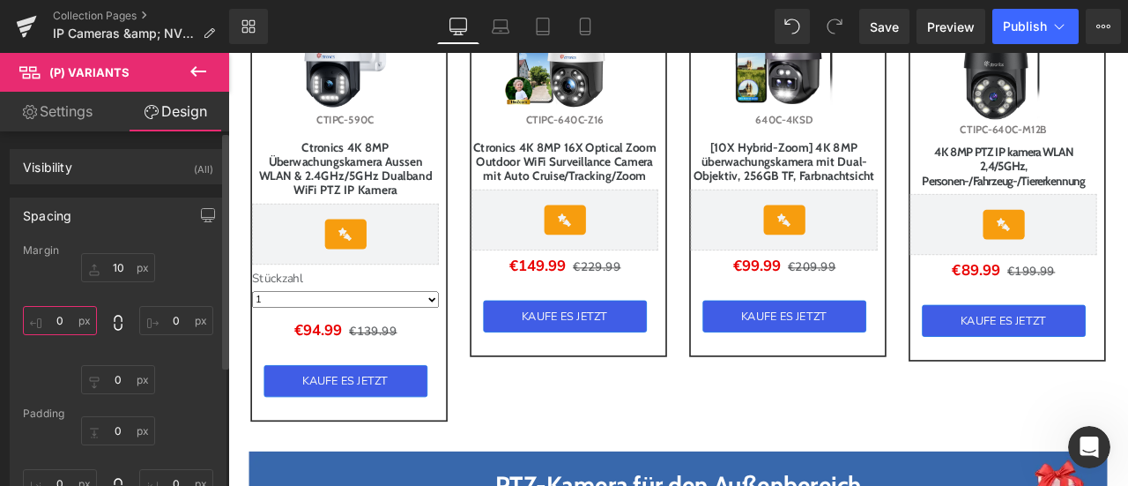
click at [72, 316] on input "0" at bounding box center [60, 320] width 74 height 29
type input "5"
click at [189, 68] on icon at bounding box center [198, 71] width 21 height 21
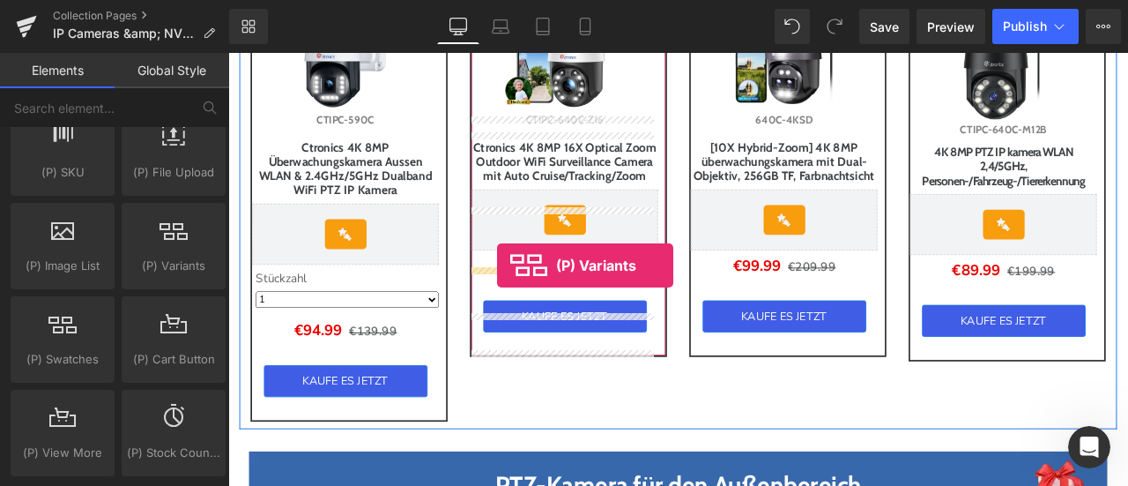
drag, startPoint x: 404, startPoint y: 306, endPoint x: 547, endPoint y: 305, distance: 143.7
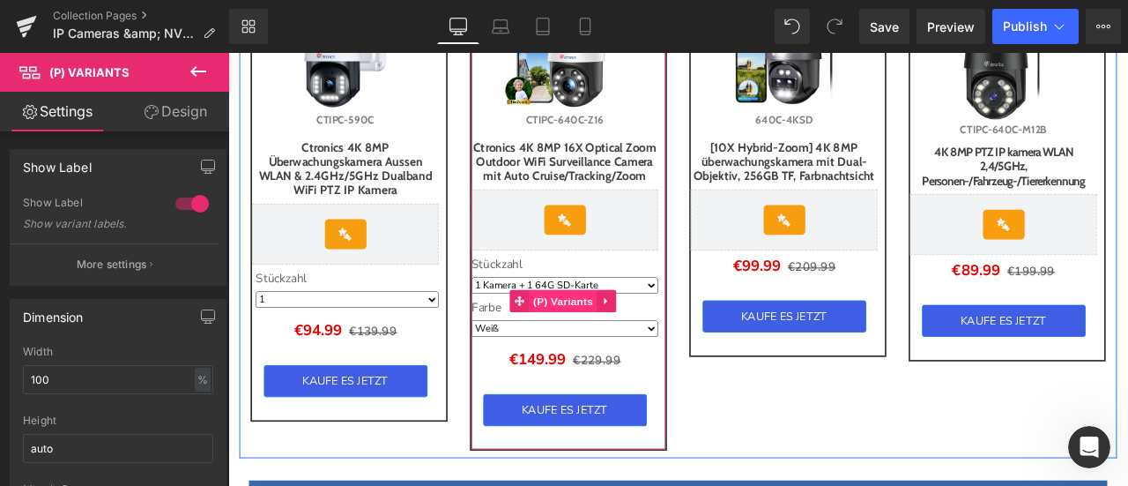
click at [618, 360] on span "(P) Variants" at bounding box center [625, 346] width 80 height 26
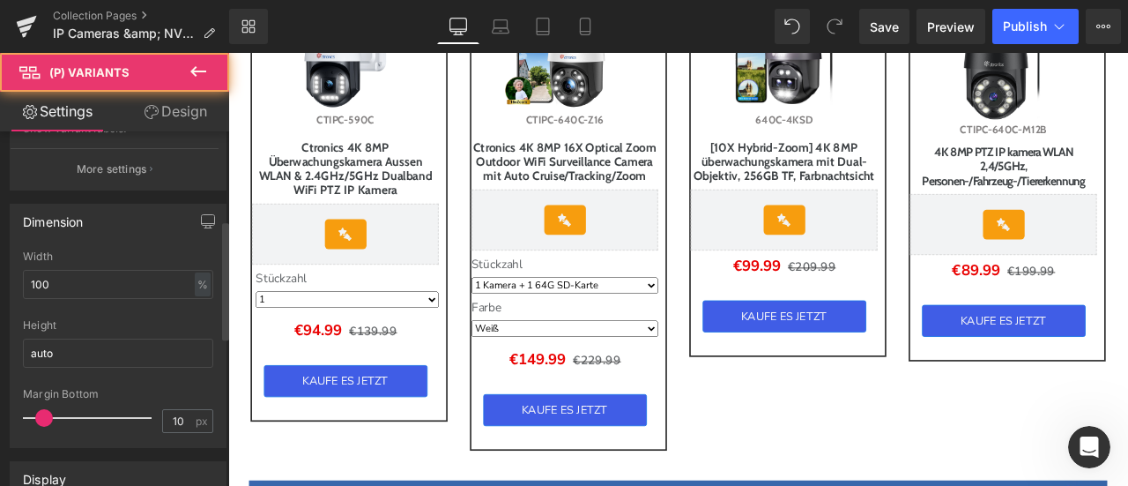
scroll to position [264, 0]
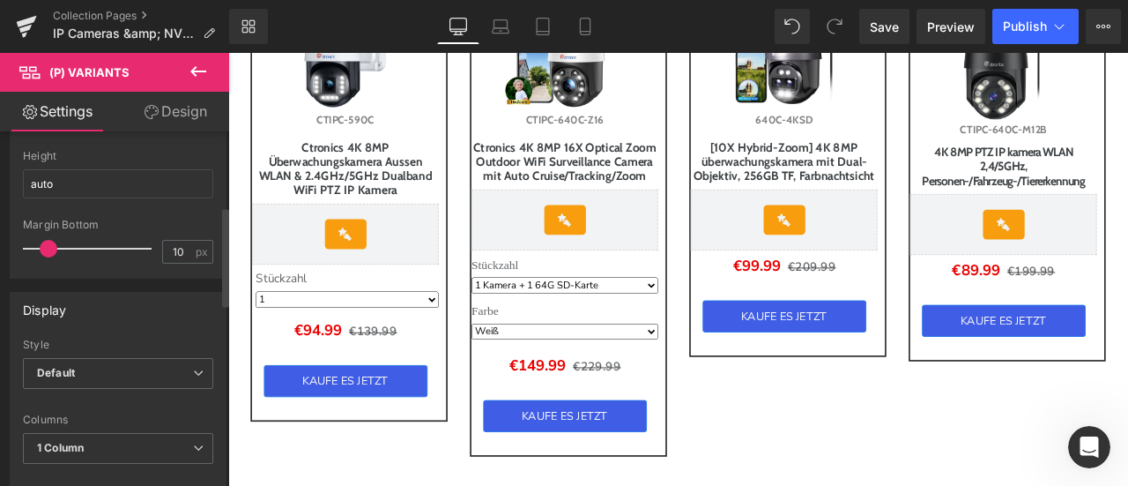
click at [50, 247] on span at bounding box center [49, 249] width 18 height 18
click at [139, 116] on link "Design" at bounding box center [175, 112] width 115 height 40
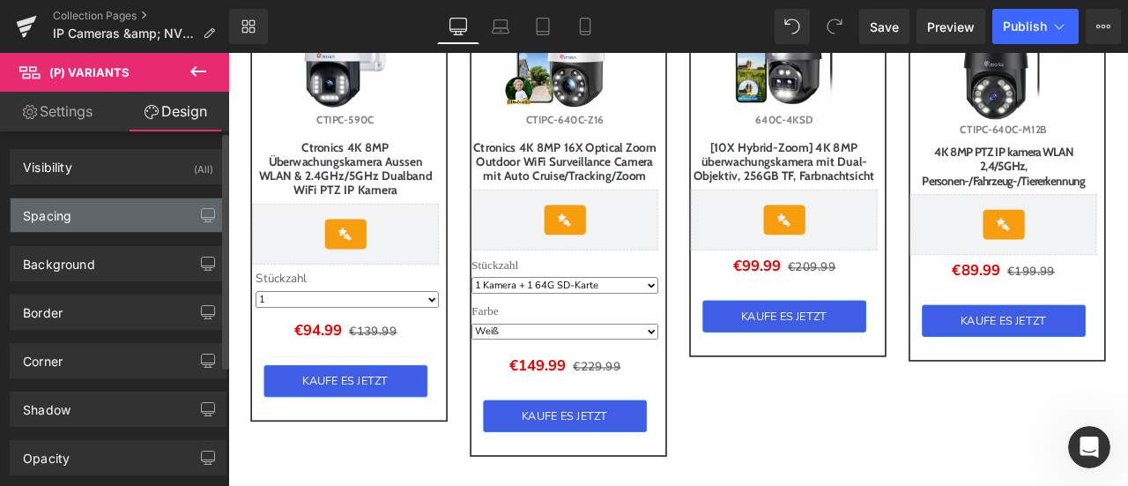
click at [90, 218] on div "Spacing" at bounding box center [118, 214] width 215 height 33
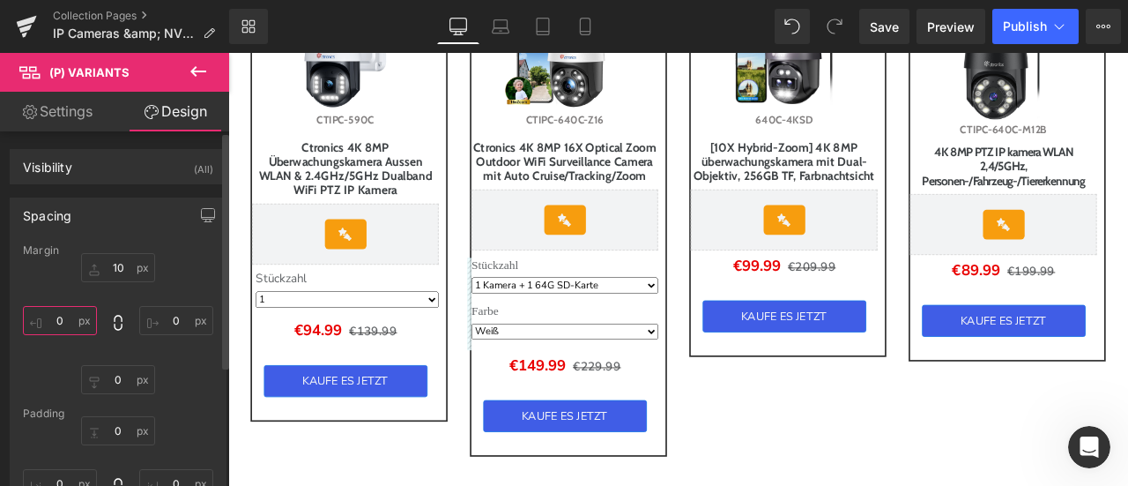
click at [71, 321] on input "text" at bounding box center [60, 320] width 74 height 29
type input "5"
click at [166, 318] on input "text" at bounding box center [176, 320] width 74 height 29
type input "5"
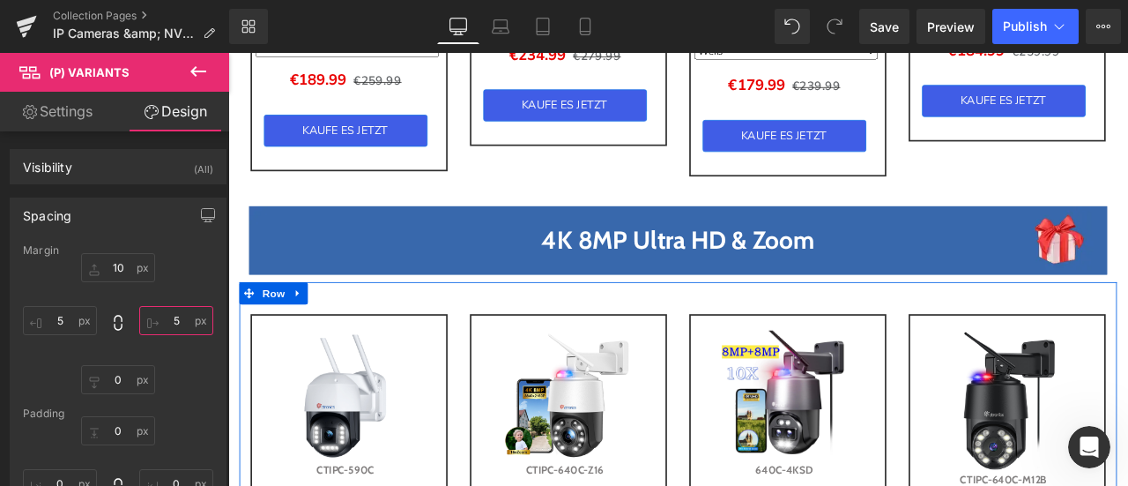
scroll to position [740, 0]
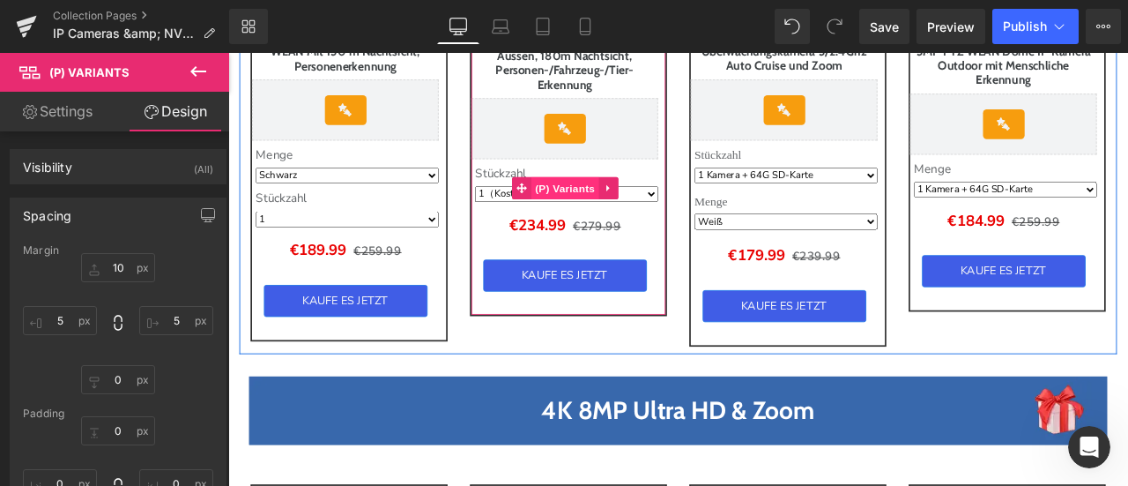
click at [612, 210] on span "(P) Variants" at bounding box center [628, 213] width 80 height 26
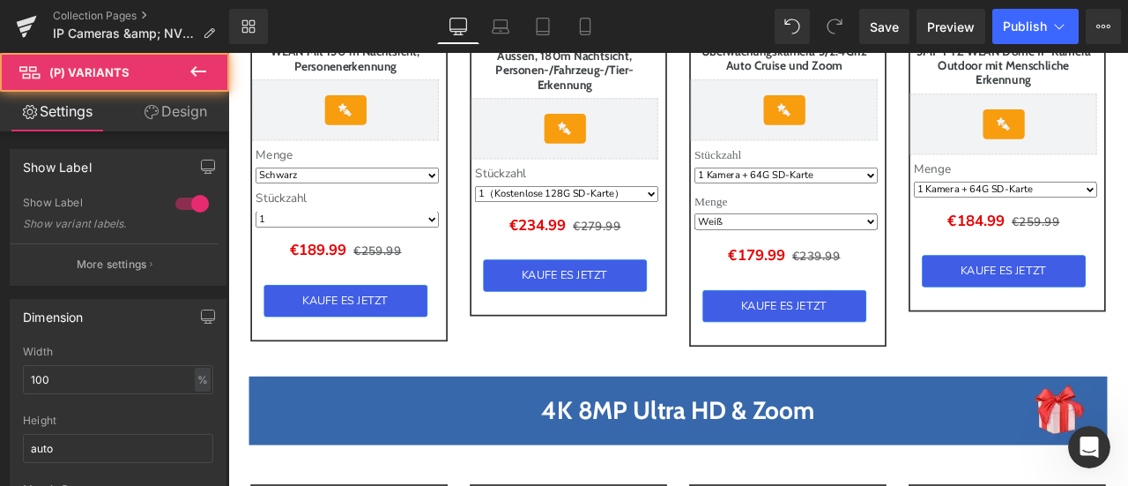
click at [181, 110] on link "Design" at bounding box center [175, 112] width 115 height 40
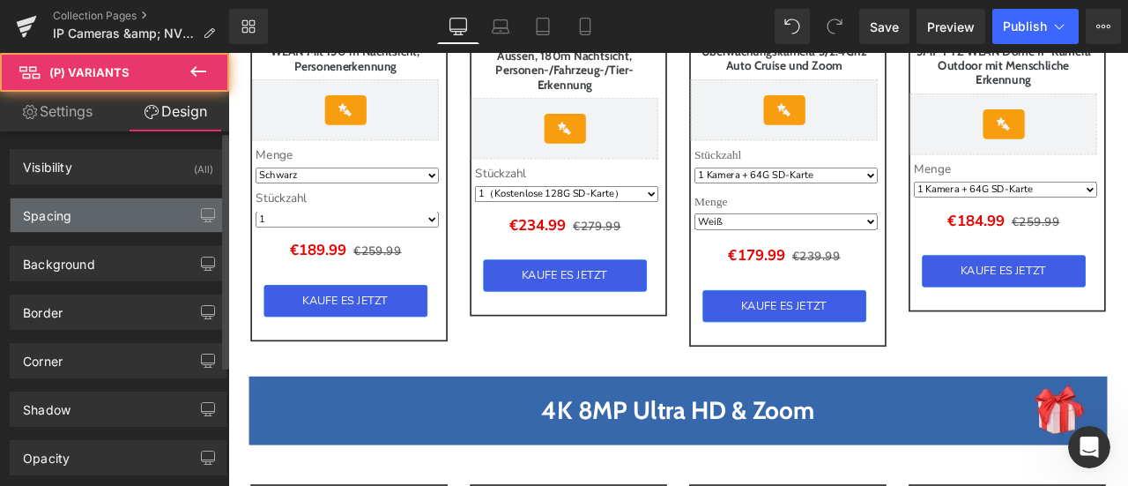
click at [90, 216] on div "Spacing" at bounding box center [118, 214] width 215 height 33
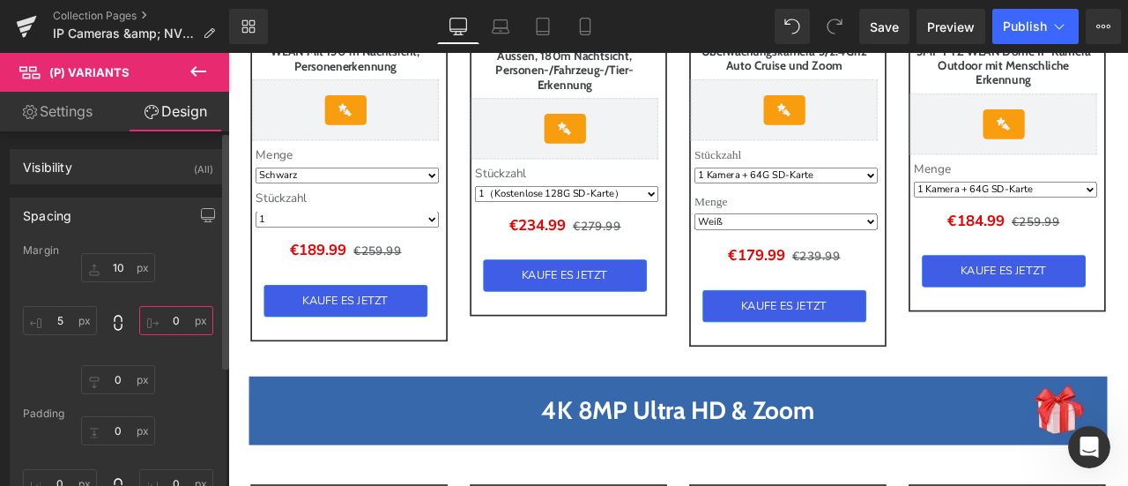
click at [157, 326] on input "text" at bounding box center [176, 320] width 74 height 29
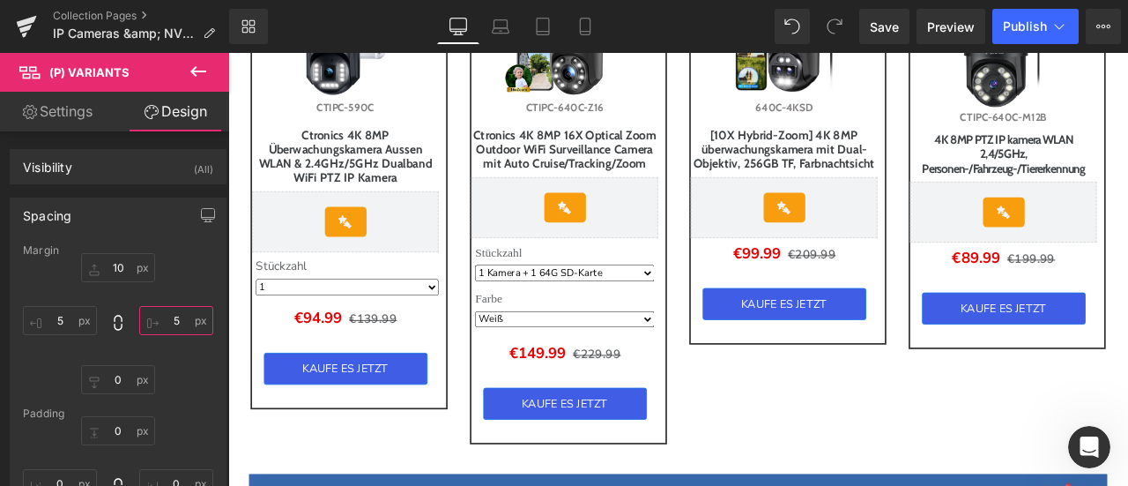
scroll to position [1446, 0]
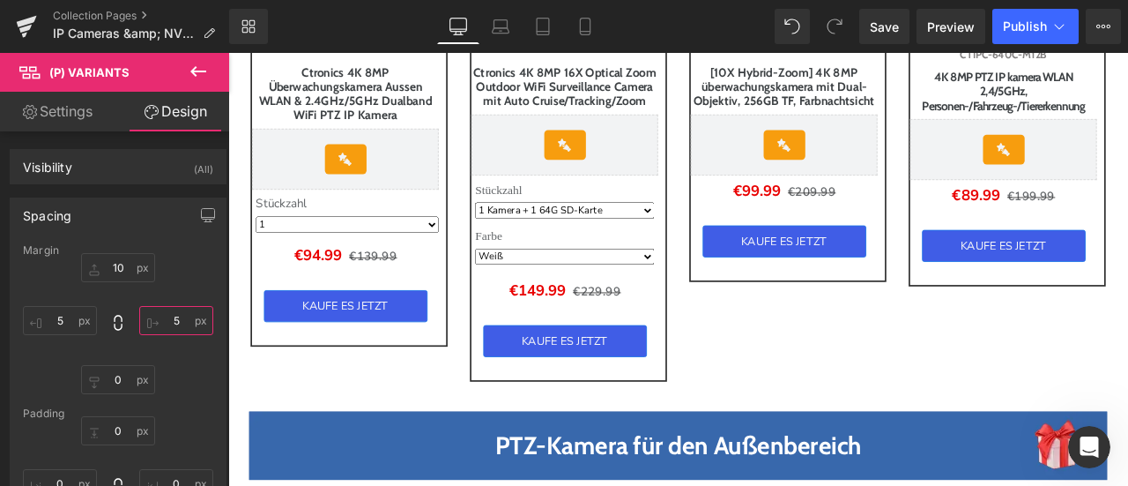
type input "5"
click at [205, 70] on icon at bounding box center [198, 71] width 21 height 21
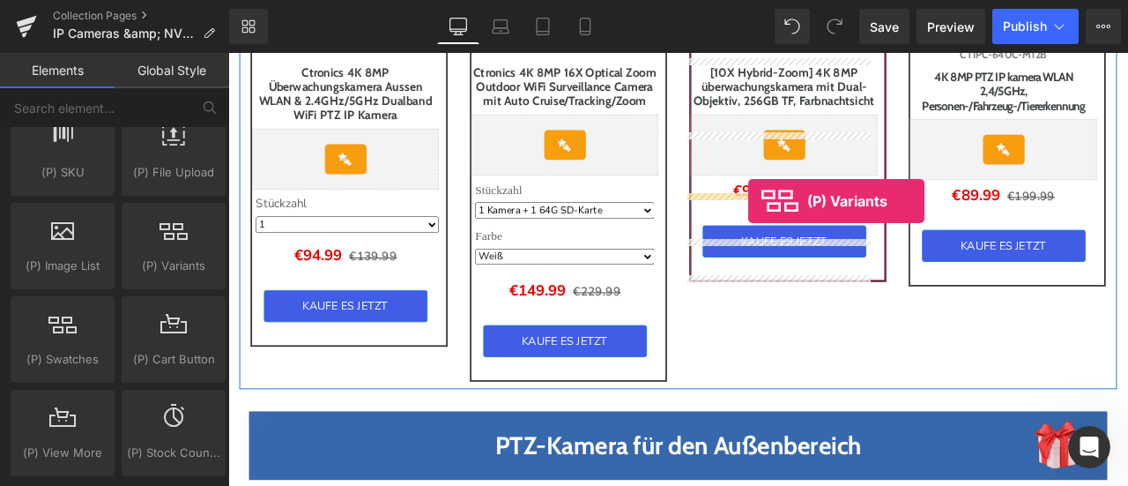
drag, startPoint x: 408, startPoint y: 303, endPoint x: 844, endPoint y: 228, distance: 441.8
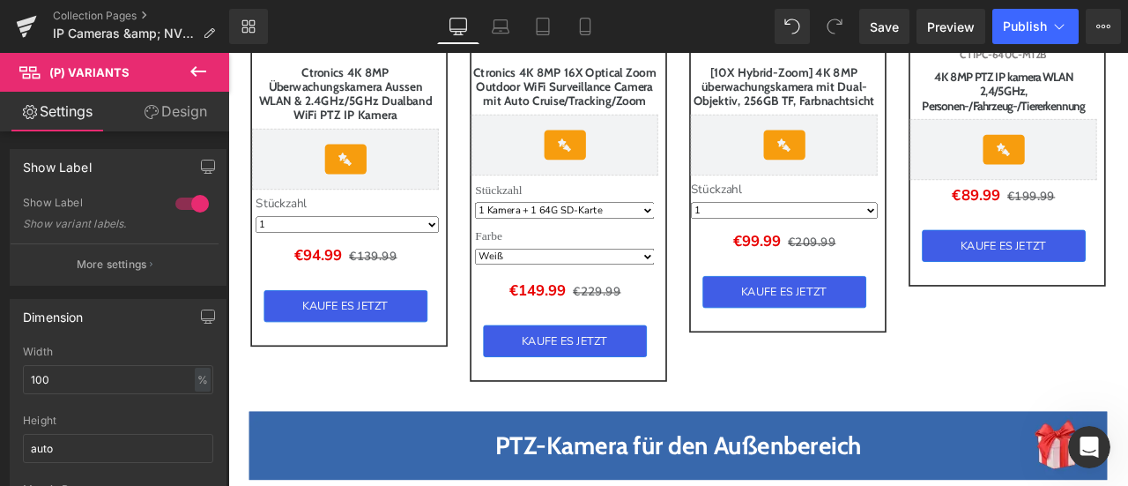
click at [188, 115] on link "Design" at bounding box center [175, 112] width 115 height 40
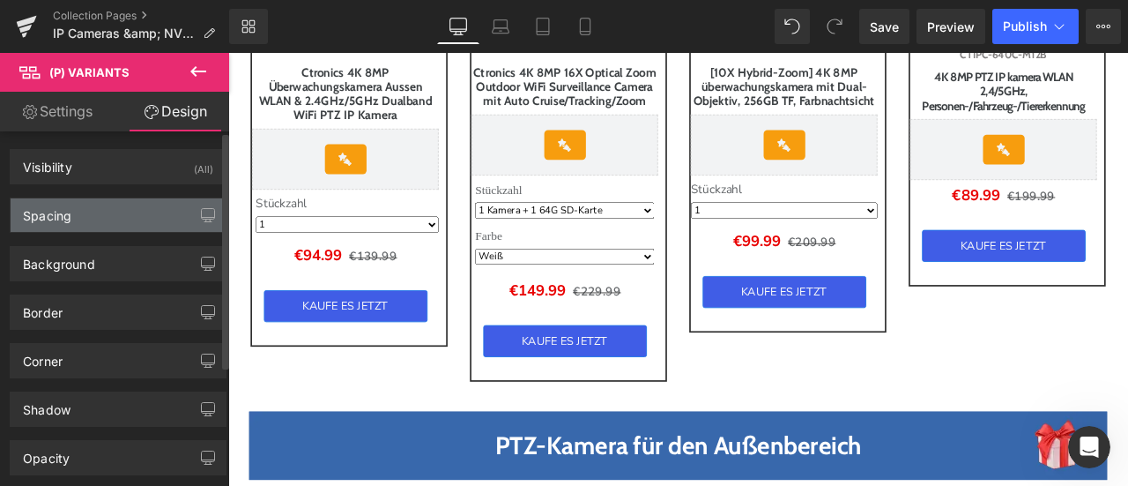
click at [138, 211] on div "Spacing" at bounding box center [118, 214] width 215 height 33
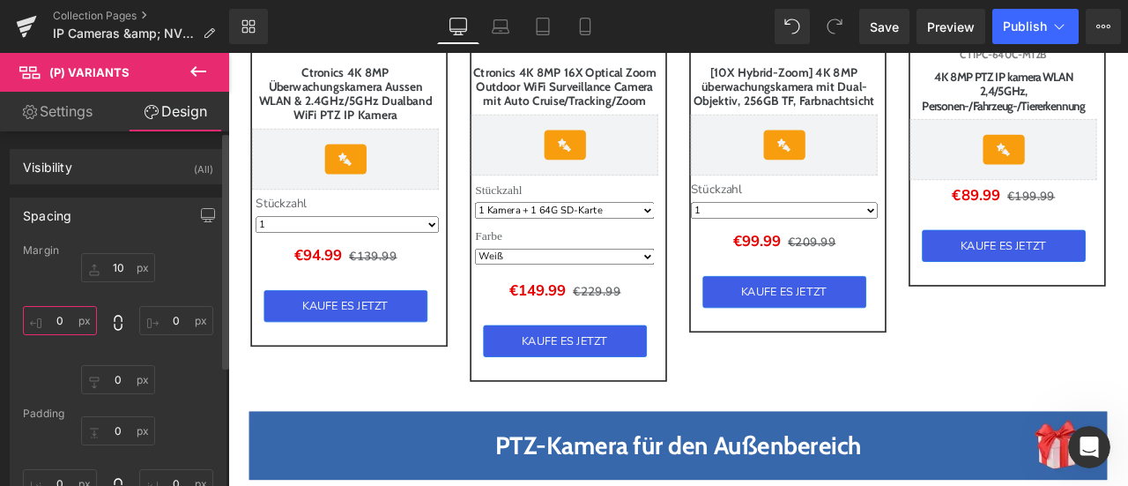
click at [68, 315] on input "text" at bounding box center [60, 320] width 74 height 29
type input "5"
click at [198, 72] on icon at bounding box center [198, 71] width 21 height 21
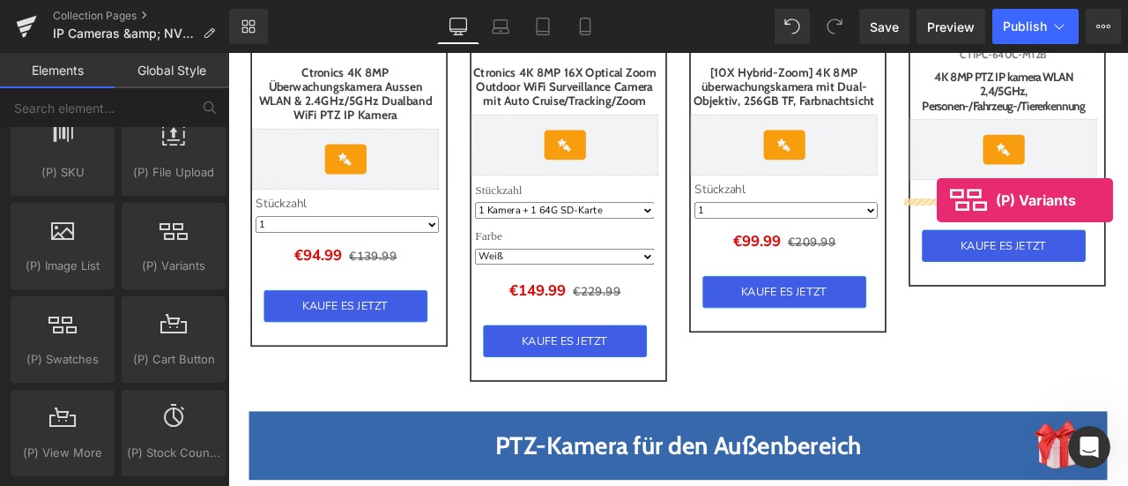
drag, startPoint x: 396, startPoint y: 286, endPoint x: 1068, endPoint y: 227, distance: 675.1
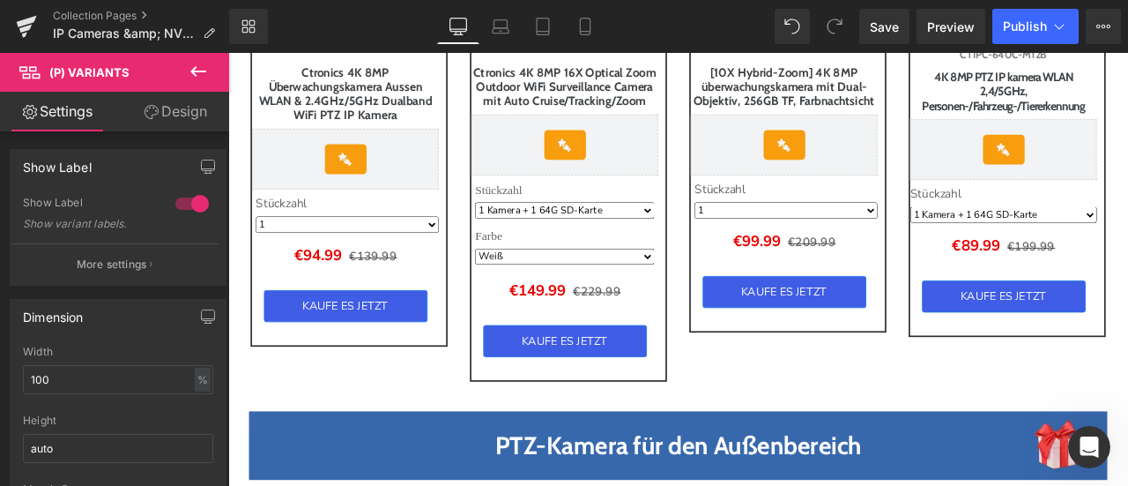
click at [198, 114] on link "Design" at bounding box center [175, 112] width 115 height 40
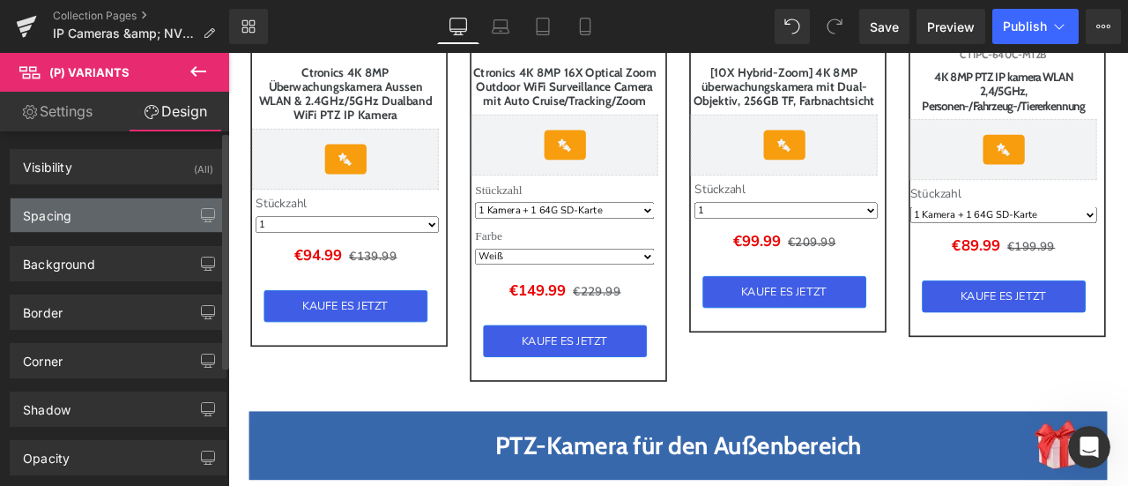
click at [127, 221] on div "Spacing" at bounding box center [118, 214] width 215 height 33
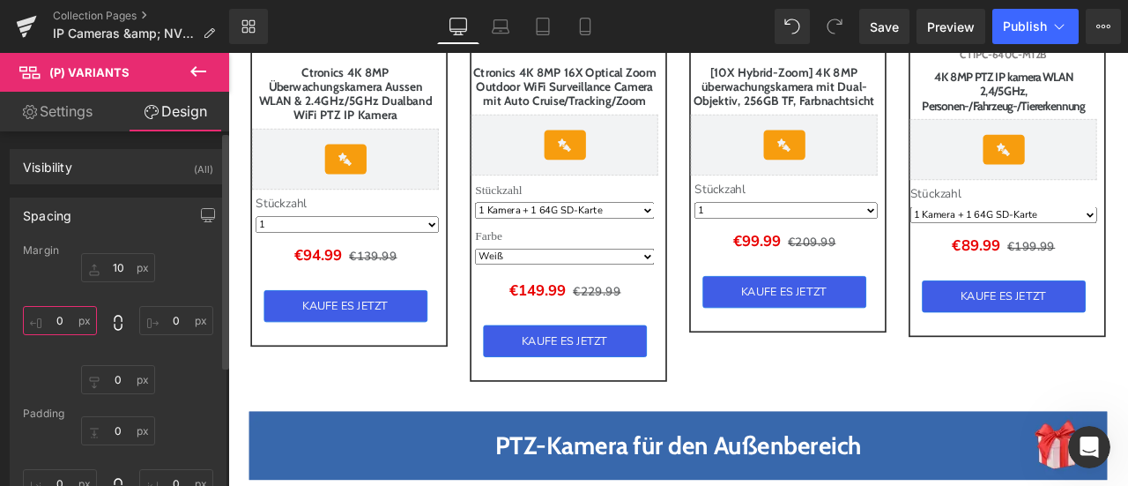
click at [64, 327] on input "0" at bounding box center [60, 320] width 74 height 29
drag, startPoint x: 65, startPoint y: 316, endPoint x: 52, endPoint y: 317, distance: 13.3
click at [52, 317] on input "5" at bounding box center [60, 320] width 74 height 29
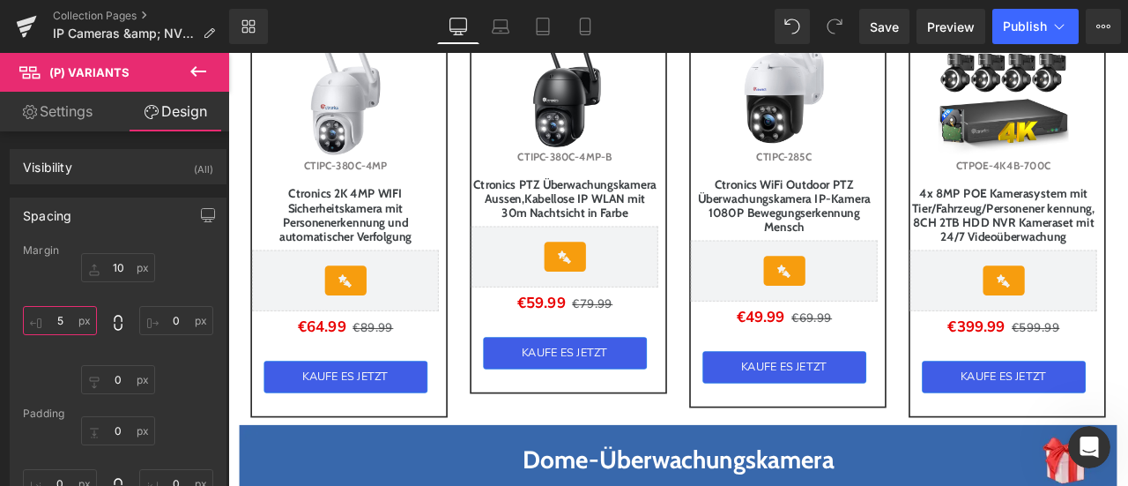
scroll to position [2063, 0]
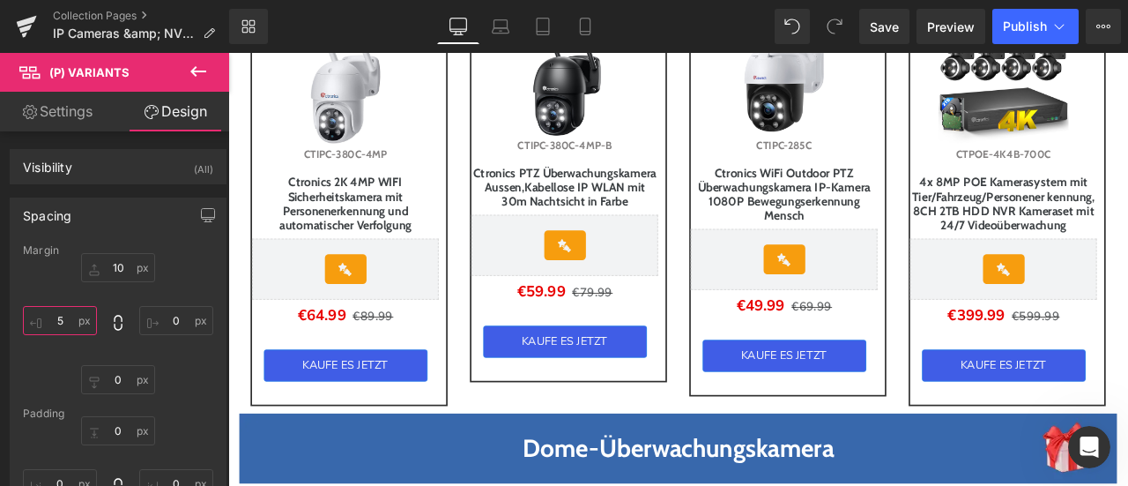
type input "5"
click at [208, 68] on icon at bounding box center [198, 71] width 21 height 21
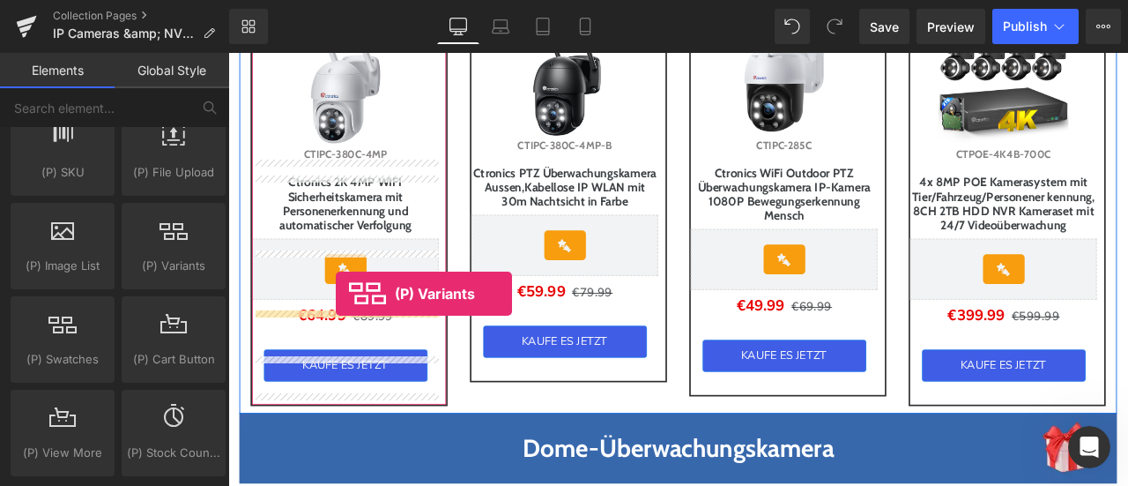
drag, startPoint x: 444, startPoint y: 308, endPoint x: 355, endPoint y: 338, distance: 94.2
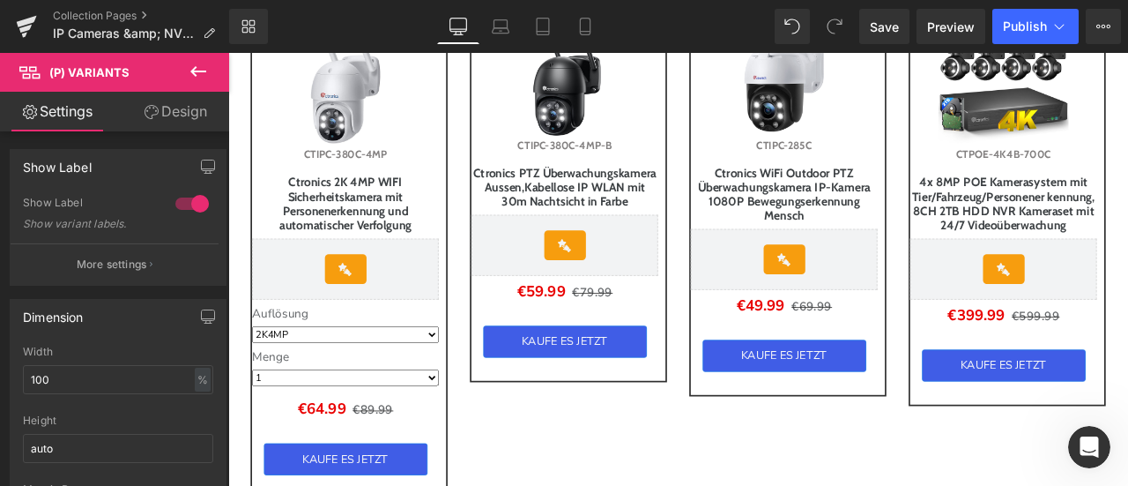
click at [194, 116] on link "Design" at bounding box center [175, 112] width 115 height 40
click at [0, 0] on div "Spacing" at bounding box center [0, 0] width 0 height 0
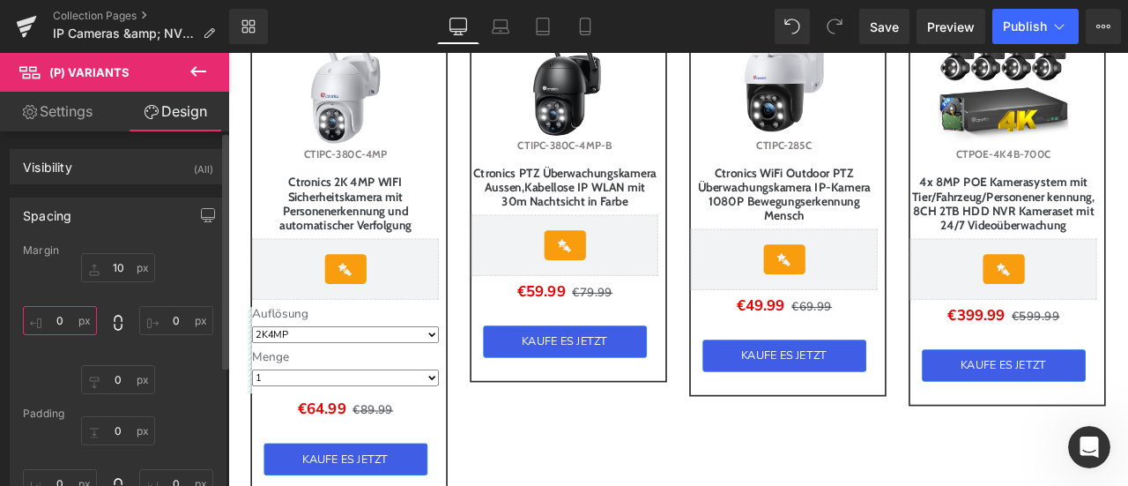
click at [68, 317] on input "text" at bounding box center [60, 320] width 74 height 29
type input "6"
click at [165, 323] on input "text" at bounding box center [176, 320] width 74 height 29
type input "6"
click at [208, 70] on icon at bounding box center [198, 71] width 21 height 21
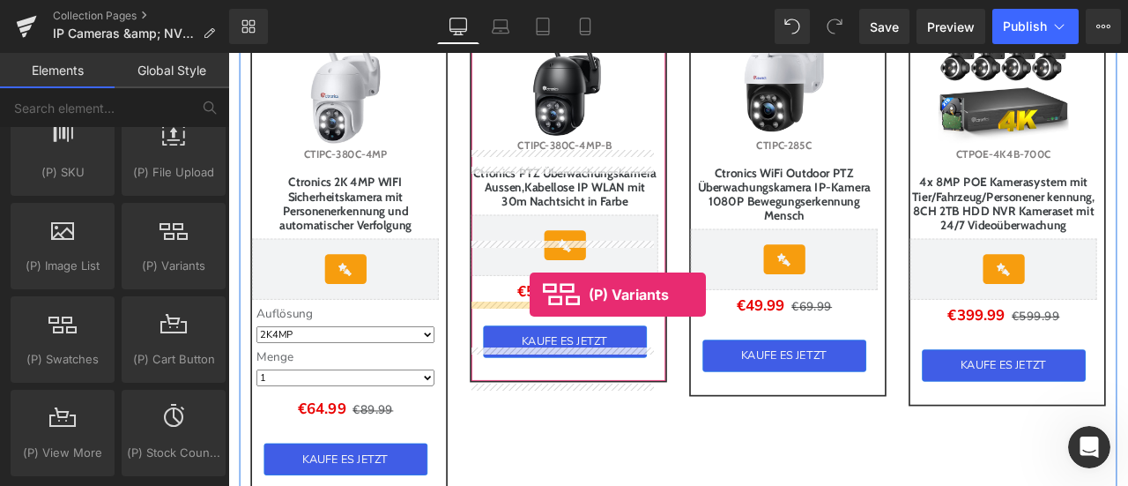
drag, startPoint x: 392, startPoint y: 288, endPoint x: 585, endPoint y: 339, distance: 199.7
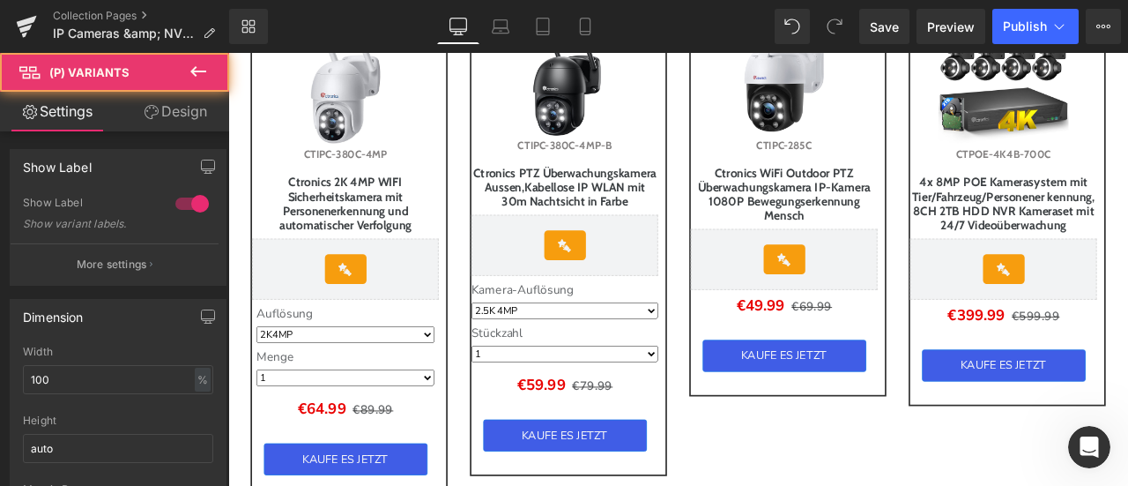
click at [191, 111] on link "Design" at bounding box center [175, 112] width 115 height 40
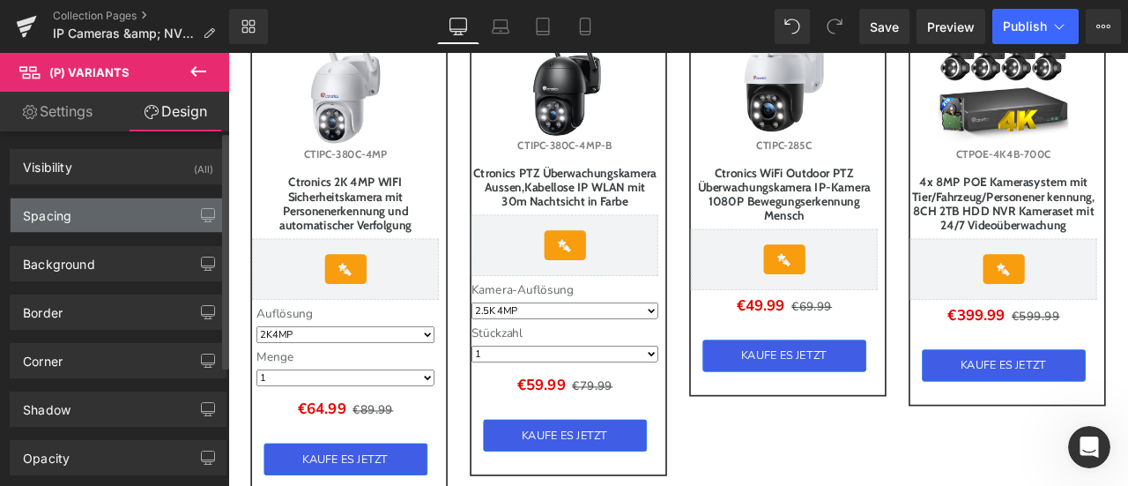
click at [130, 207] on div "Spacing" at bounding box center [118, 214] width 215 height 33
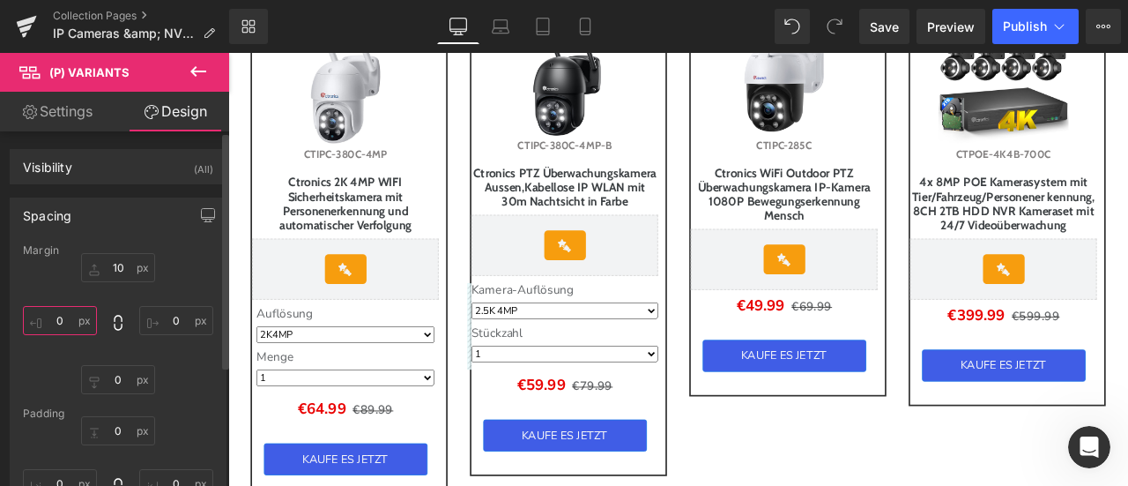
click at [69, 314] on input "0" at bounding box center [60, 320] width 74 height 29
type input "6"
click at [164, 316] on input "0" at bounding box center [176, 320] width 74 height 29
type input "6"
click at [198, 70] on icon at bounding box center [198, 71] width 21 height 21
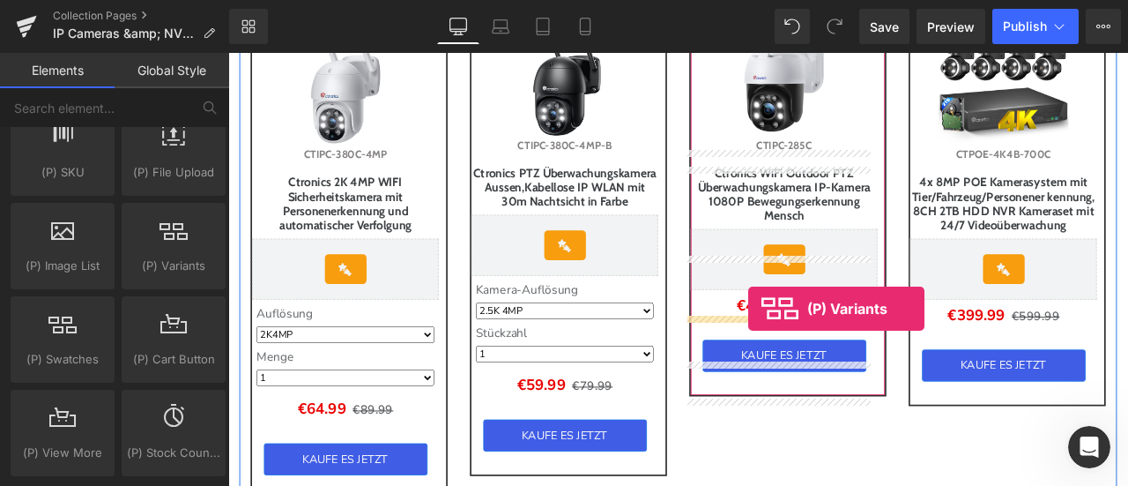
drag, startPoint x: 396, startPoint y: 286, endPoint x: 844, endPoint y: 367, distance: 454.9
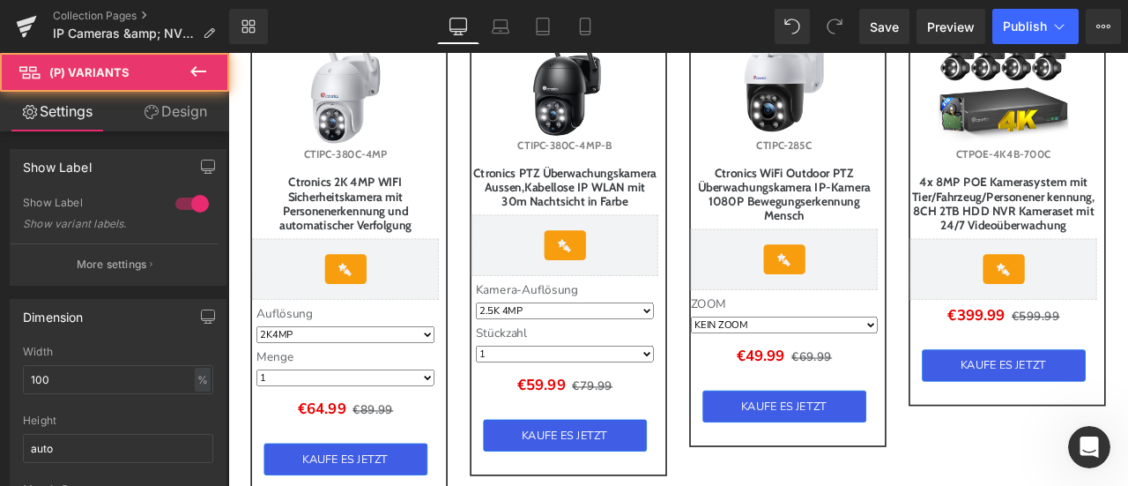
drag, startPoint x: 203, startPoint y: 105, endPoint x: 130, endPoint y: 209, distance: 126.7
click at [203, 105] on link "Design" at bounding box center [175, 112] width 115 height 40
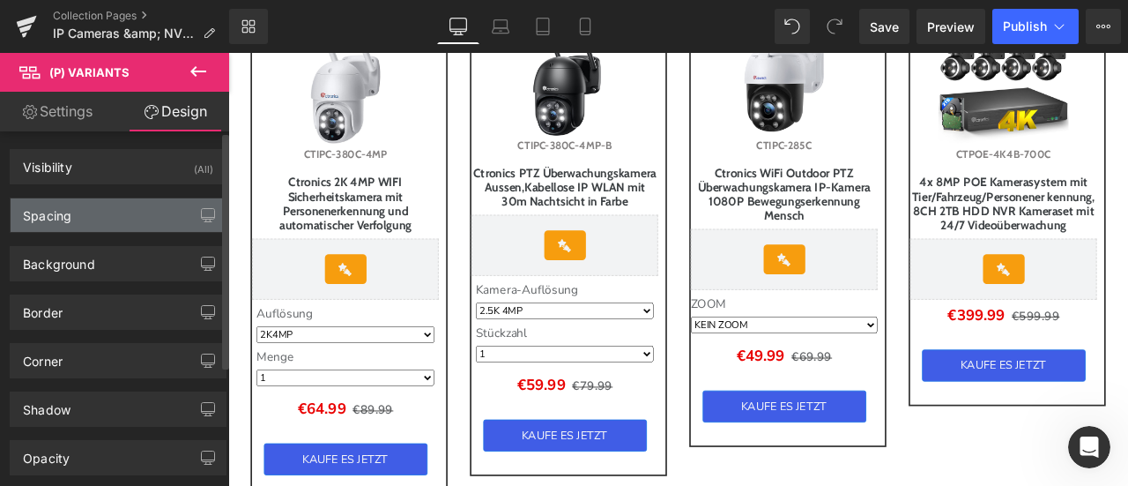
click at [129, 211] on div "Spacing" at bounding box center [118, 214] width 215 height 33
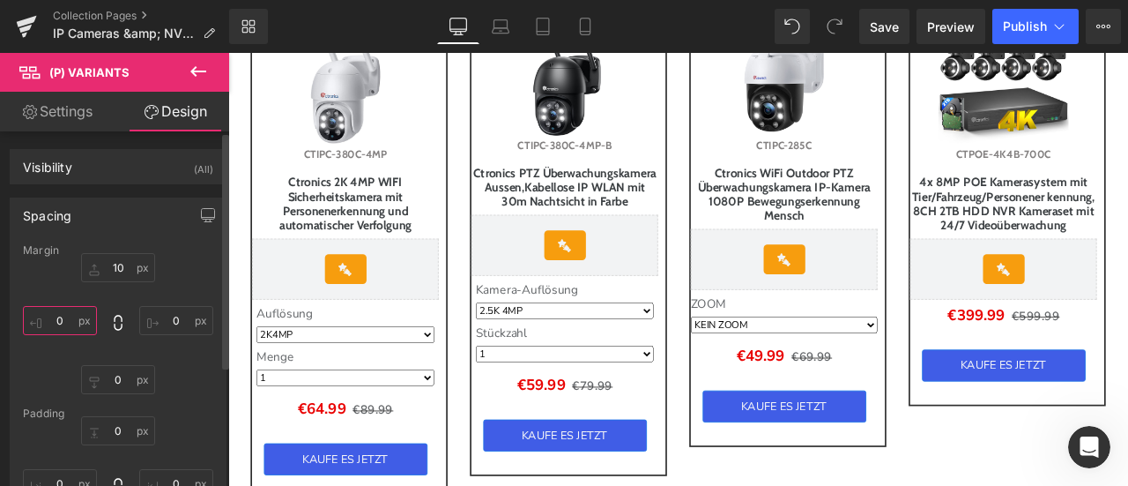
click at [72, 313] on input "0" at bounding box center [60, 320] width 74 height 29
type input "6"
click at [165, 321] on input "0" at bounding box center [176, 320] width 74 height 29
type input "6"
click at [203, 72] on icon at bounding box center [198, 71] width 21 height 21
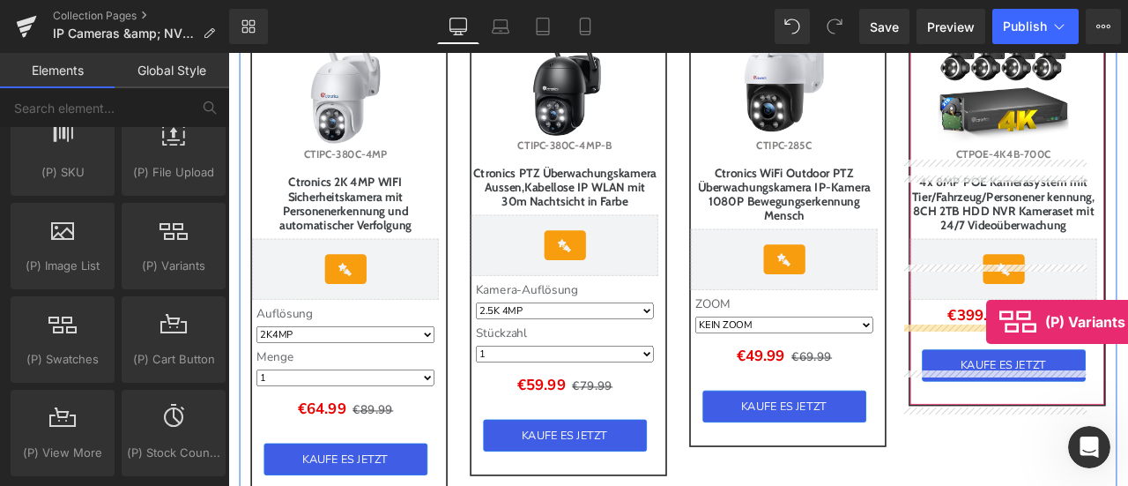
drag, startPoint x: 393, startPoint y: 301, endPoint x: 1126, endPoint y: 372, distance: 736.7
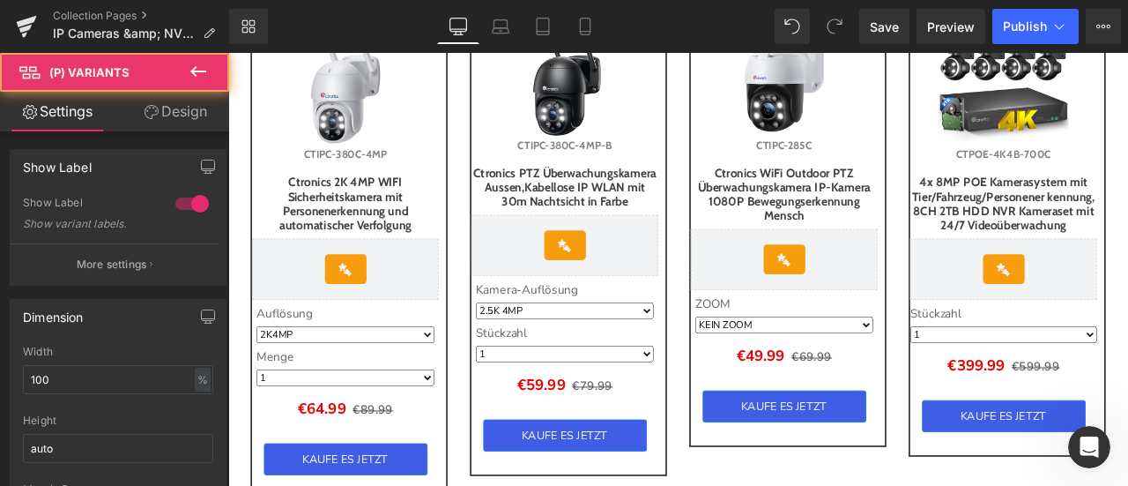
click at [194, 111] on link "Design" at bounding box center [175, 112] width 115 height 40
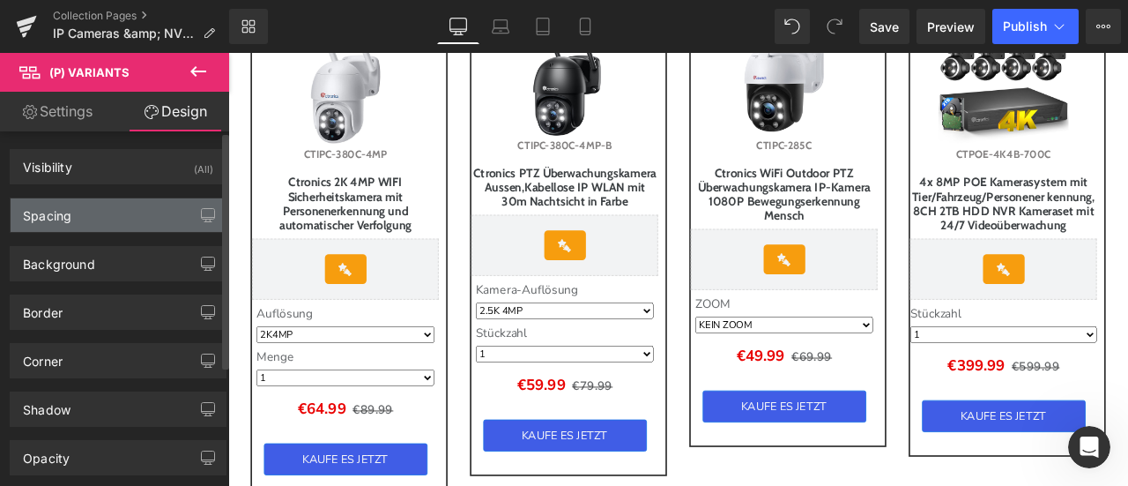
click at [115, 207] on div "Spacing" at bounding box center [118, 214] width 215 height 33
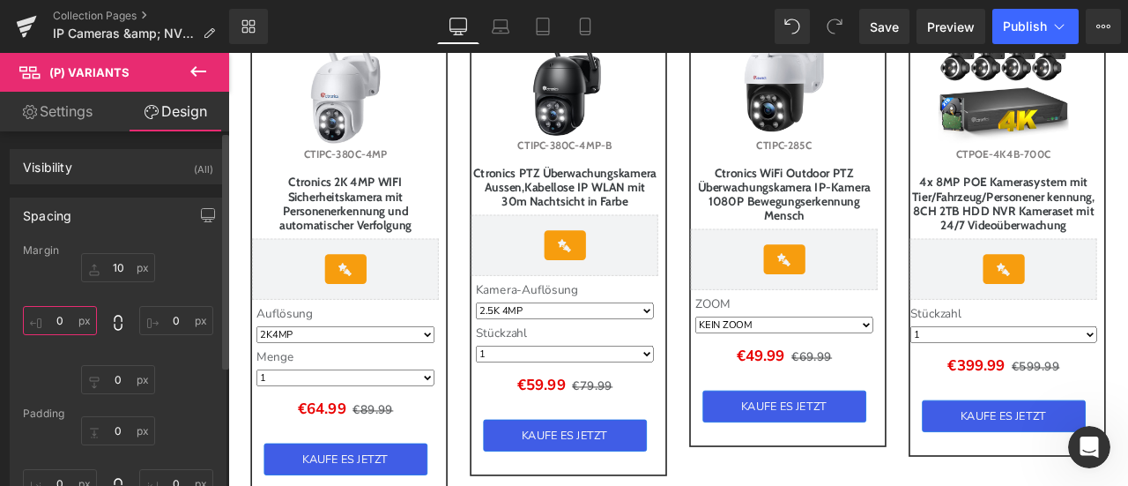
click at [70, 316] on input "0" at bounding box center [60, 320] width 74 height 29
type input "6"
drag, startPoint x: 162, startPoint y: 316, endPoint x: 152, endPoint y: 290, distance: 28.2
click at [162, 316] on input "0" at bounding box center [176, 320] width 74 height 29
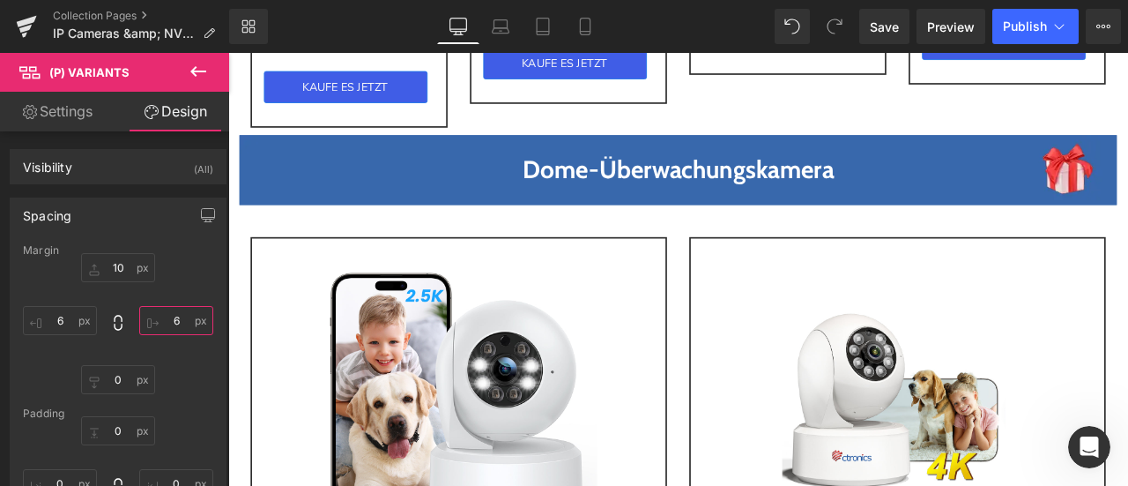
scroll to position [2944, 0]
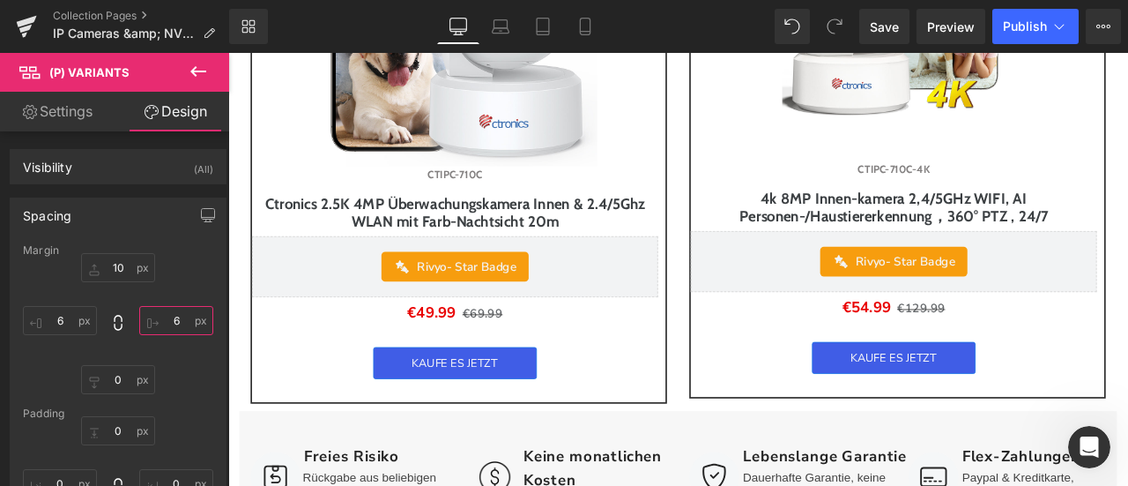
type input "6"
click at [204, 71] on icon at bounding box center [198, 71] width 16 height 11
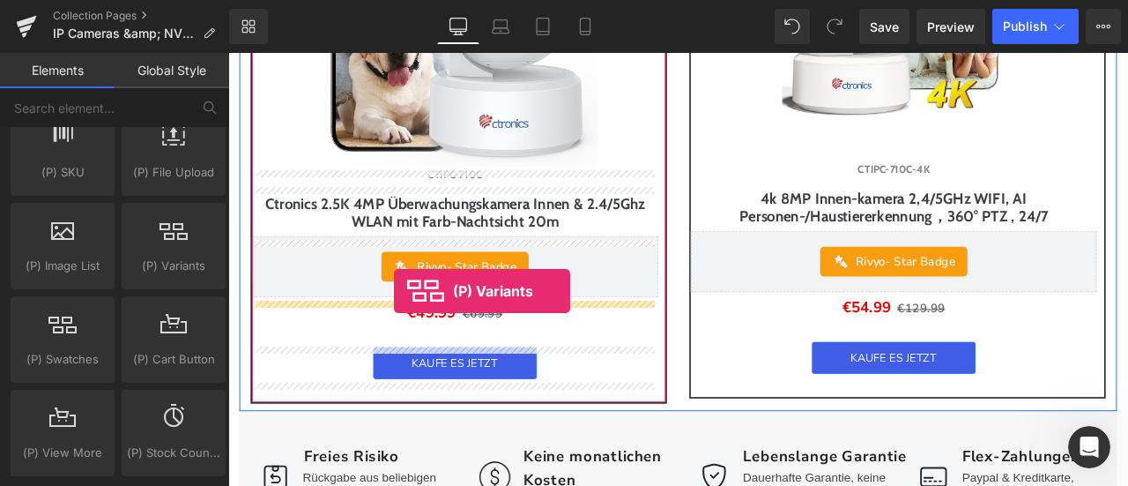
drag, startPoint x: 395, startPoint y: 305, endPoint x: 425, endPoint y: 336, distance: 43.0
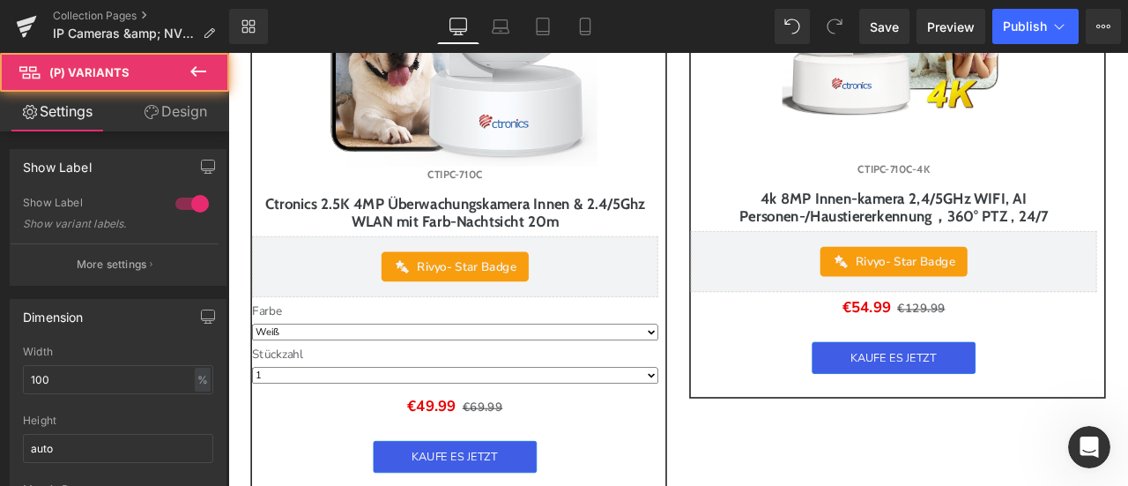
click at [173, 113] on link "Design" at bounding box center [175, 112] width 115 height 40
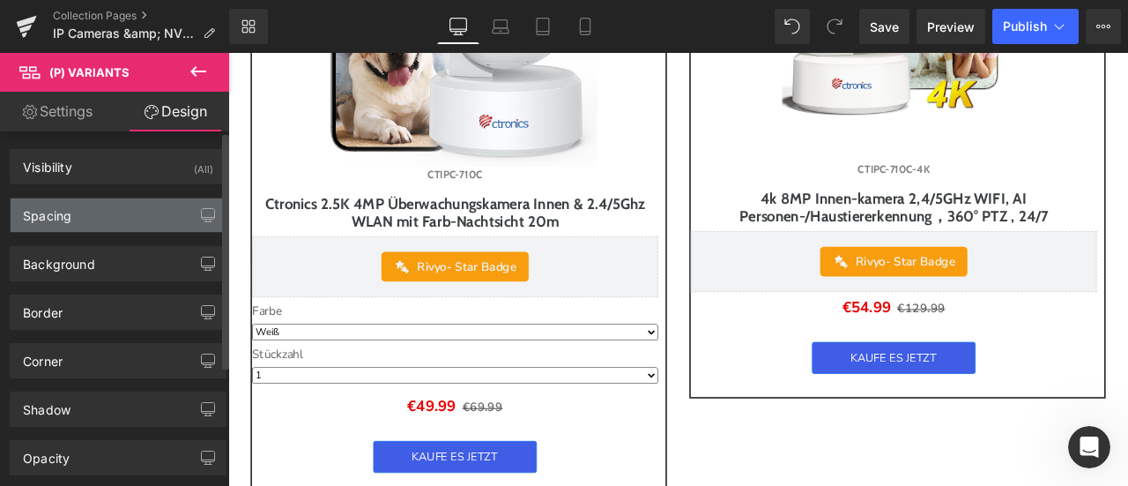
click at [99, 211] on div "Spacing" at bounding box center [118, 214] width 215 height 33
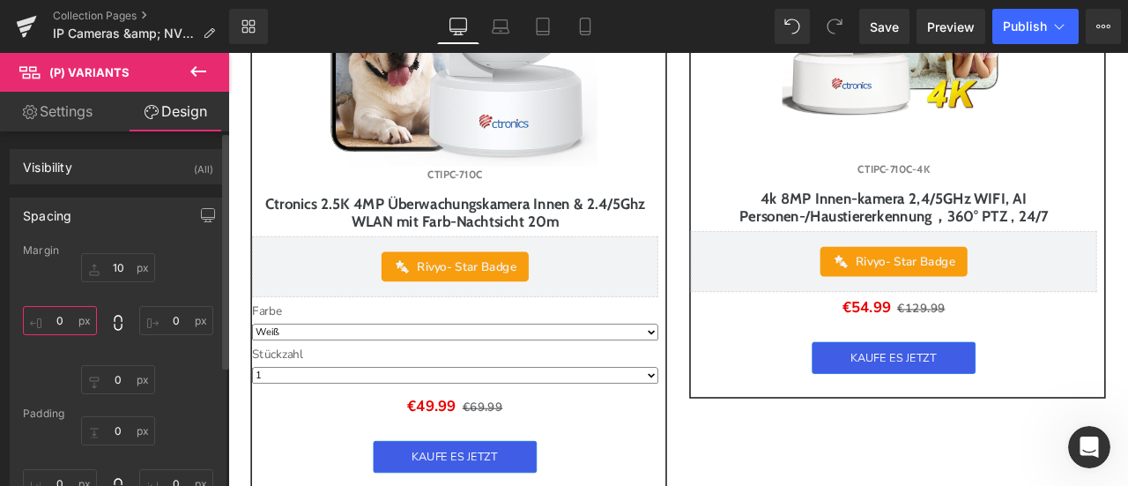
click at [69, 322] on input "0" at bounding box center [60, 320] width 74 height 29
type input "6"
click at [172, 320] on input "0" at bounding box center [176, 320] width 74 height 29
type input "6"
click at [199, 70] on icon at bounding box center [198, 71] width 21 height 21
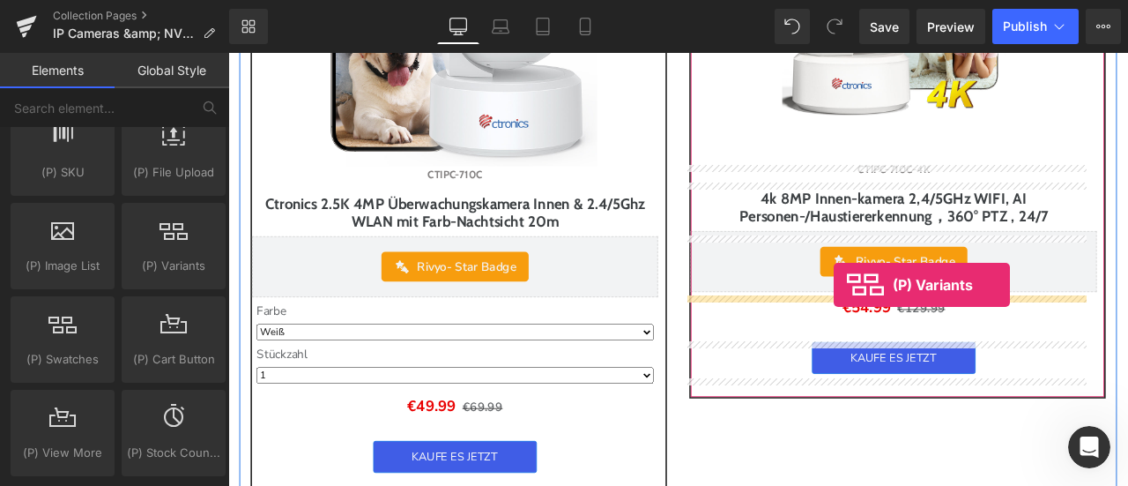
drag, startPoint x: 398, startPoint y: 306, endPoint x: 946, endPoint y: 328, distance: 548.7
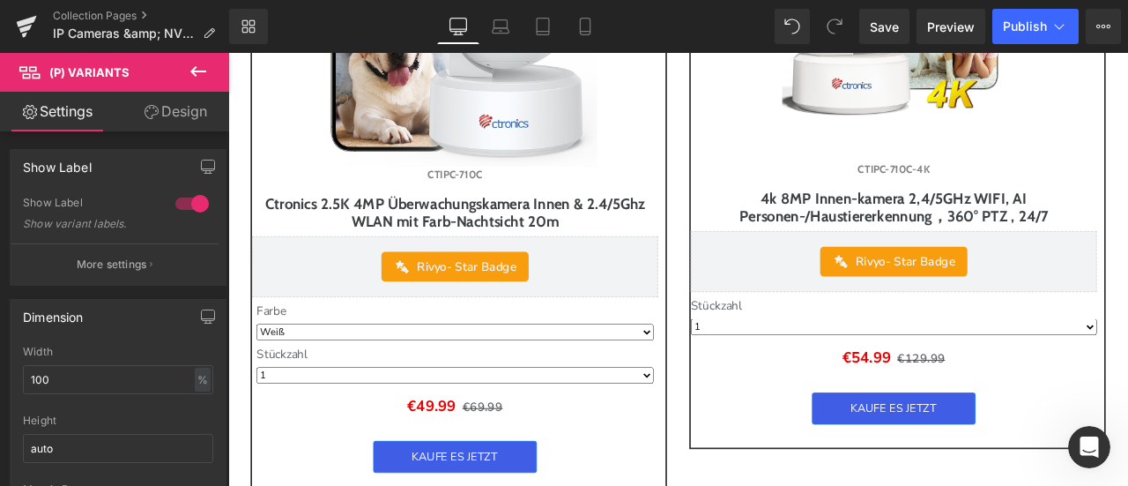
click at [178, 109] on link "Design" at bounding box center [175, 112] width 115 height 40
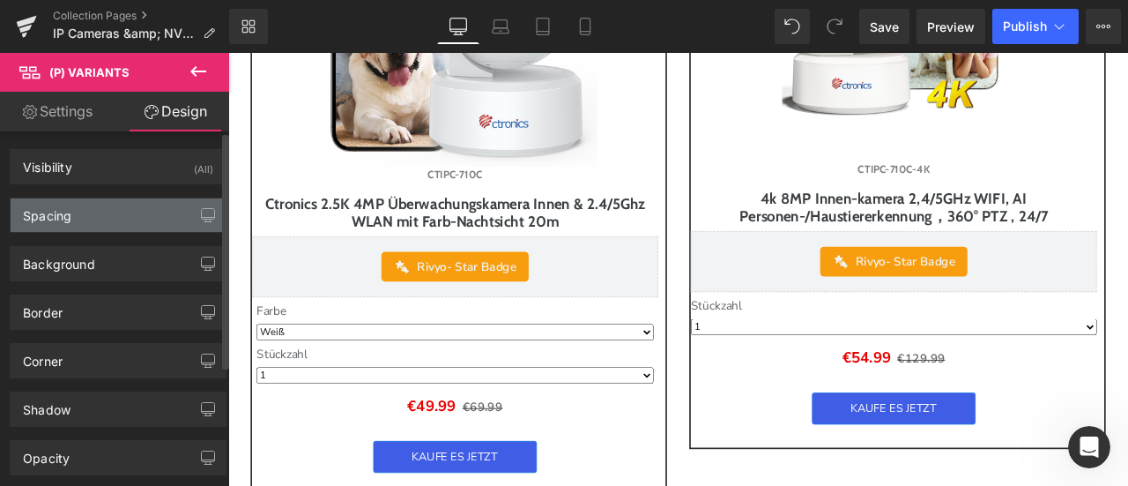
click at [117, 211] on div "Spacing" at bounding box center [118, 214] width 215 height 33
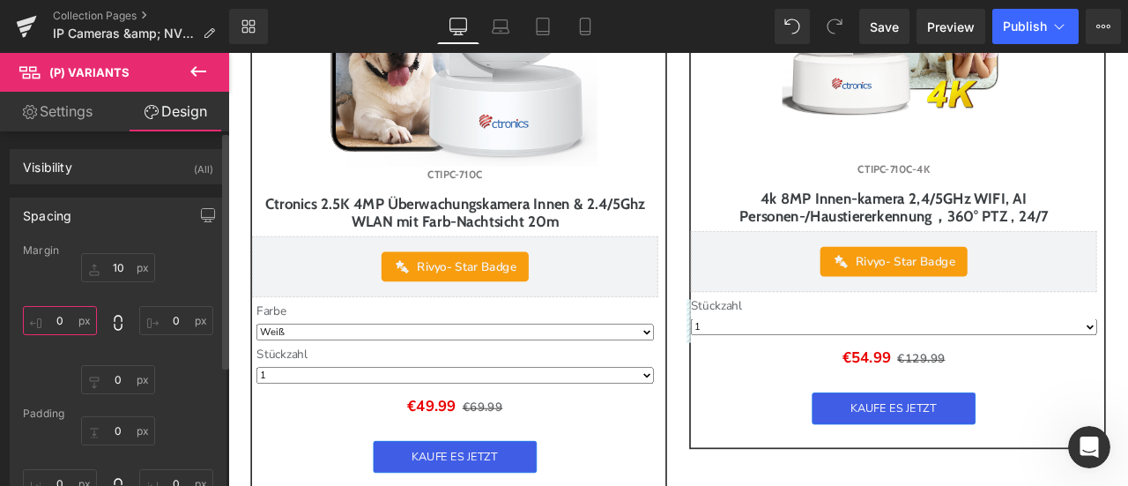
click at [76, 313] on input "0" at bounding box center [60, 320] width 74 height 29
type input "6"
click at [169, 332] on input "0" at bounding box center [176, 320] width 74 height 29
click at [172, 320] on input "0" at bounding box center [176, 320] width 74 height 29
type input "06"
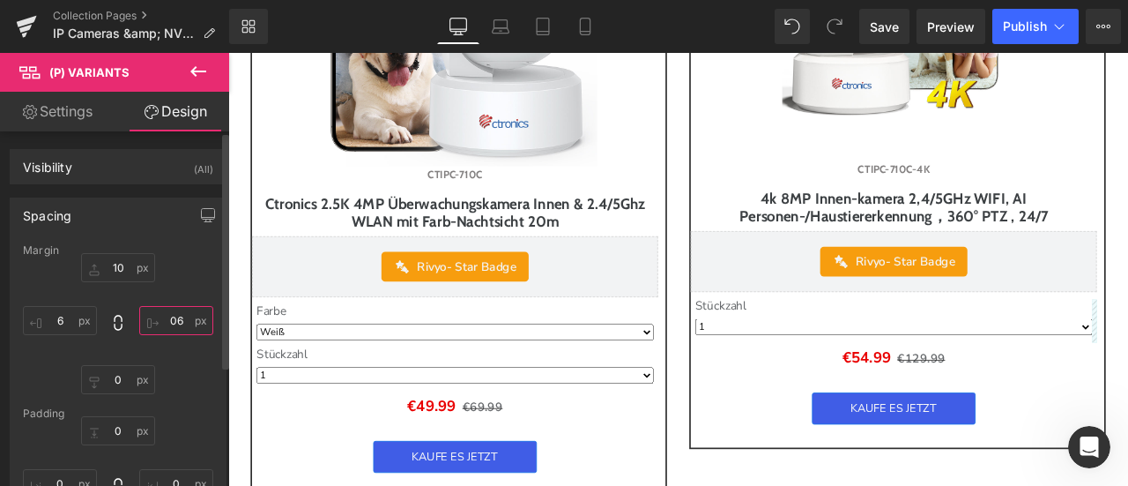
click at [171, 316] on input "06" at bounding box center [176, 320] width 74 height 29
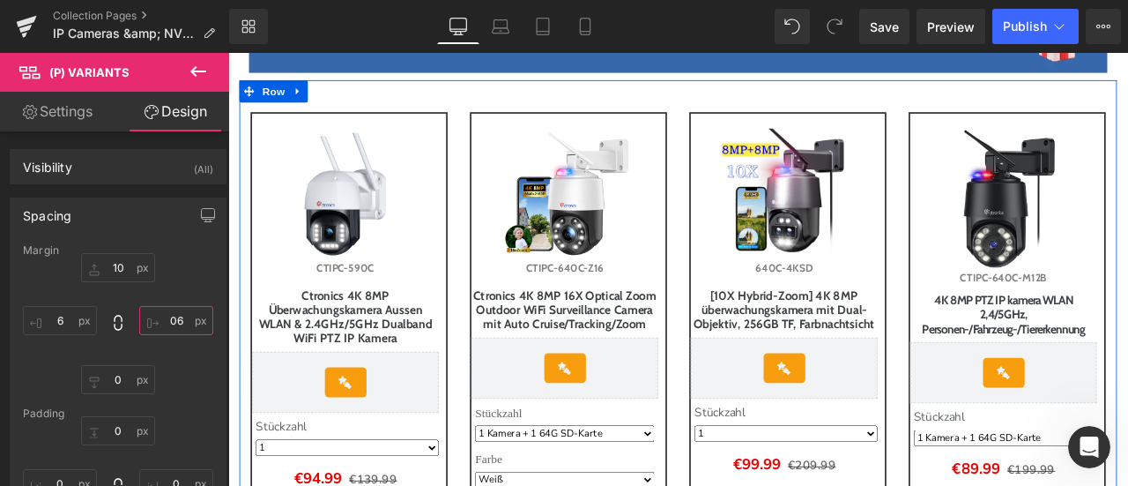
scroll to position [1269, 0]
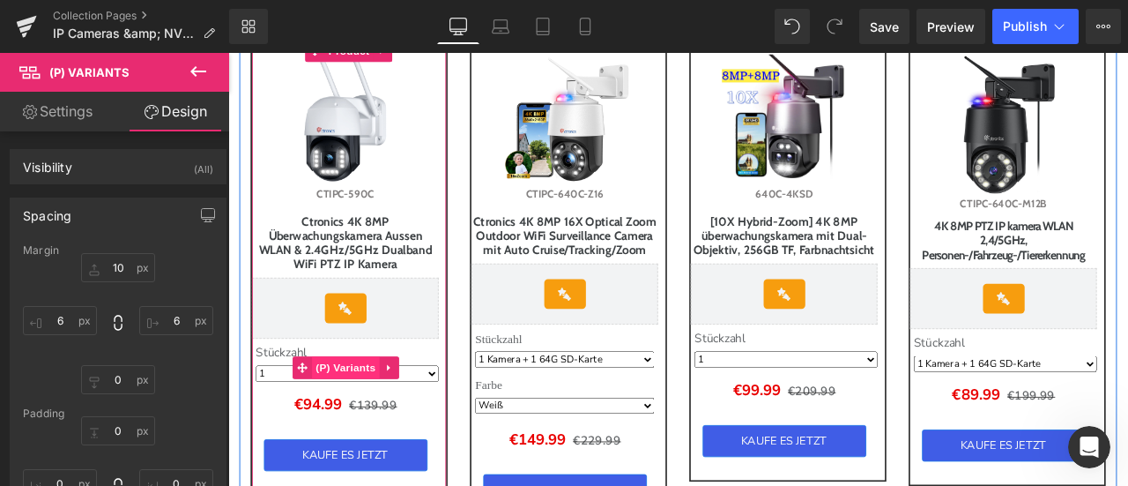
click at [359, 439] on span "(P) Variants" at bounding box center [368, 426] width 80 height 26
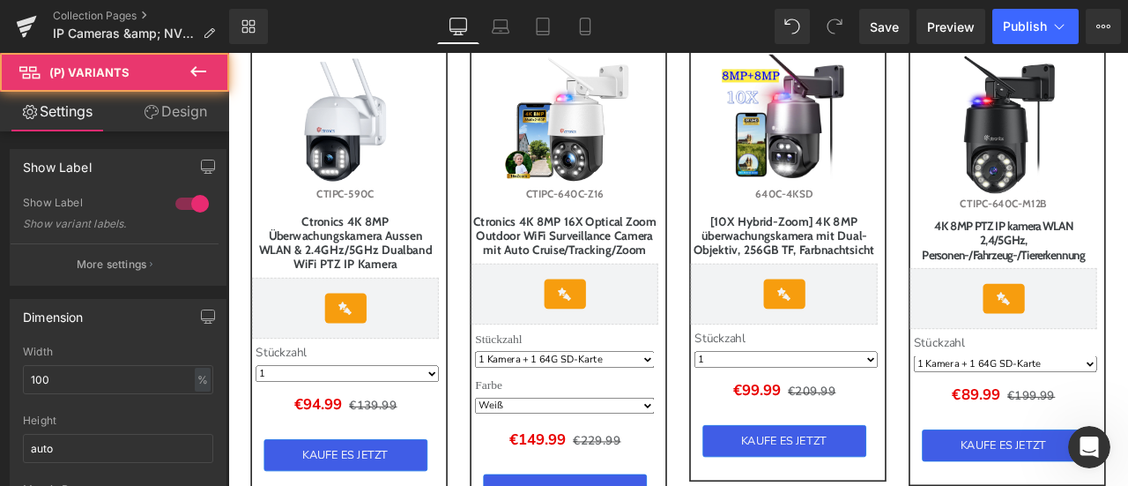
click at [165, 115] on link "Design" at bounding box center [175, 112] width 115 height 40
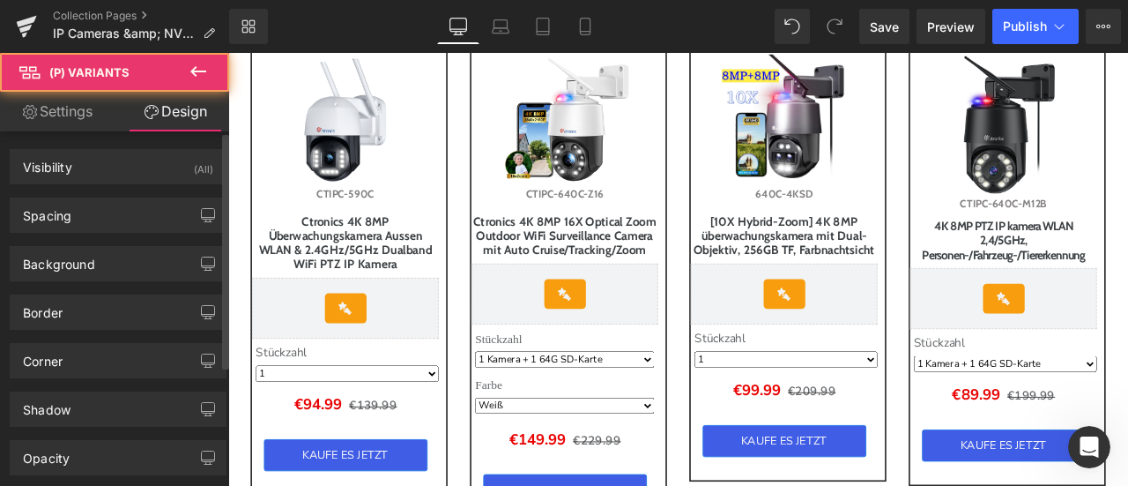
click at [97, 231] on div "Visibility (All) 0|0|0|0 1 Show on Desktop 1 Show on Laptop 1 Show on Tablet 1 …" at bounding box center [118, 375] width 237 height 489
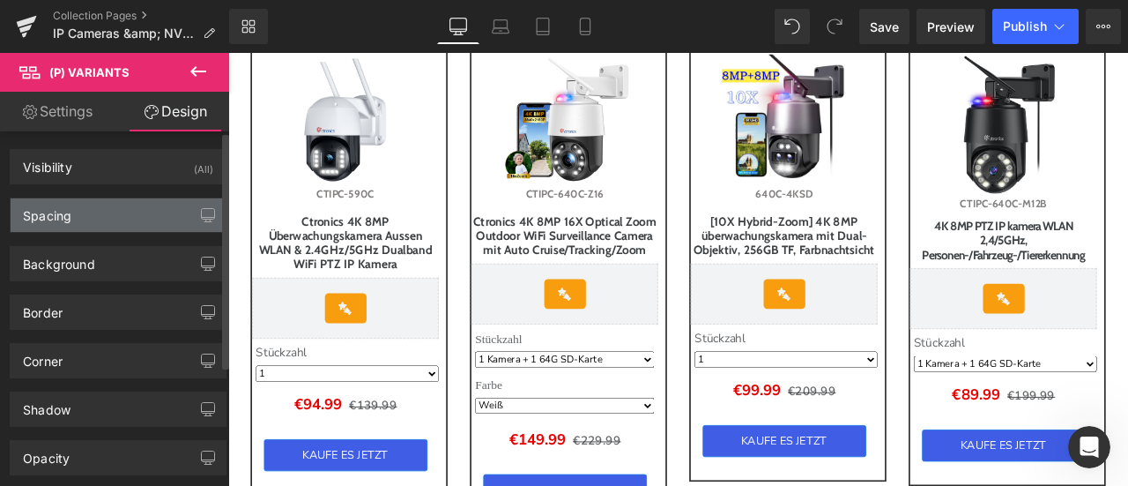
click at [102, 219] on div "Spacing" at bounding box center [118, 214] width 215 height 33
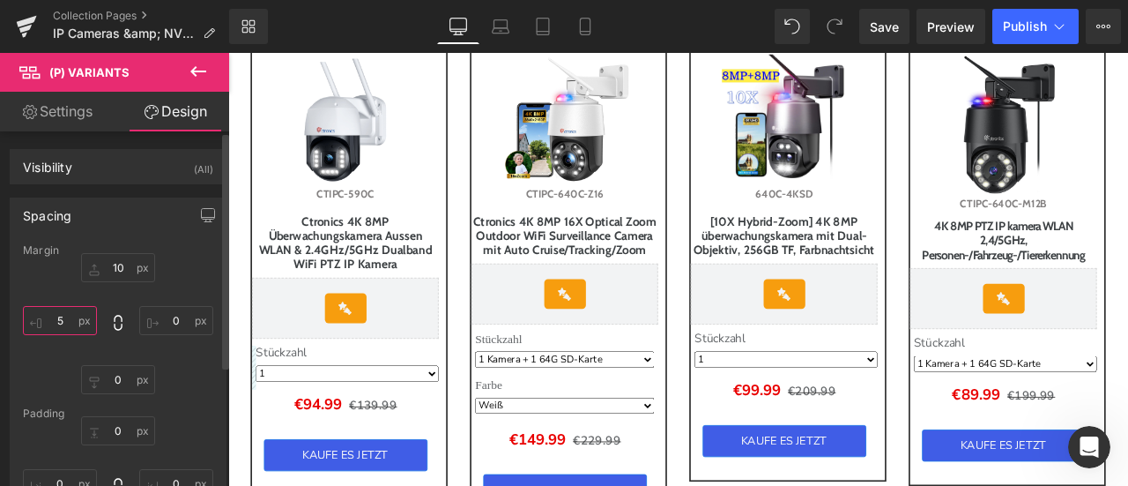
click at [71, 323] on input "text" at bounding box center [60, 320] width 74 height 29
type input "6"
click at [183, 321] on input "text" at bounding box center [176, 320] width 74 height 29
type input "6"
click at [201, 82] on button at bounding box center [198, 72] width 62 height 39
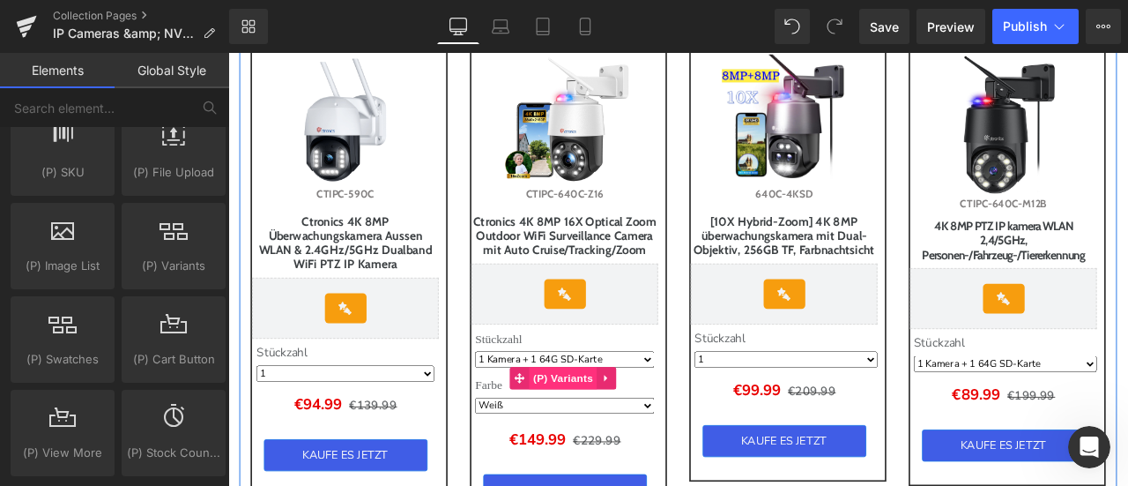
click at [621, 451] on span "(P) Variants" at bounding box center [625, 438] width 80 height 26
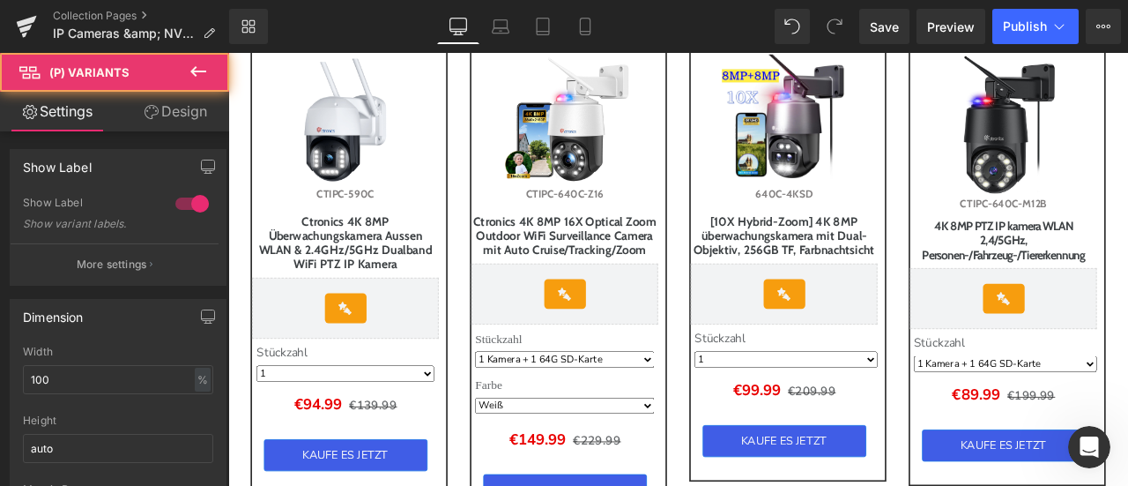
click at [162, 108] on link "Design" at bounding box center [175, 112] width 115 height 40
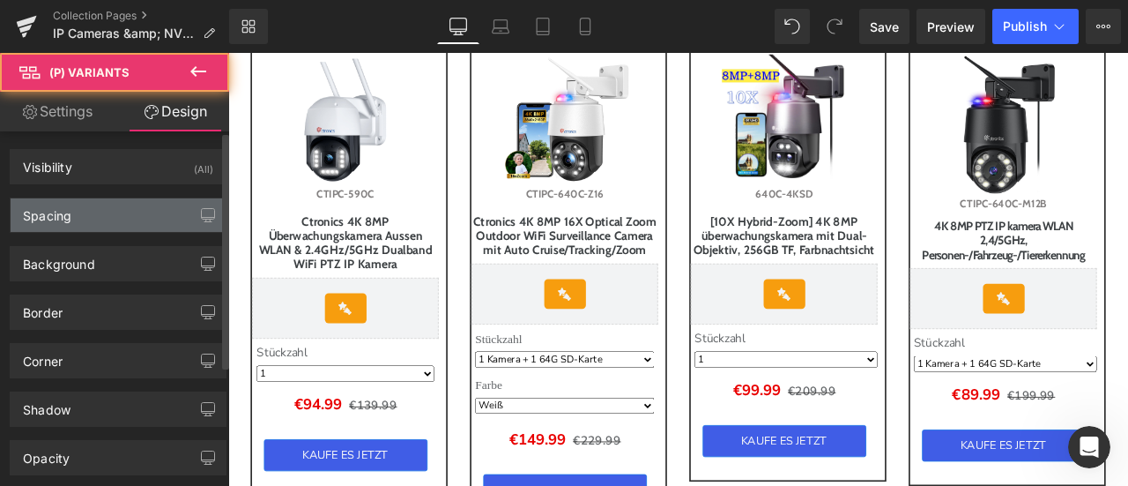
click at [86, 213] on div "Spacing" at bounding box center [118, 214] width 215 height 33
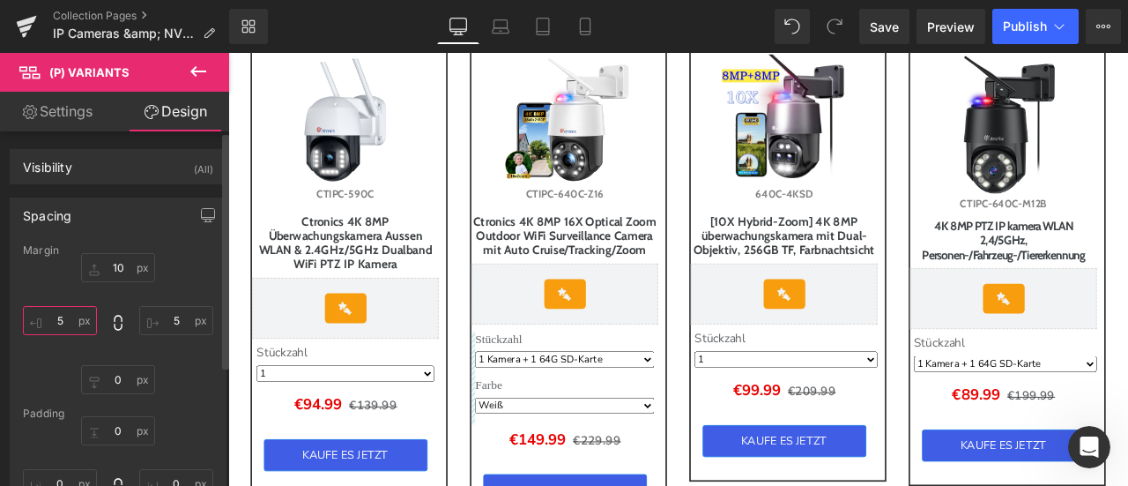
click at [63, 320] on input "5" at bounding box center [60, 320] width 74 height 29
type input "6"
click at [175, 323] on input "5" at bounding box center [176, 320] width 74 height 29
type input "6"
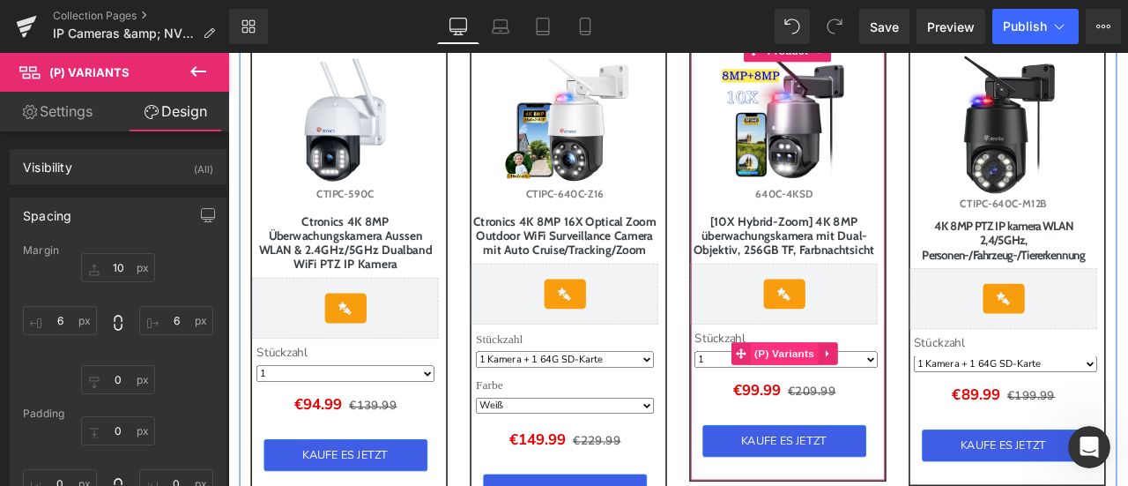
click at [887, 422] on span "(P) Variants" at bounding box center [888, 409] width 80 height 26
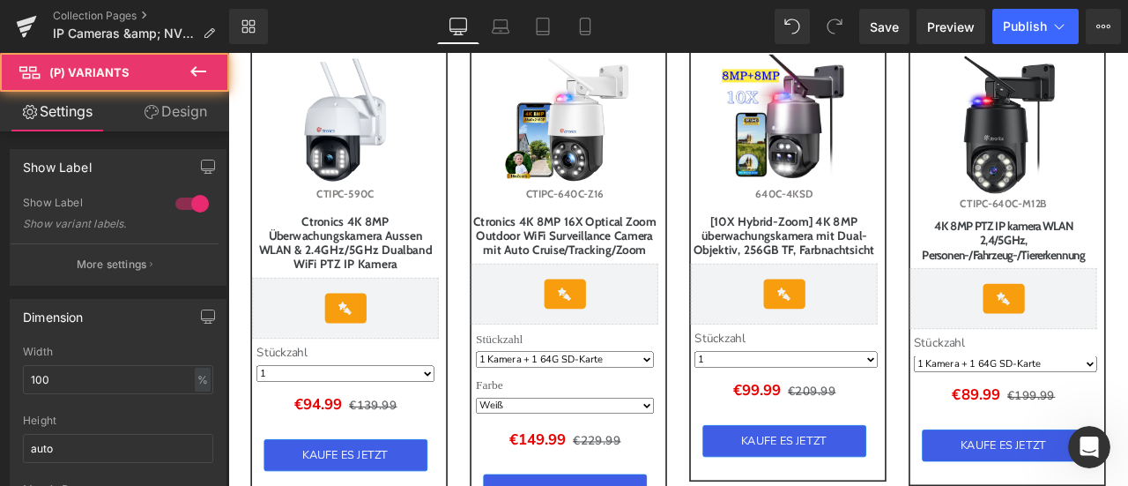
click at [182, 116] on link "Design" at bounding box center [175, 112] width 115 height 40
click at [0, 0] on div "Spacing" at bounding box center [0, 0] width 0 height 0
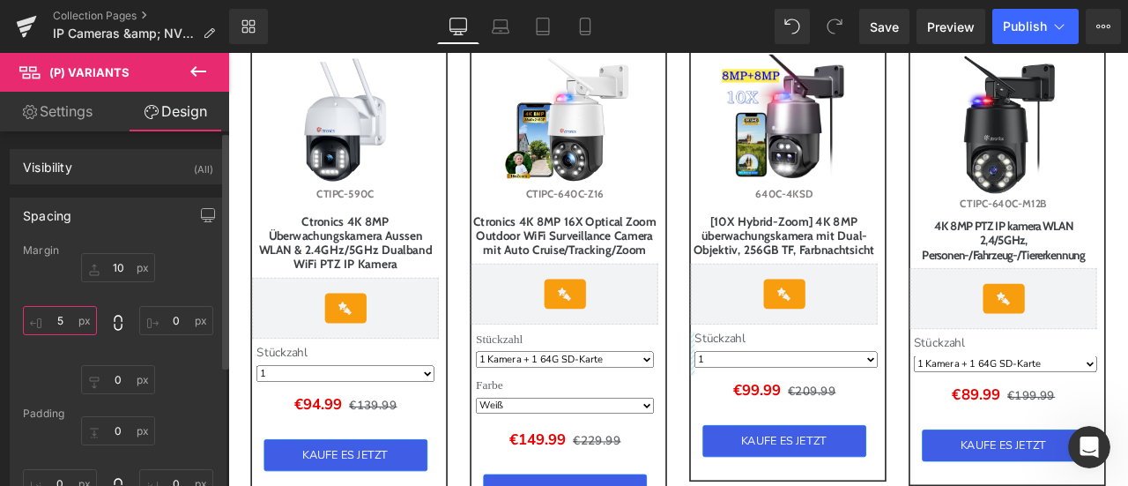
click at [63, 316] on input "5" at bounding box center [60, 320] width 74 height 29
type input "6"
click at [160, 320] on input "0" at bounding box center [176, 320] width 74 height 29
type input "6"
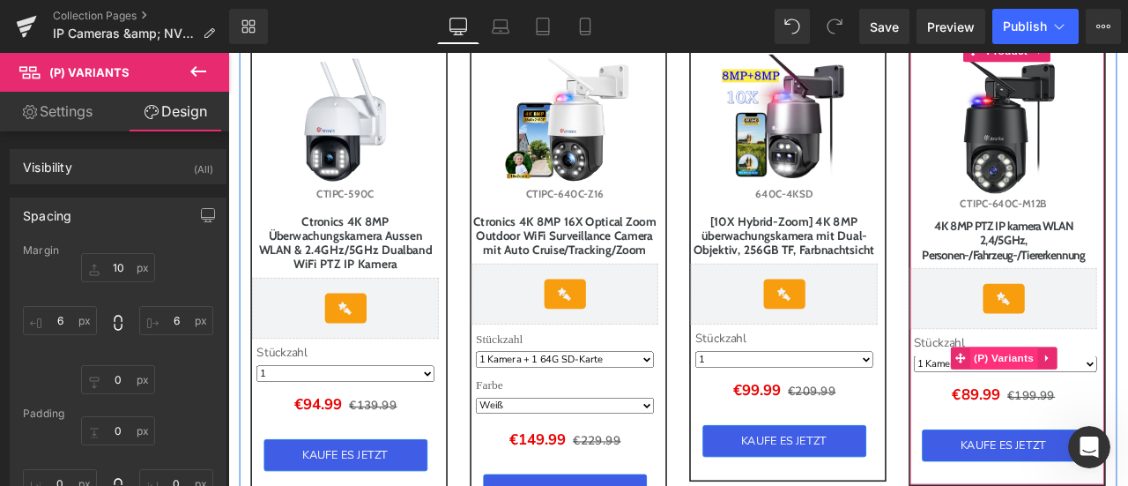
click at [1117, 428] on span "(P) Variants" at bounding box center [1148, 414] width 80 height 26
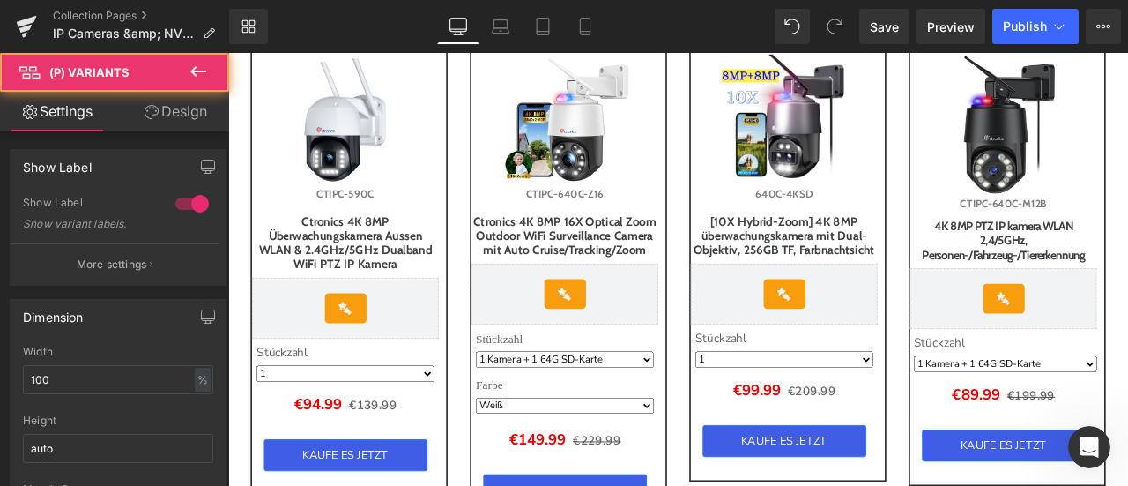
click at [178, 108] on link "Design" at bounding box center [175, 112] width 115 height 40
click at [0, 0] on div "Spacing" at bounding box center [0, 0] width 0 height 0
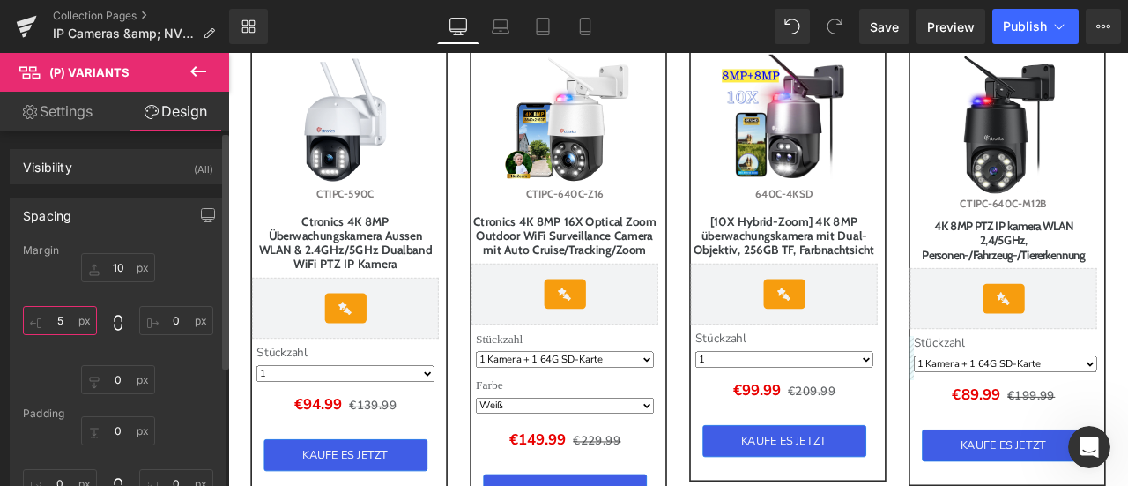
click at [74, 326] on input "text" at bounding box center [60, 320] width 74 height 29
type input "6"
click at [187, 319] on input "text" at bounding box center [176, 320] width 74 height 29
type input "6"
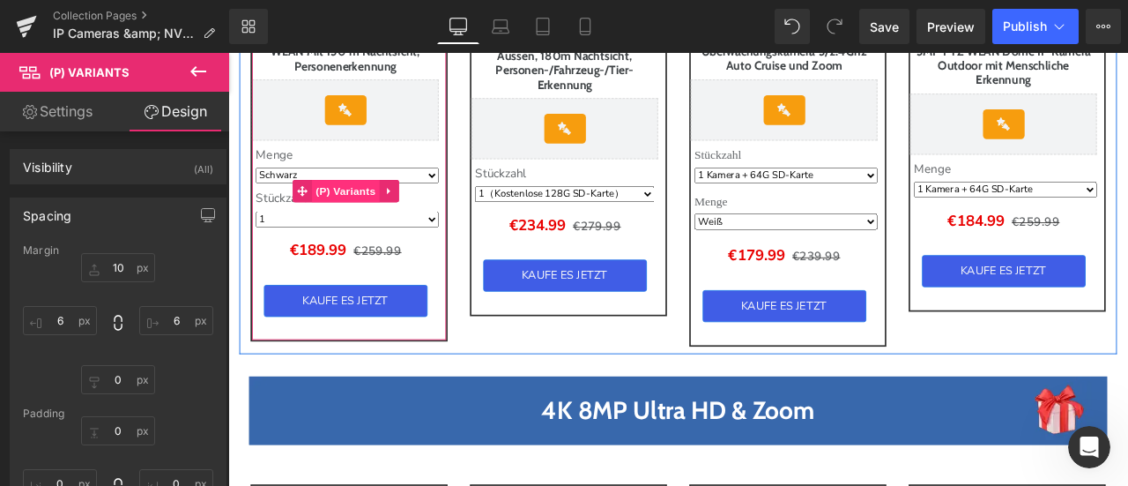
click at [352, 224] on span "(P) Variants" at bounding box center [368, 217] width 80 height 26
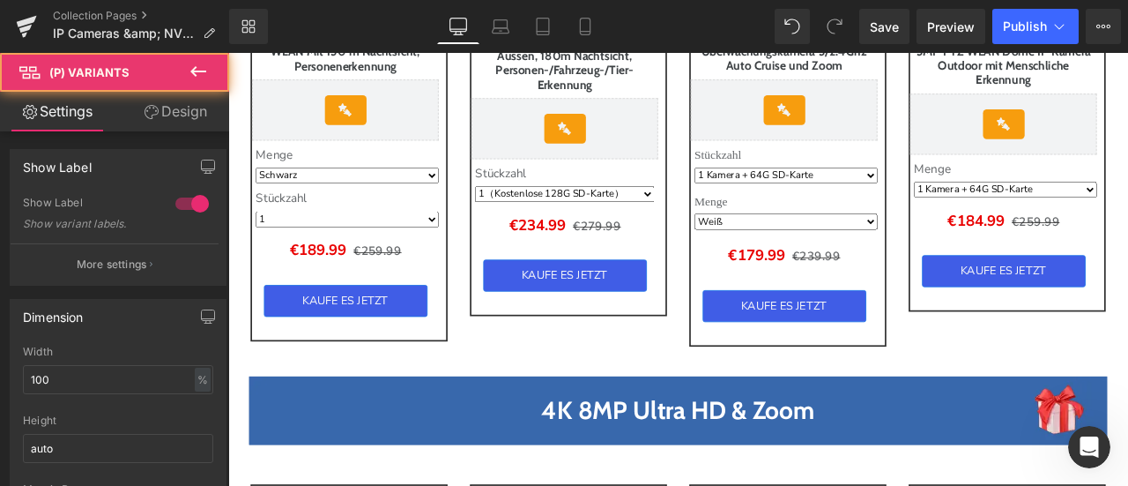
click at [157, 95] on link "Design" at bounding box center [175, 112] width 115 height 40
click at [0, 0] on div "Spacing" at bounding box center [0, 0] width 0 height 0
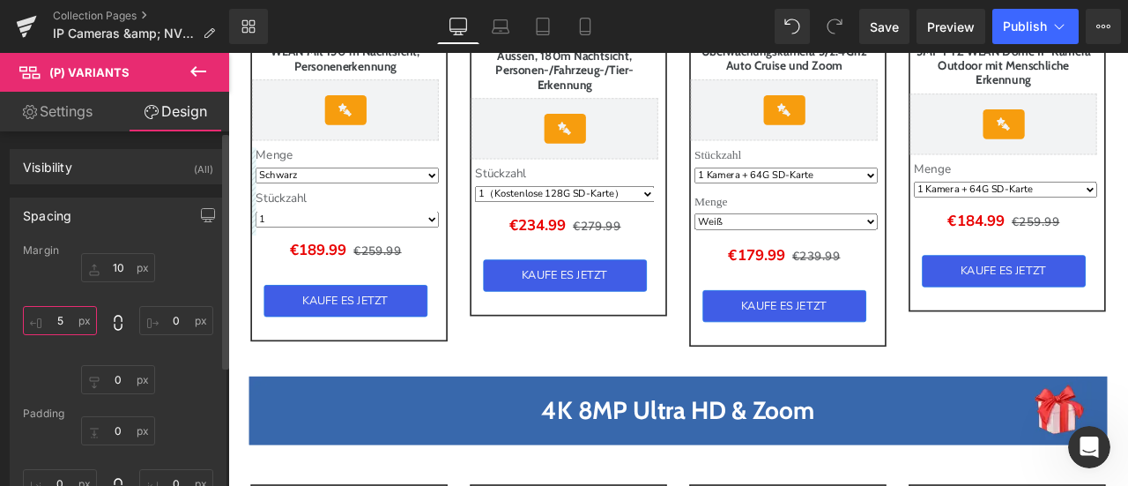
click at [63, 321] on input "text" at bounding box center [60, 320] width 74 height 29
type input "6"
click at [162, 322] on input "text" at bounding box center [176, 320] width 74 height 29
type input "6"
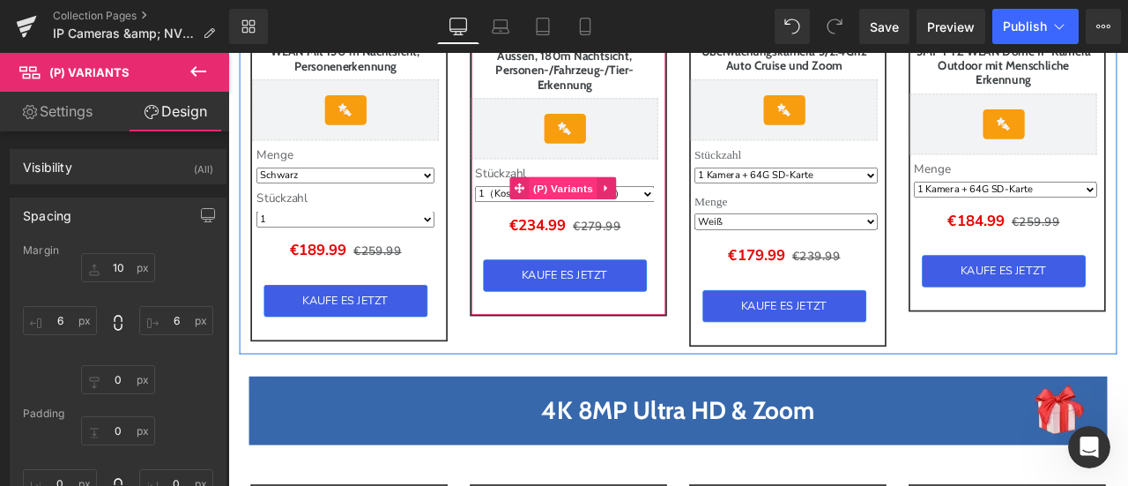
click at [624, 210] on span "(P) Variants" at bounding box center [625, 213] width 80 height 26
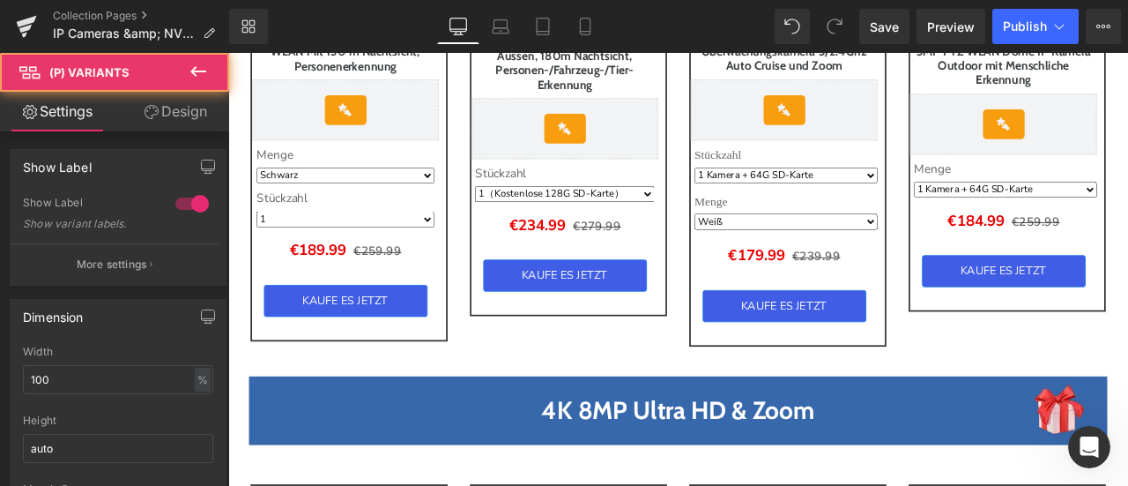
click at [174, 111] on link "Design" at bounding box center [175, 112] width 115 height 40
click at [0, 0] on div "Spacing" at bounding box center [0, 0] width 0 height 0
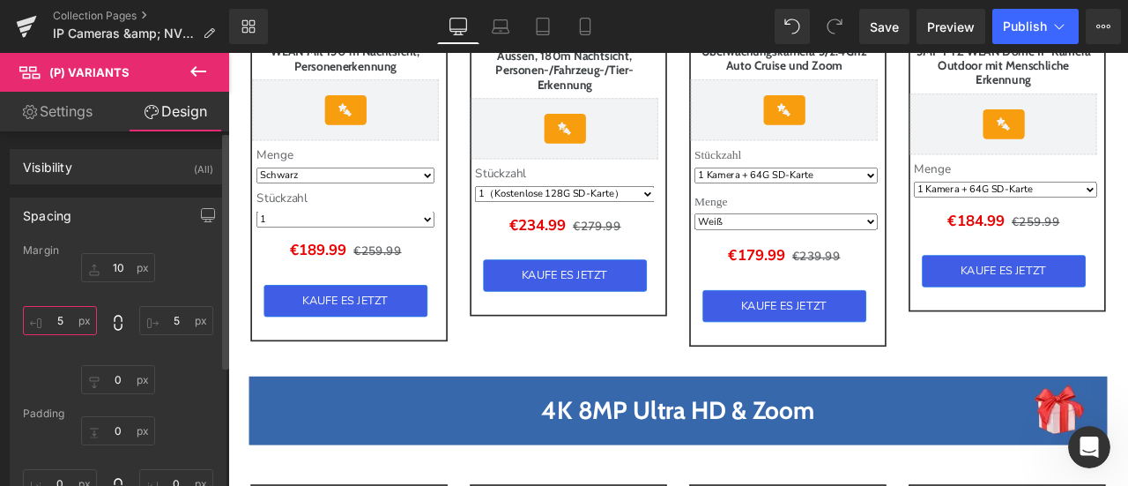
drag, startPoint x: 56, startPoint y: 310, endPoint x: 66, endPoint y: 311, distance: 10.6
click at [56, 310] on input "5" at bounding box center [60, 320] width 74 height 29
type input "6"
click at [164, 316] on input "5" at bounding box center [176, 320] width 74 height 29
type input "6"
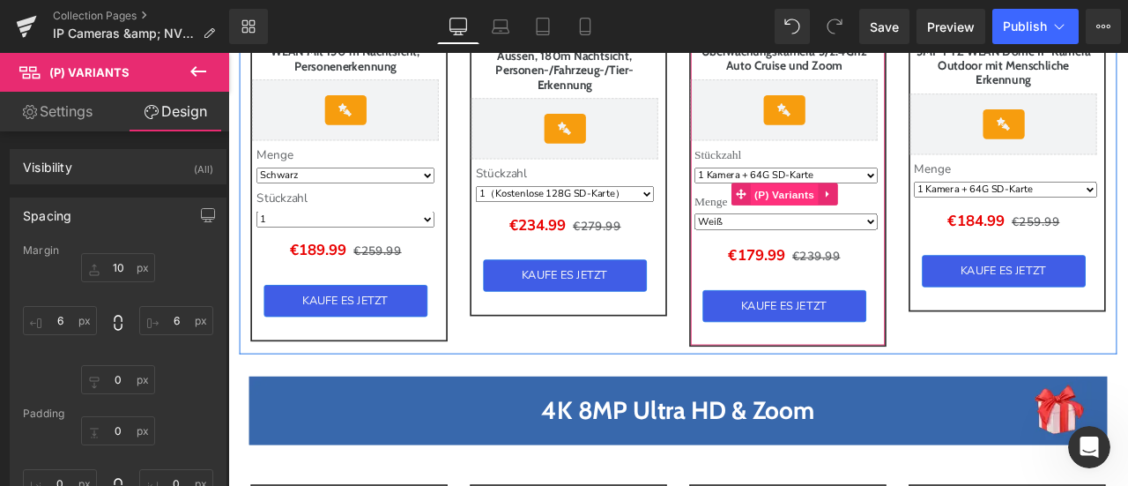
click at [874, 231] on span "(P) Variants" at bounding box center [888, 221] width 80 height 26
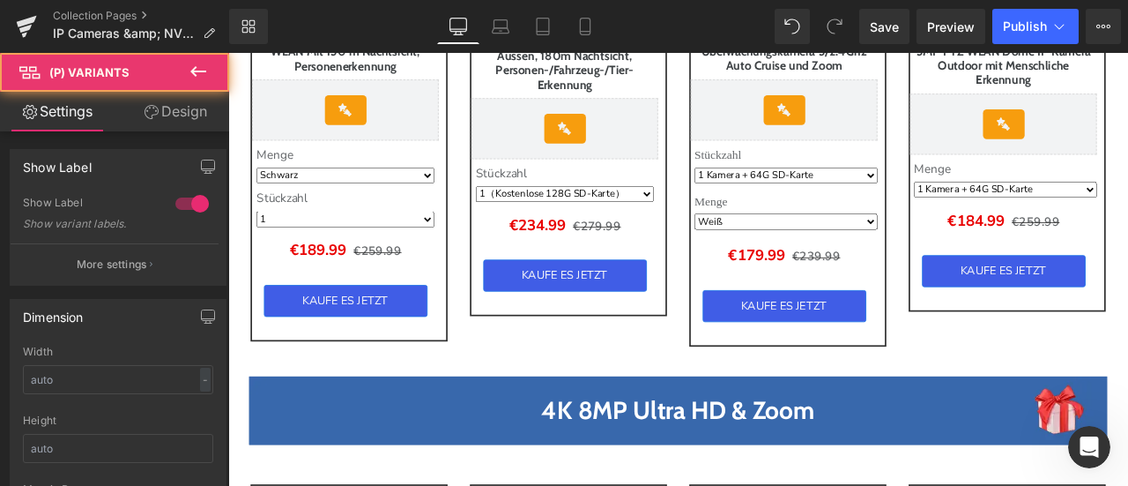
click at [180, 111] on link "Design" at bounding box center [175, 112] width 115 height 40
click at [0, 0] on div "Spacing" at bounding box center [0, 0] width 0 height 0
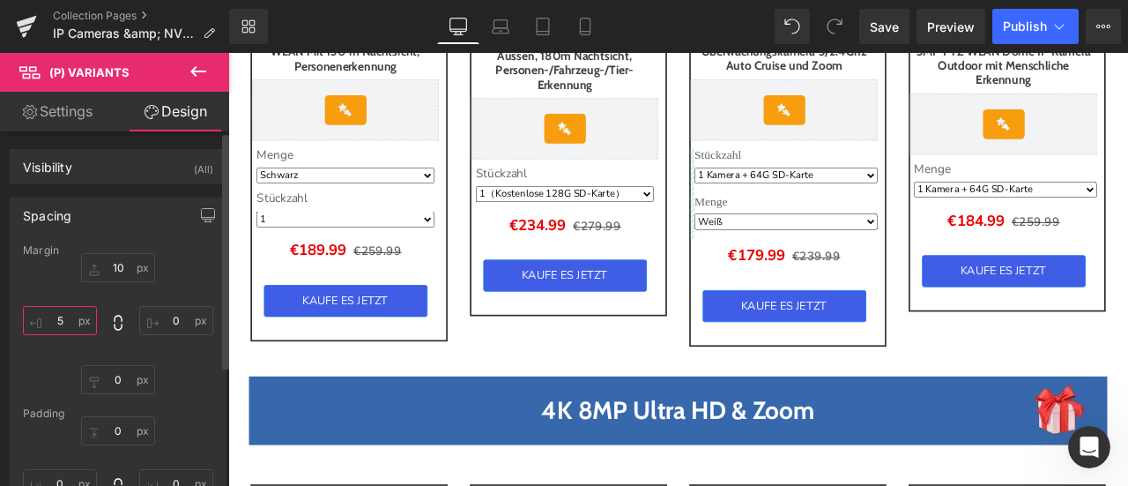
click at [55, 319] on input "5" at bounding box center [60, 320] width 74 height 29
type input "6"
click at [164, 316] on input "0" at bounding box center [176, 320] width 74 height 29
type input "6"
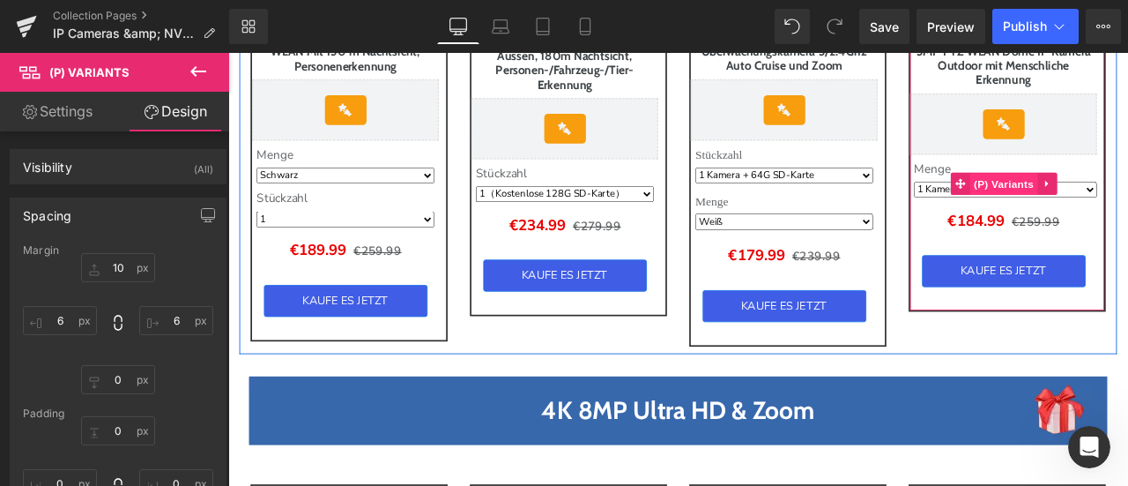
click at [1127, 204] on span "(P) Variants" at bounding box center [1148, 209] width 80 height 26
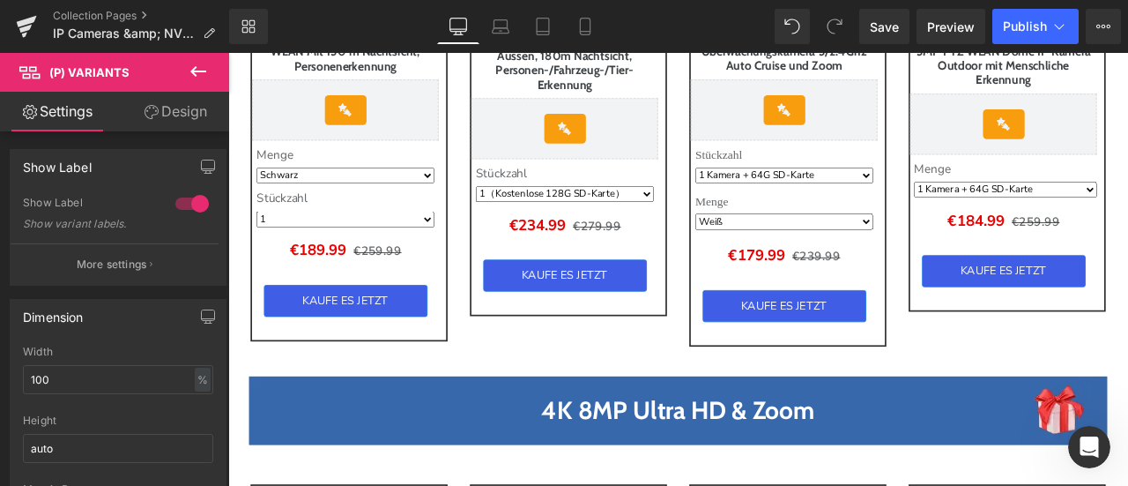
drag, startPoint x: 182, startPoint y: 115, endPoint x: 99, endPoint y: 221, distance: 134.4
click at [182, 115] on link "Design" at bounding box center [175, 112] width 115 height 40
click at [0, 0] on div "Spacing" at bounding box center [0, 0] width 0 height 0
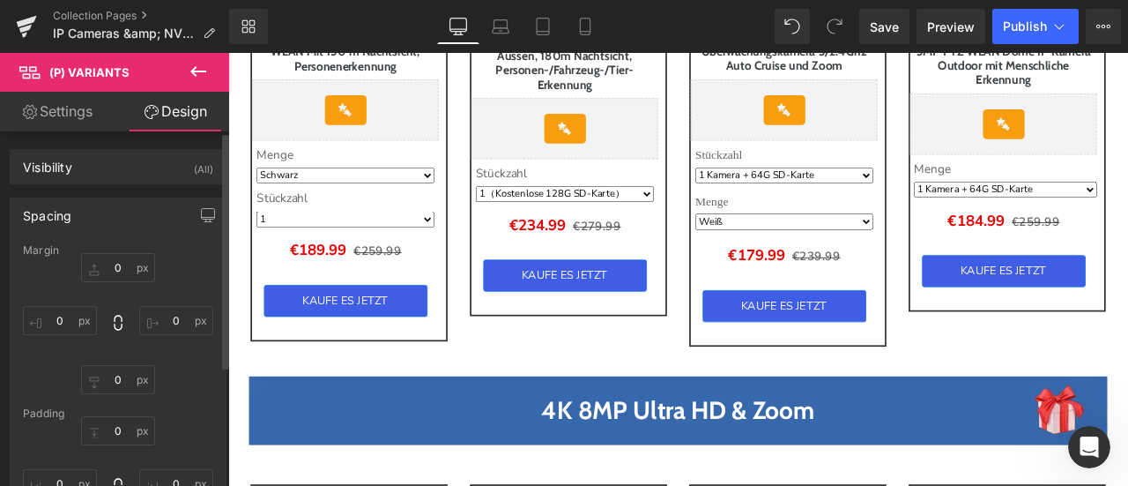
click at [99, 215] on div "Spacing" at bounding box center [118, 214] width 215 height 33
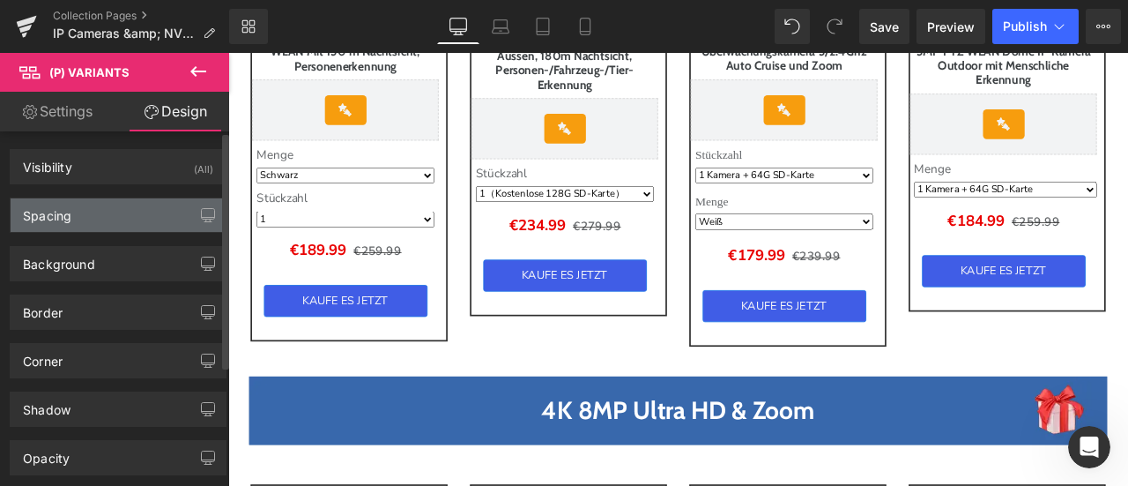
click at [101, 210] on div "Spacing" at bounding box center [118, 214] width 215 height 33
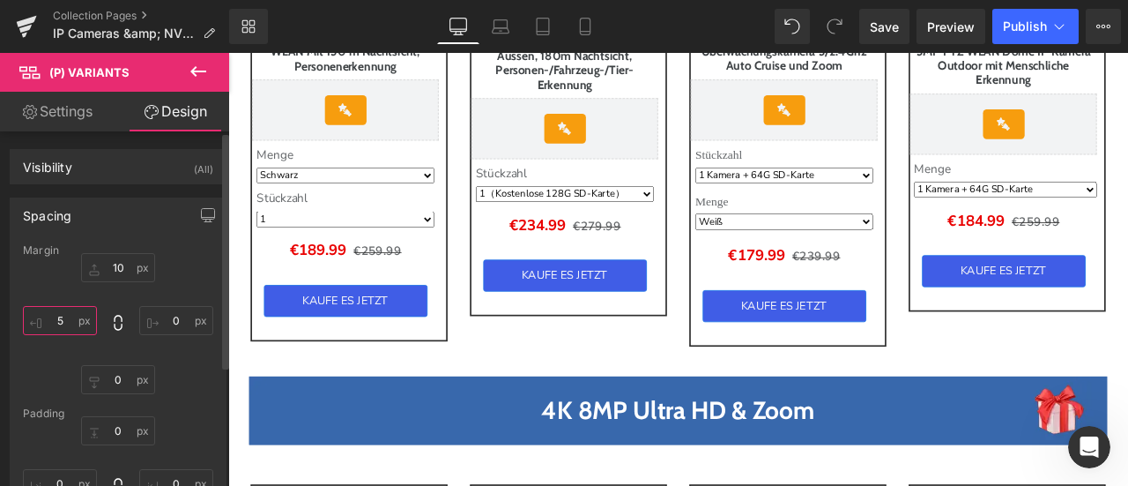
click at [65, 323] on input "text" at bounding box center [60, 320] width 74 height 29
type input "6"
click at [174, 316] on input "text" at bounding box center [176, 320] width 74 height 29
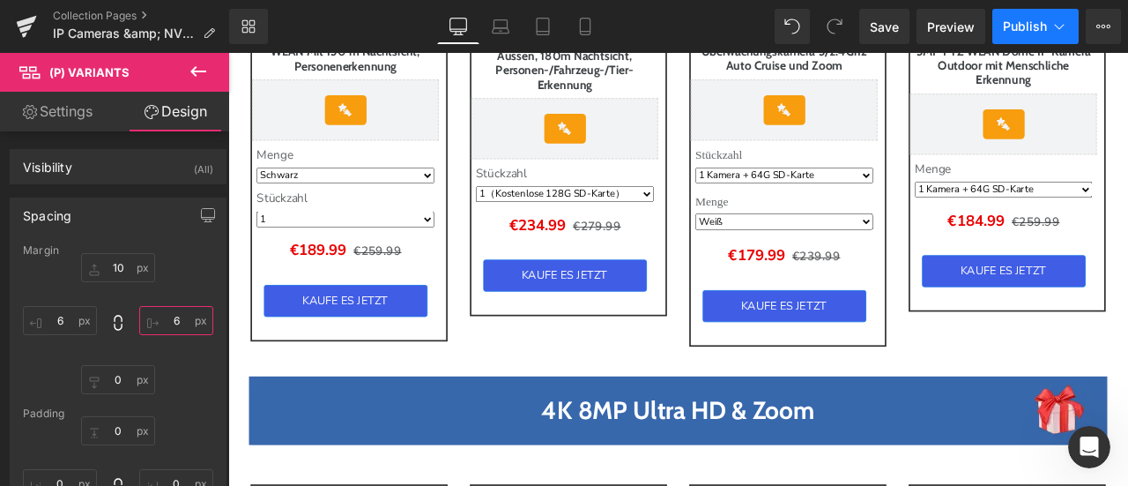
type input "6"
click at [1028, 22] on span "Publish" at bounding box center [1025, 26] width 44 height 14
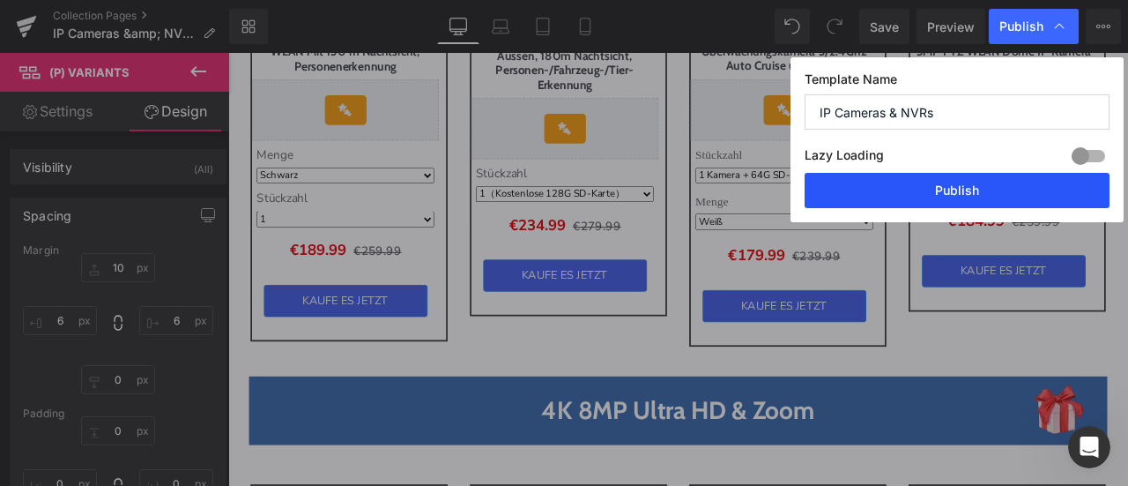
click at [994, 190] on button "Publish" at bounding box center [957, 190] width 305 height 35
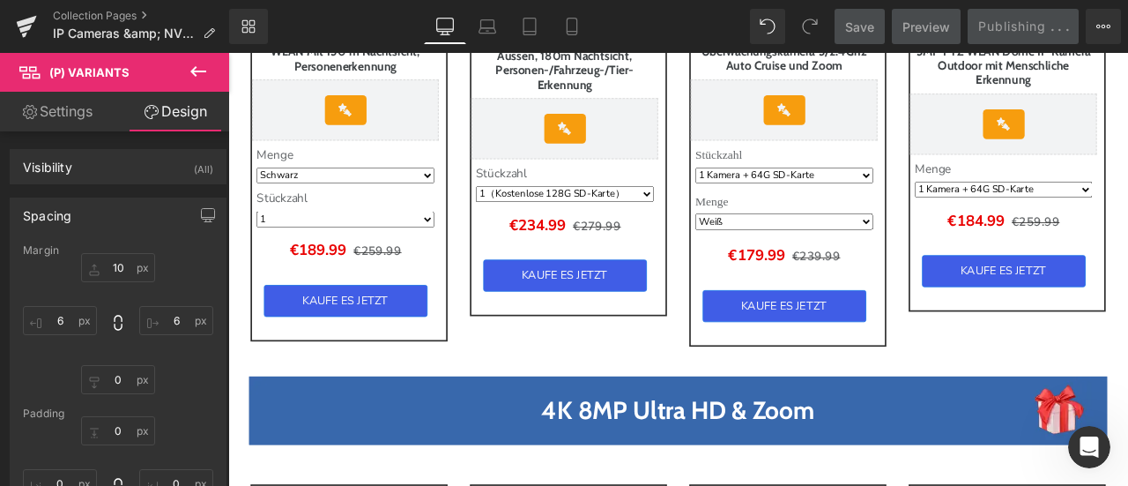
scroll to position [300, 0]
